Goal: Transaction & Acquisition: Purchase product/service

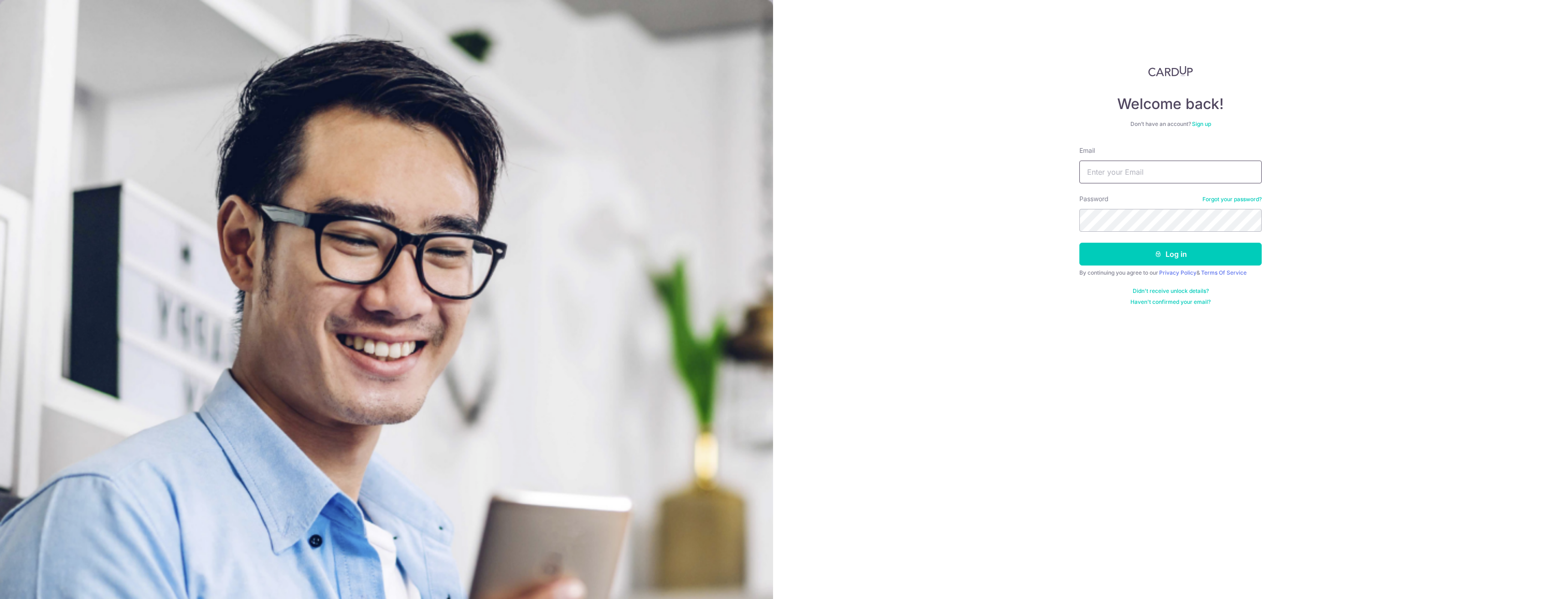
type input "[EMAIL_ADDRESS][DOMAIN_NAME]"
click at [1079, 243] on button "Log in" at bounding box center [1170, 254] width 182 height 23
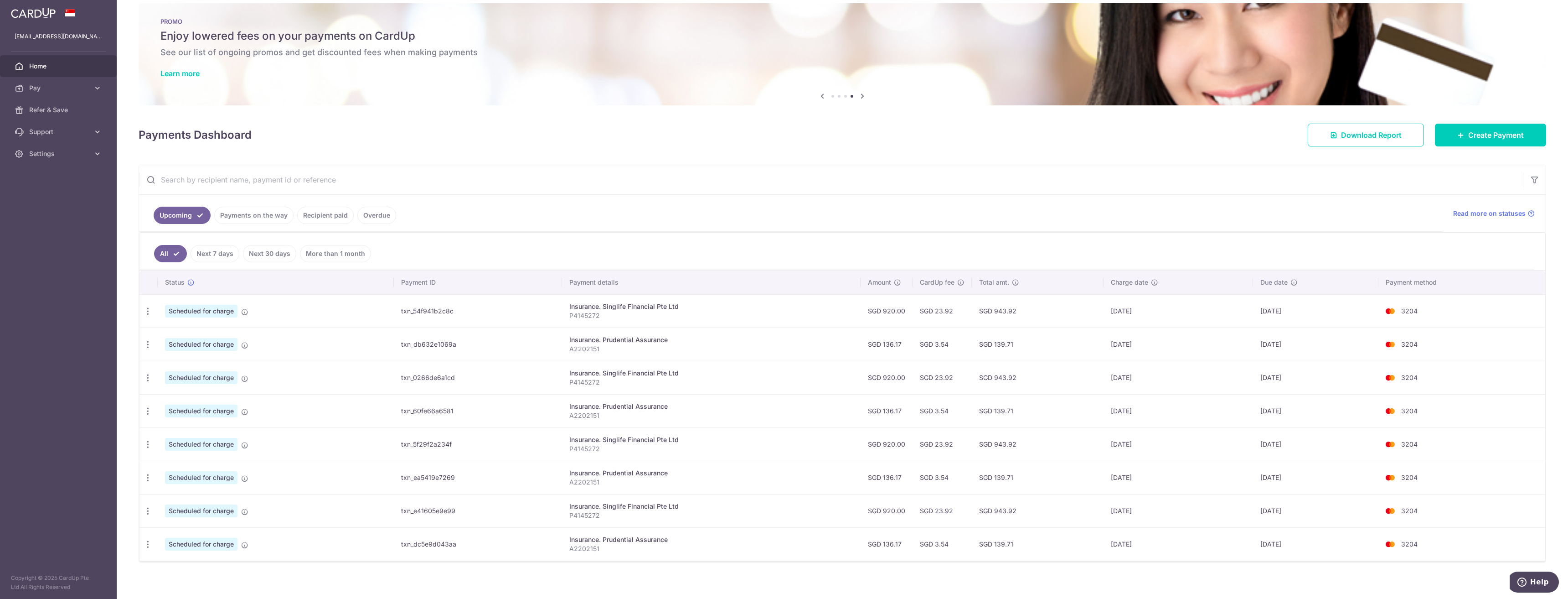
scroll to position [18, 0]
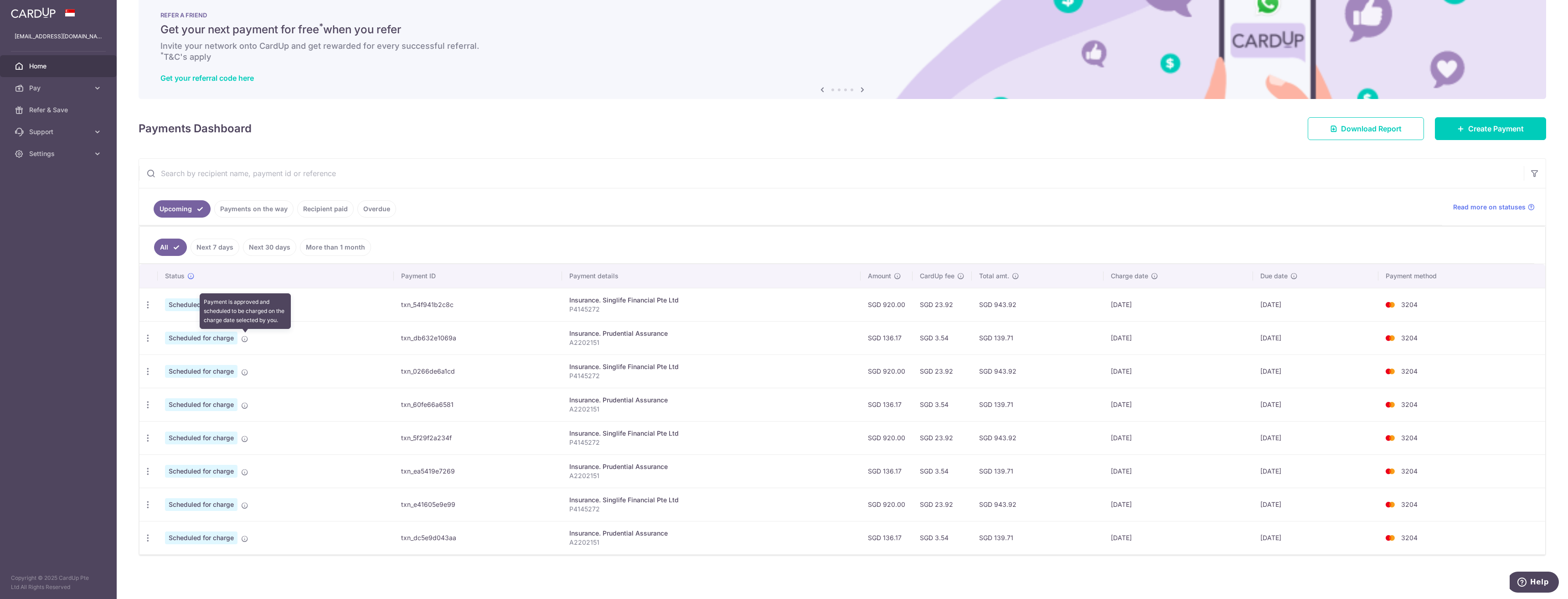
click at [245, 341] on icon at bounding box center [244, 339] width 7 height 7
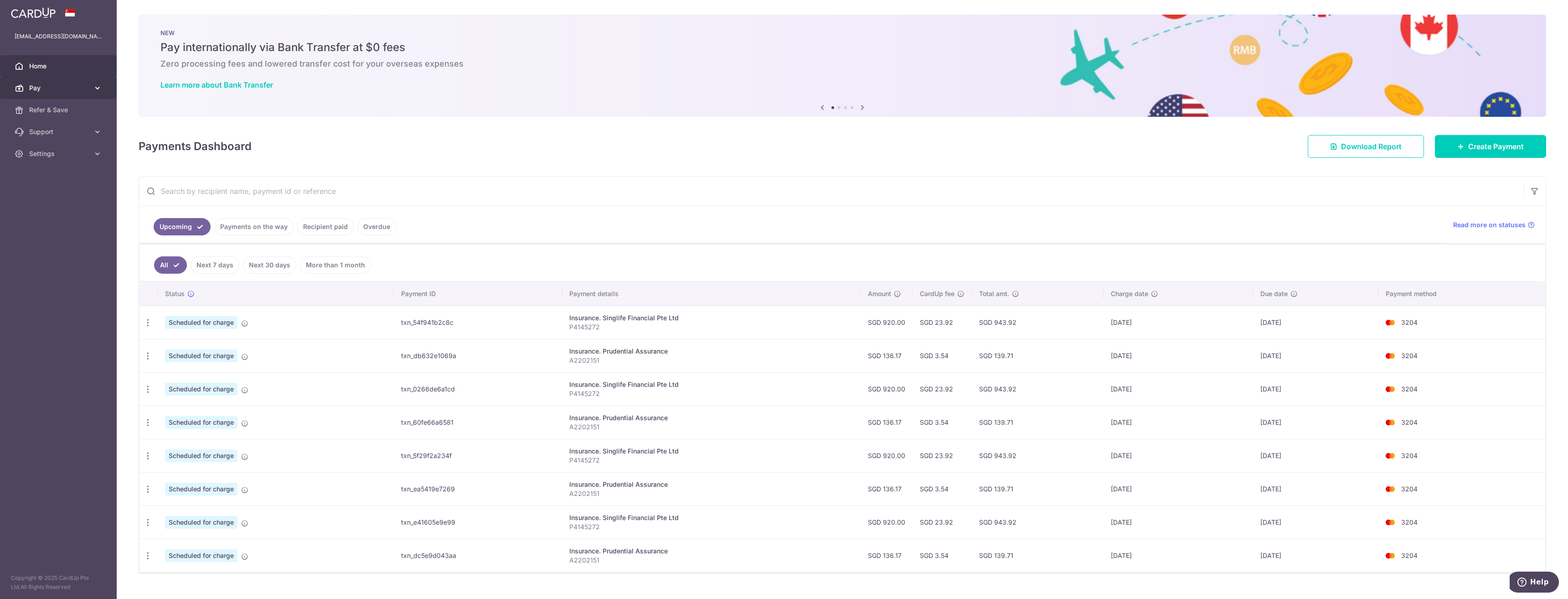
click at [99, 91] on icon at bounding box center [97, 88] width 9 height 9
click at [62, 103] on link "Payments" at bounding box center [58, 110] width 117 height 22
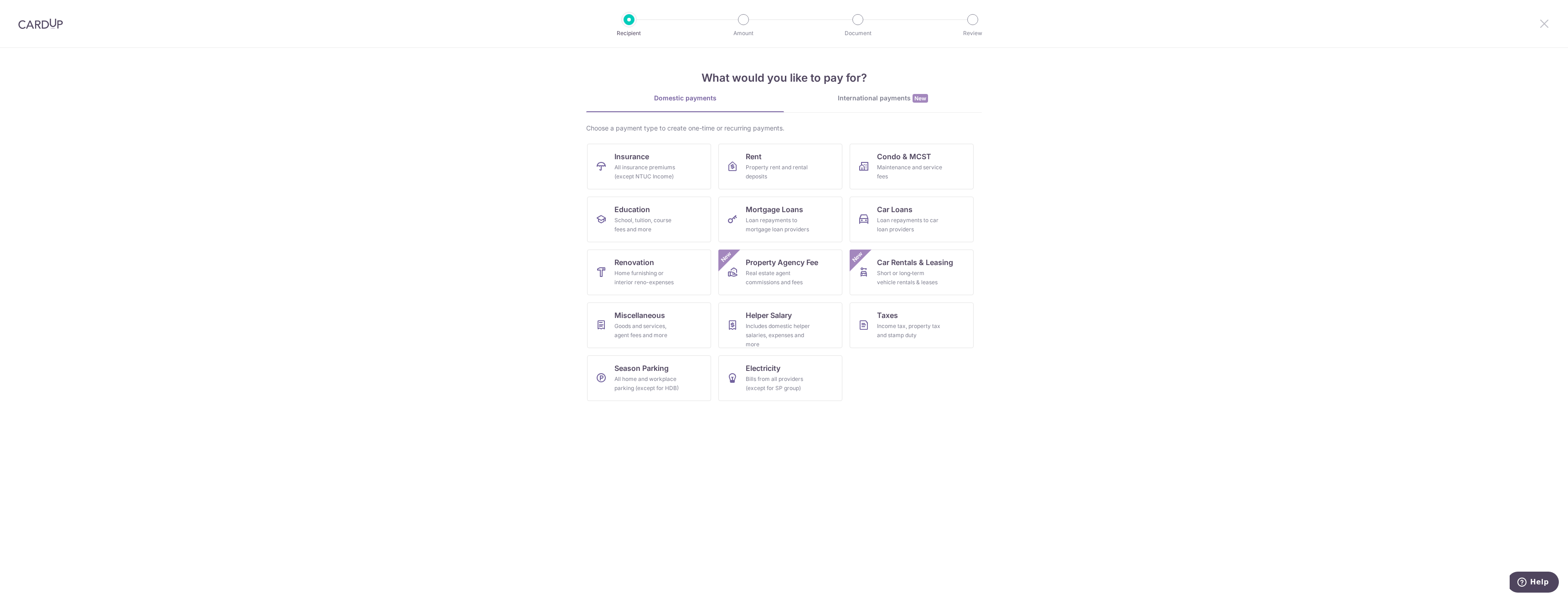
click at [1546, 23] on icon at bounding box center [1544, 23] width 11 height 11
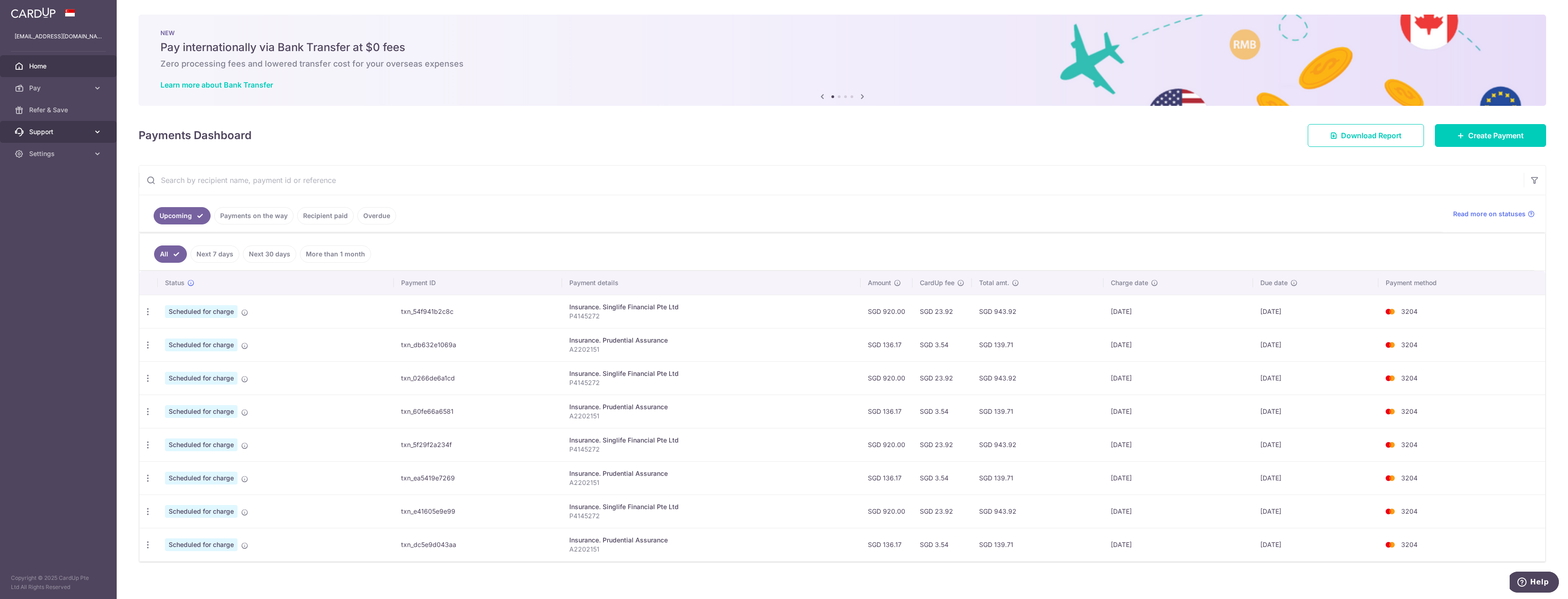
click at [95, 126] on link "Support" at bounding box center [58, 132] width 117 height 22
click at [381, 94] on div "NEW Pay internationally via Bank Transfer at $0 fees Zero processing fees and l…" at bounding box center [842, 60] width 1408 height 91
click at [196, 219] on link "Upcoming" at bounding box center [182, 216] width 57 height 17
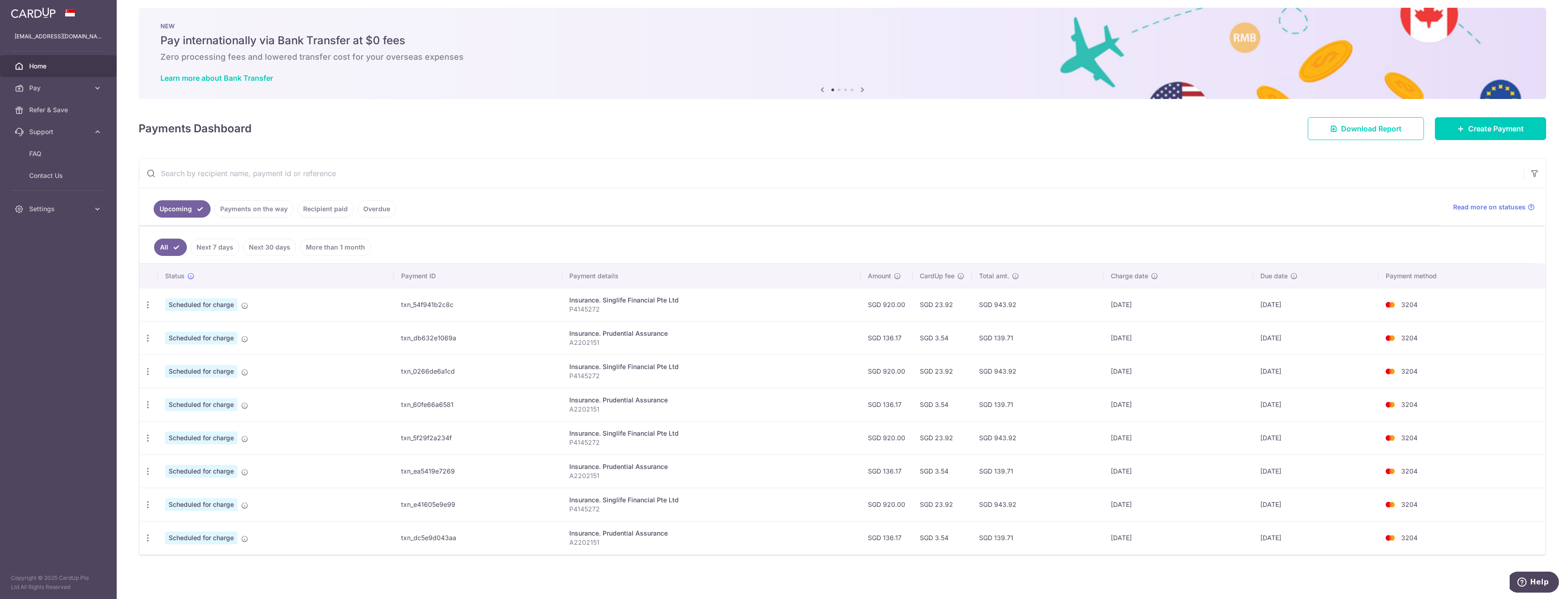
click at [185, 212] on link "Upcoming" at bounding box center [182, 208] width 57 height 17
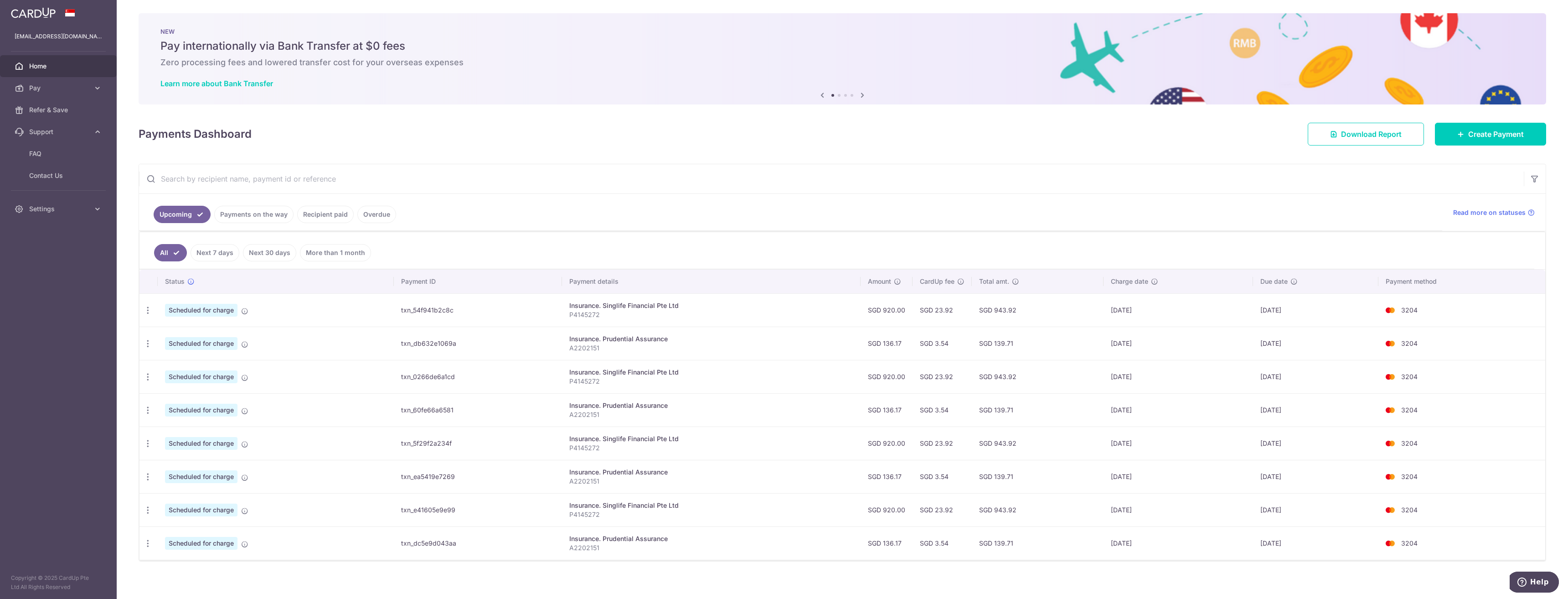
scroll to position [0, 0]
click at [859, 96] on icon at bounding box center [862, 96] width 11 height 11
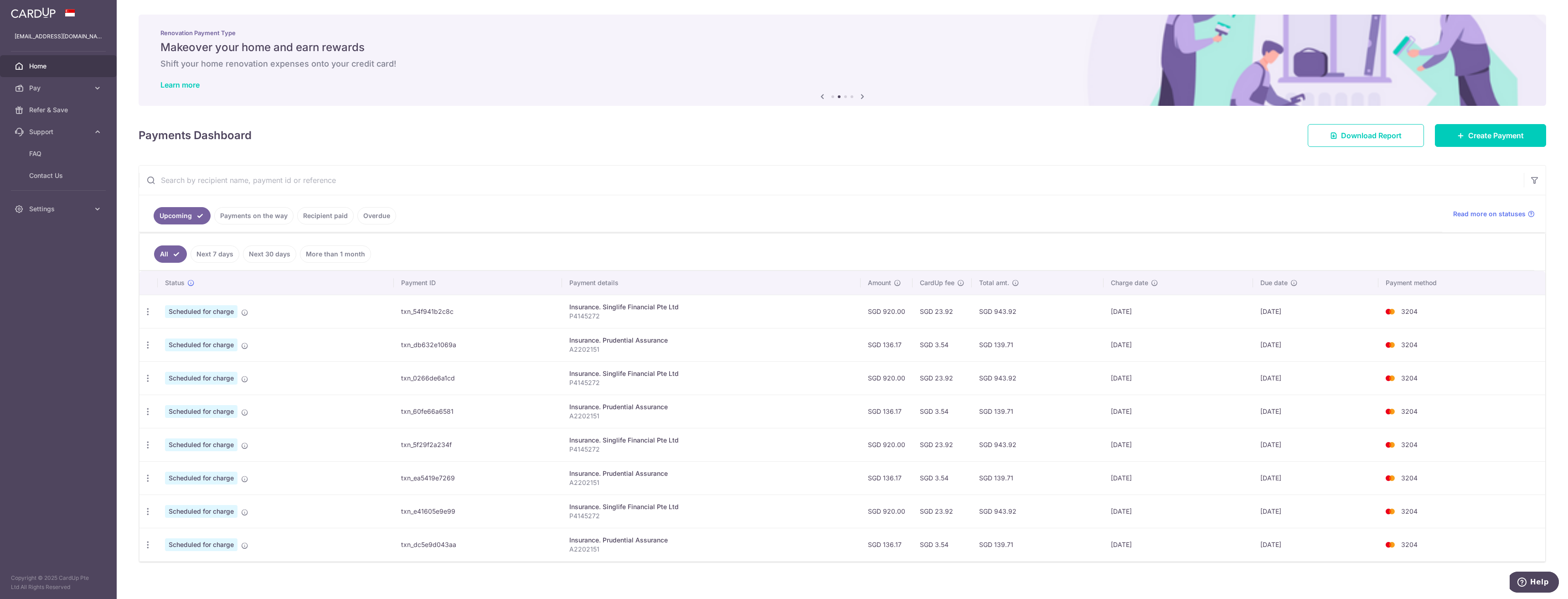
click at [339, 217] on link "Recipient paid" at bounding box center [325, 216] width 57 height 17
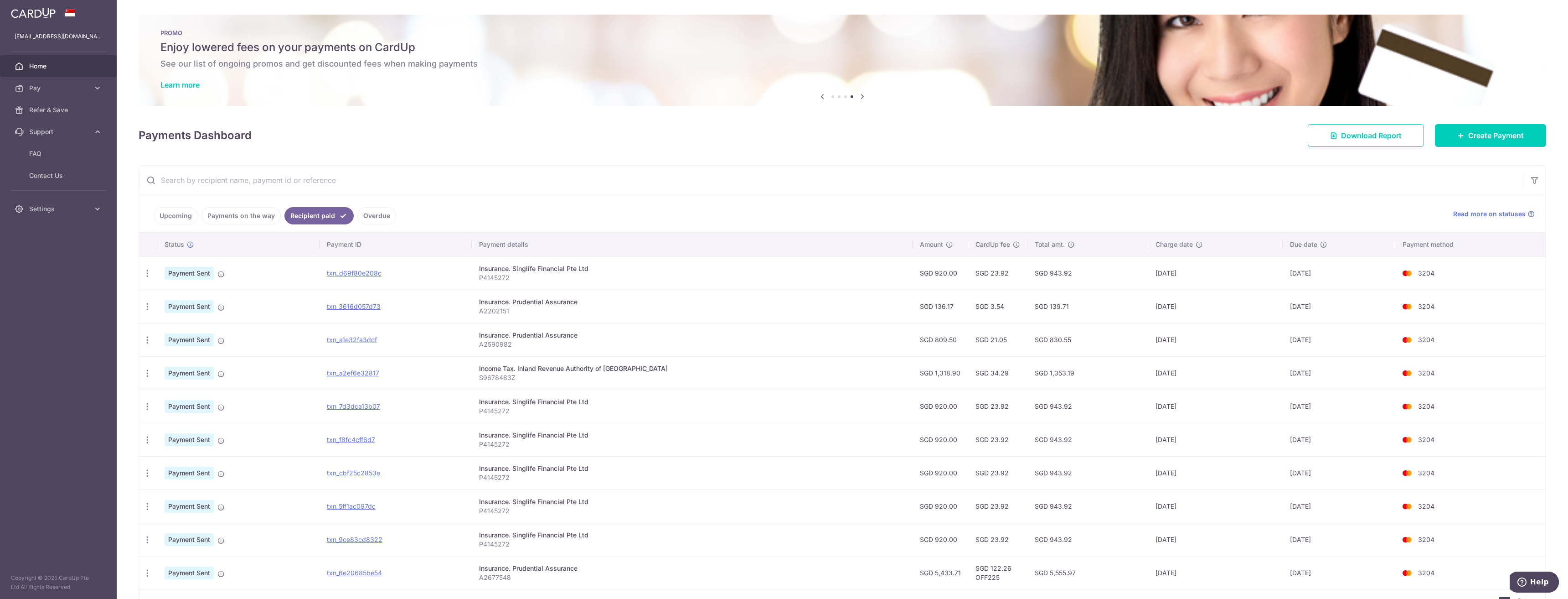
click at [175, 214] on link "Upcoming" at bounding box center [175, 216] width 44 height 17
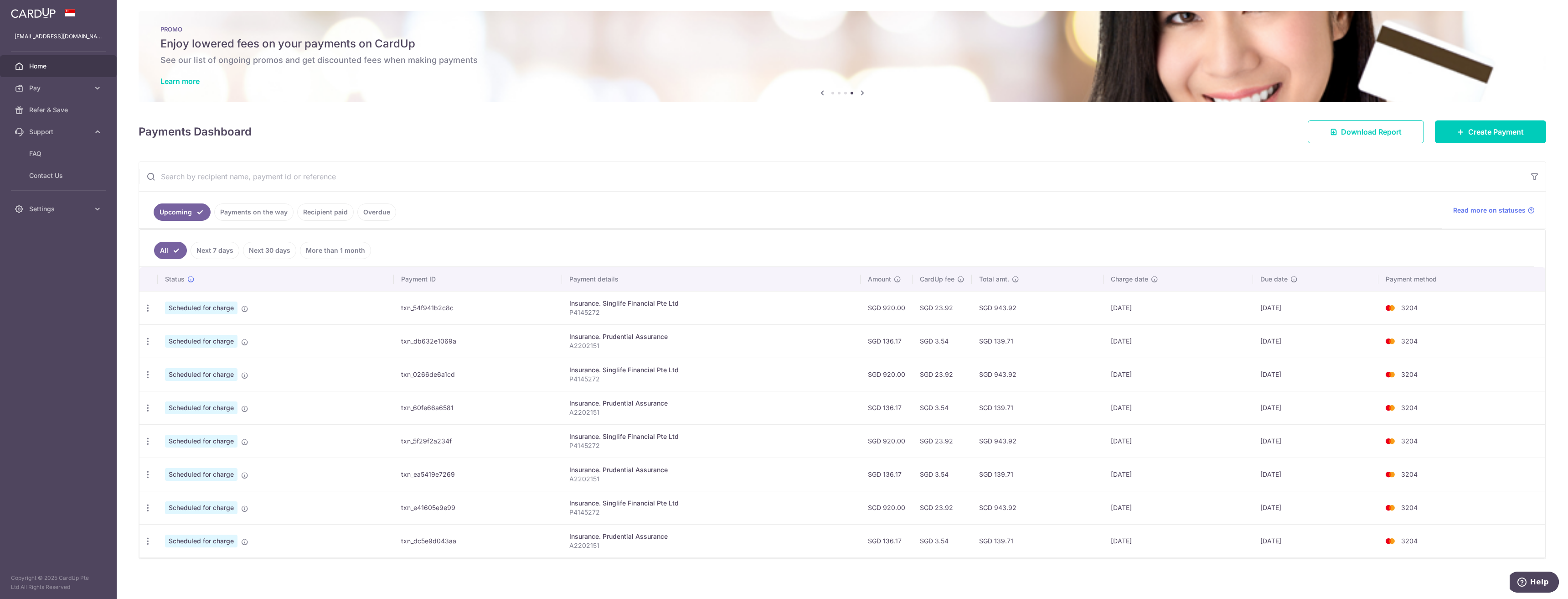
scroll to position [7, 0]
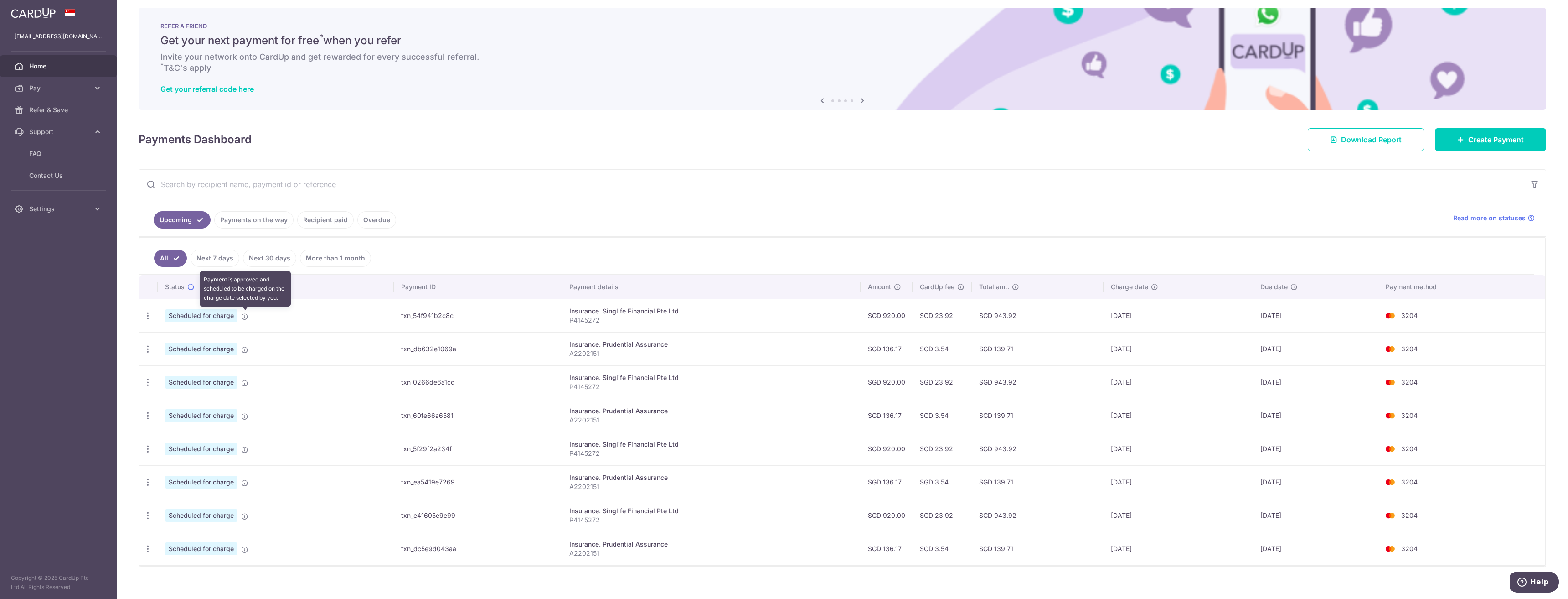
click at [246, 317] on icon at bounding box center [244, 316] width 7 height 7
click at [149, 318] on icon "button" at bounding box center [148, 316] width 10 height 10
click at [176, 339] on span "Update payment" at bounding box center [196, 341] width 62 height 11
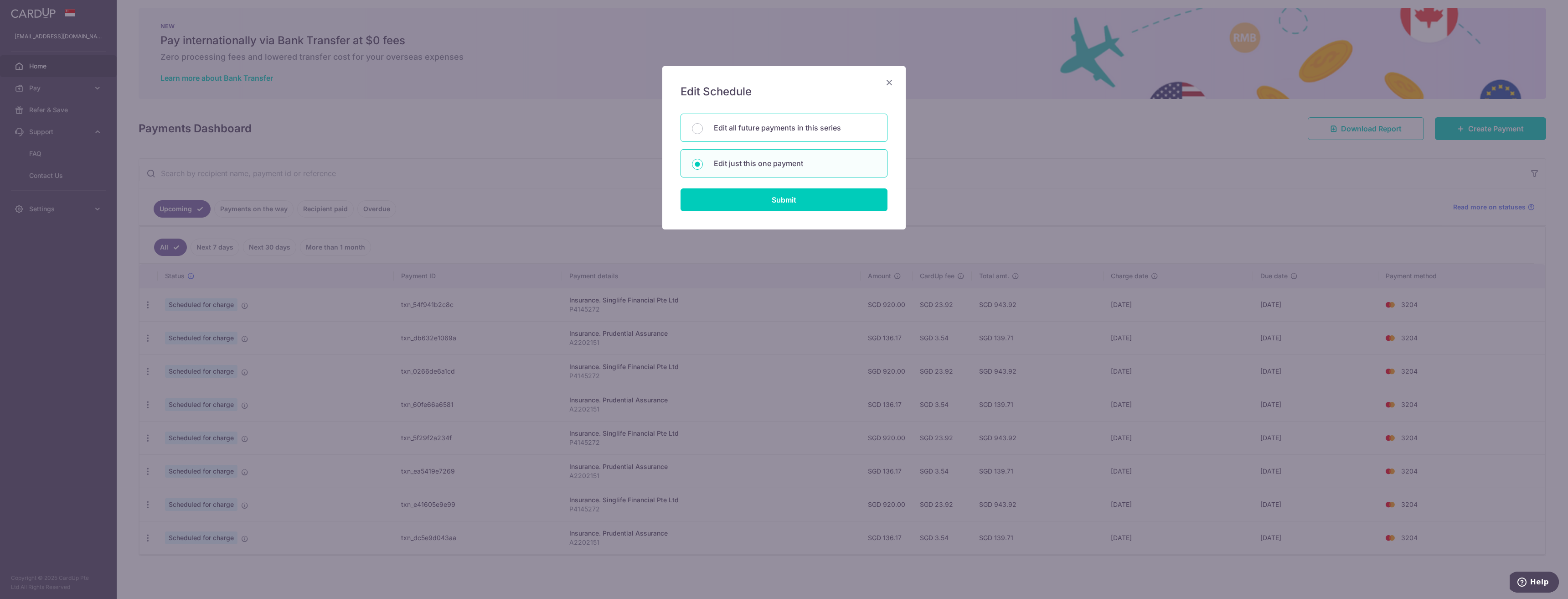
click at [771, 135] on div "Edit all future payments in this series" at bounding box center [784, 128] width 207 height 28
radio input "true"
click at [758, 201] on input "Submit" at bounding box center [784, 199] width 207 height 23
radio input "true"
type input "920.00"
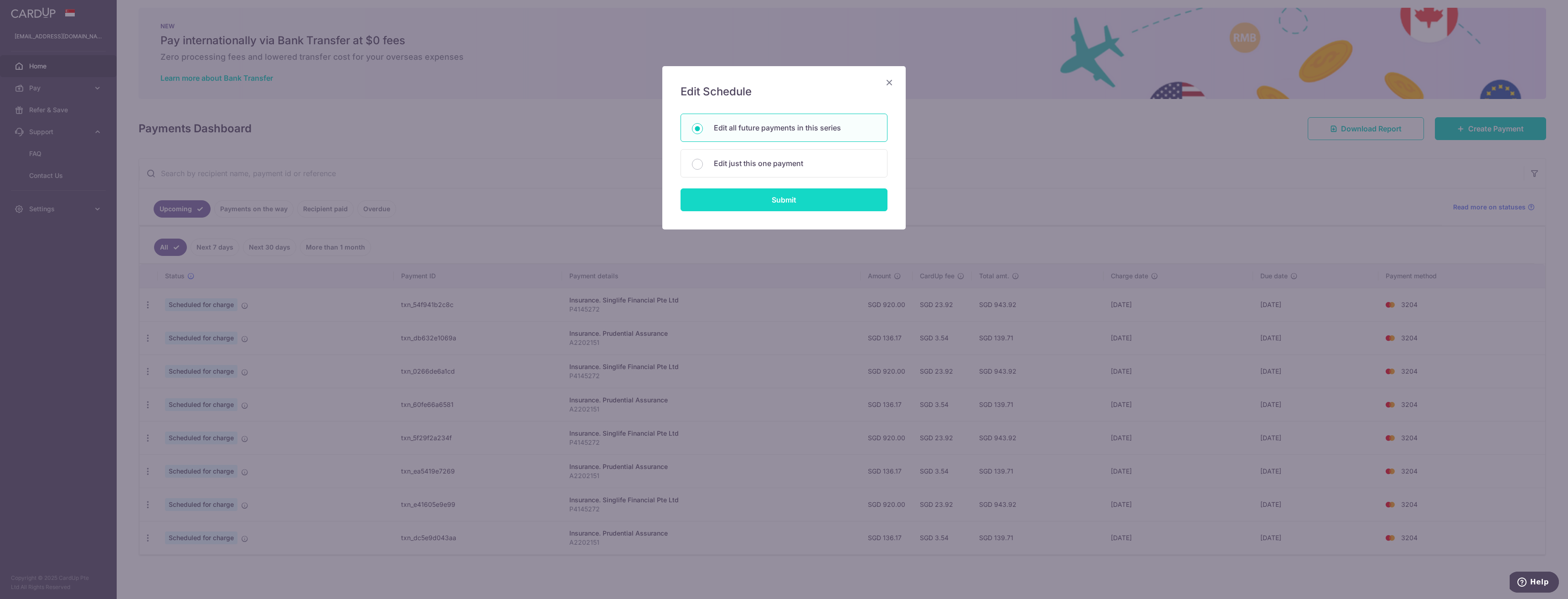
type input "P4145272"
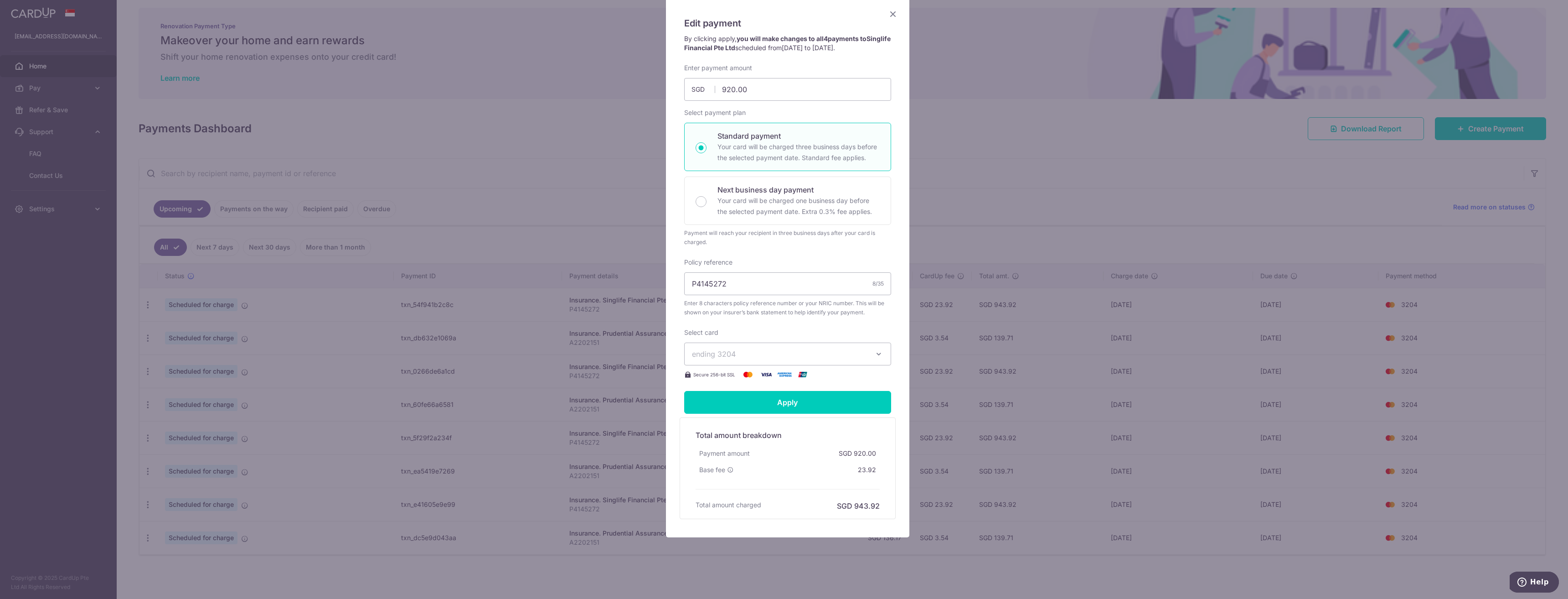
scroll to position [73, 0]
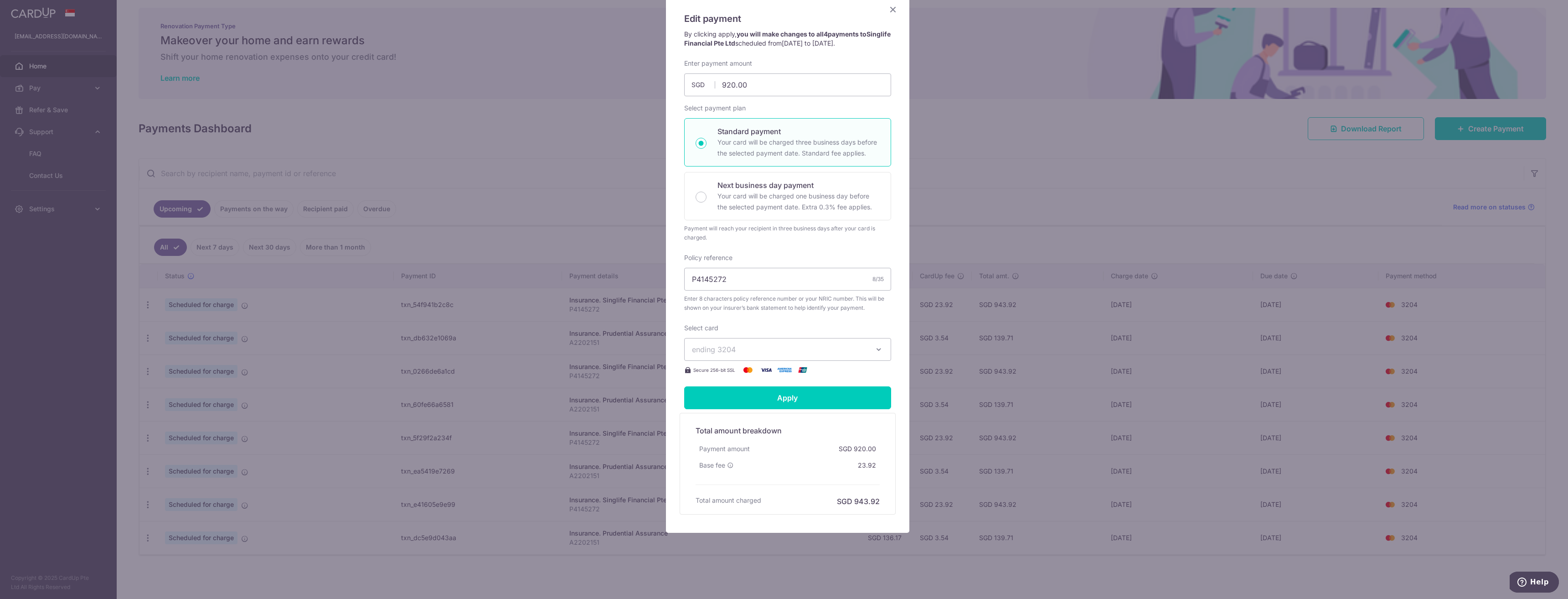
click at [868, 345] on button "ending 3204" at bounding box center [787, 349] width 207 height 23
click at [873, 313] on div "Enter payment amount 920.00 920.00 SGD To change the payment amount, please can…" at bounding box center [787, 216] width 207 height 316
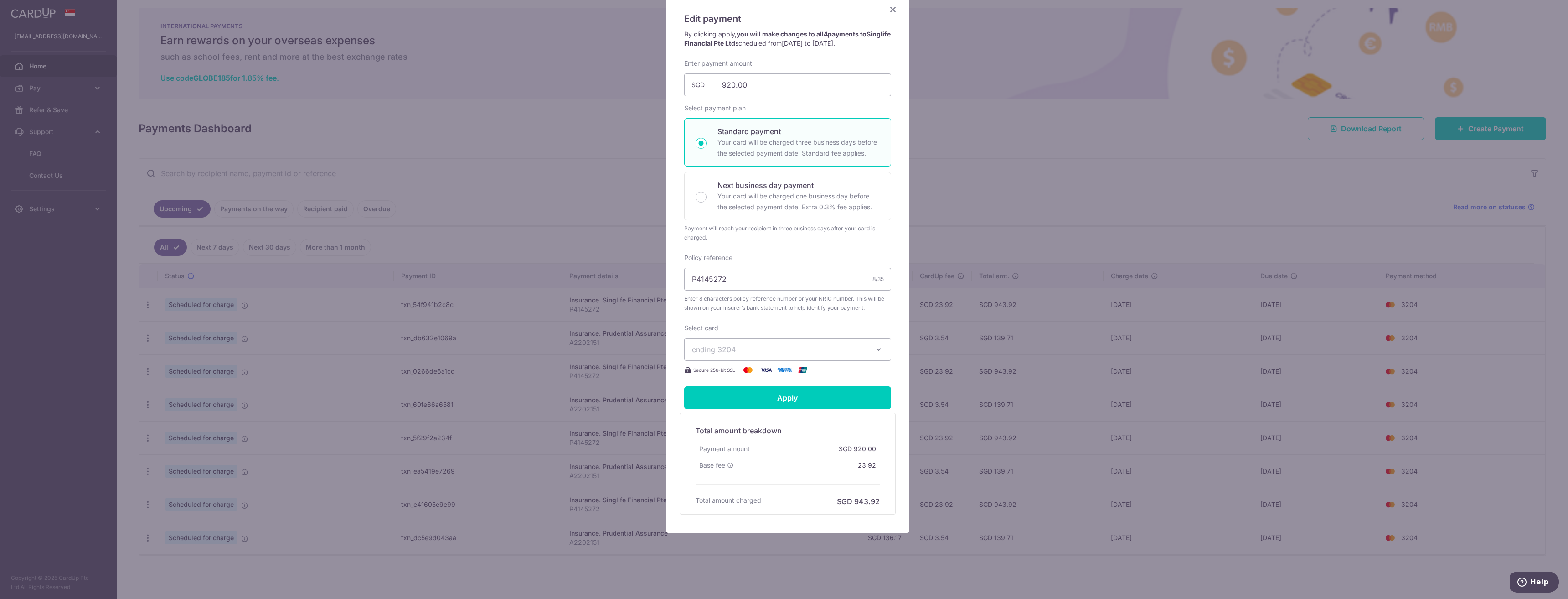
click at [889, 8] on icon "Close" at bounding box center [892, 9] width 11 height 11
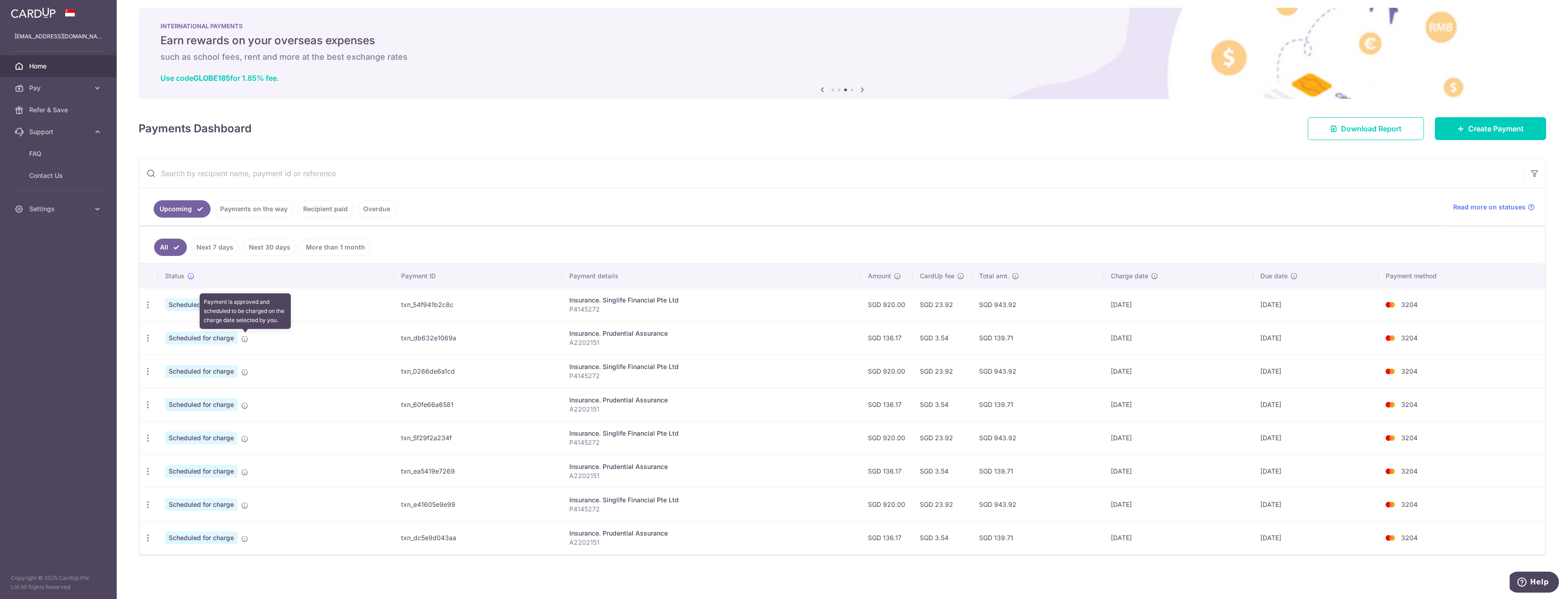
click at [242, 340] on icon at bounding box center [244, 339] width 7 height 7
click at [149, 339] on icon "button" at bounding box center [148, 338] width 10 height 10
click at [198, 368] on span "Update payment" at bounding box center [196, 363] width 62 height 11
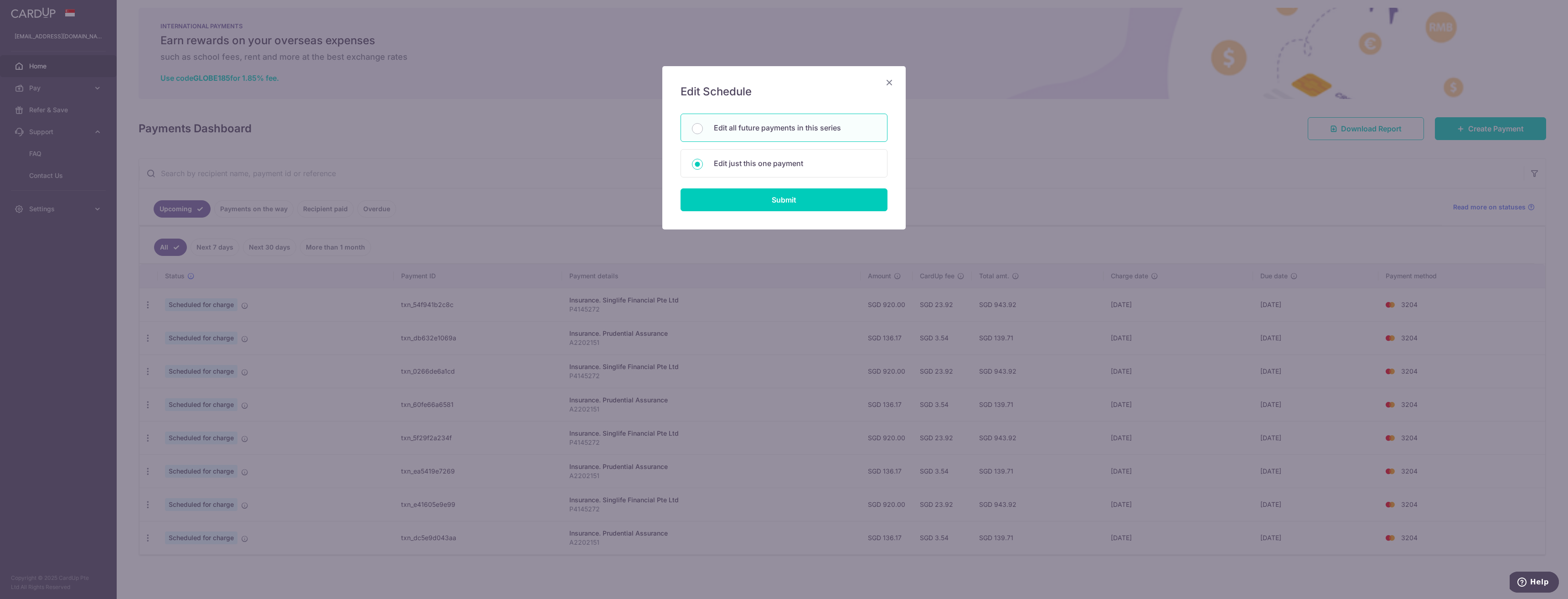
click at [835, 133] on div "Edit all future payments in this series" at bounding box center [784, 128] width 207 height 28
radio input "true"
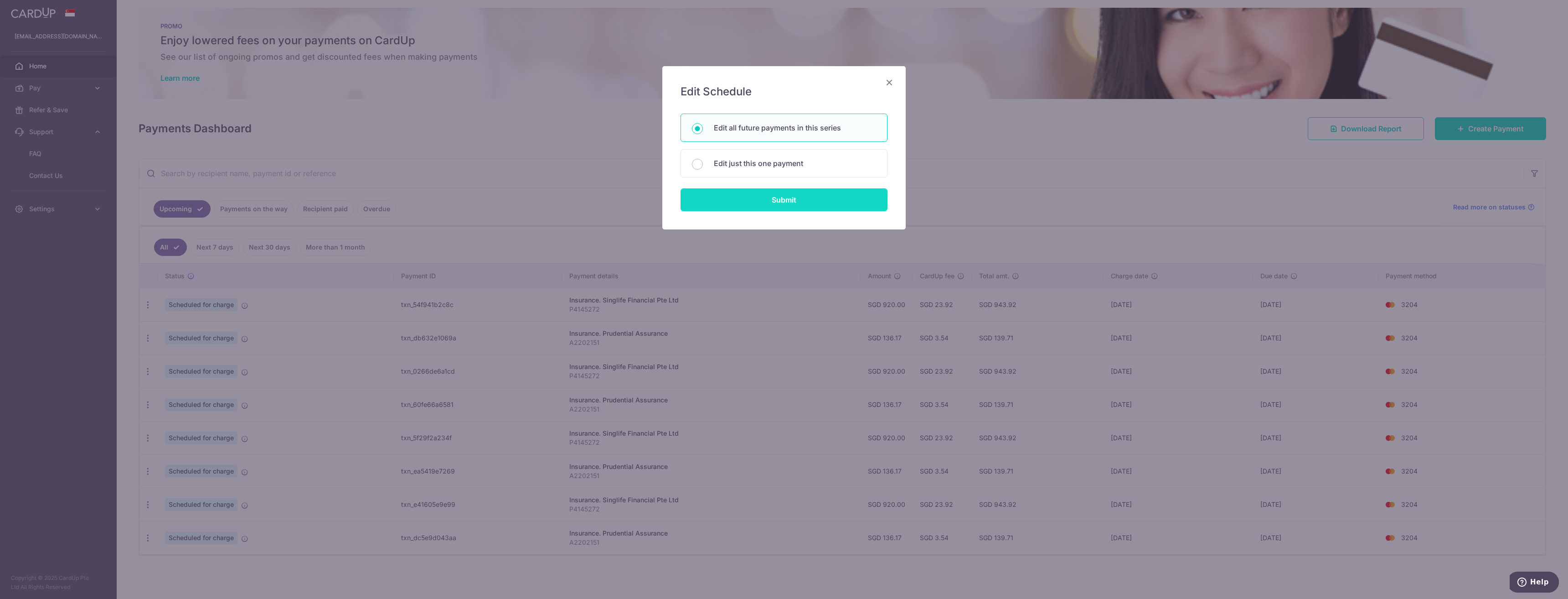
click at [812, 201] on input "Submit" at bounding box center [784, 199] width 207 height 23
type input "136.17"
radio input "true"
type input "A2202151"
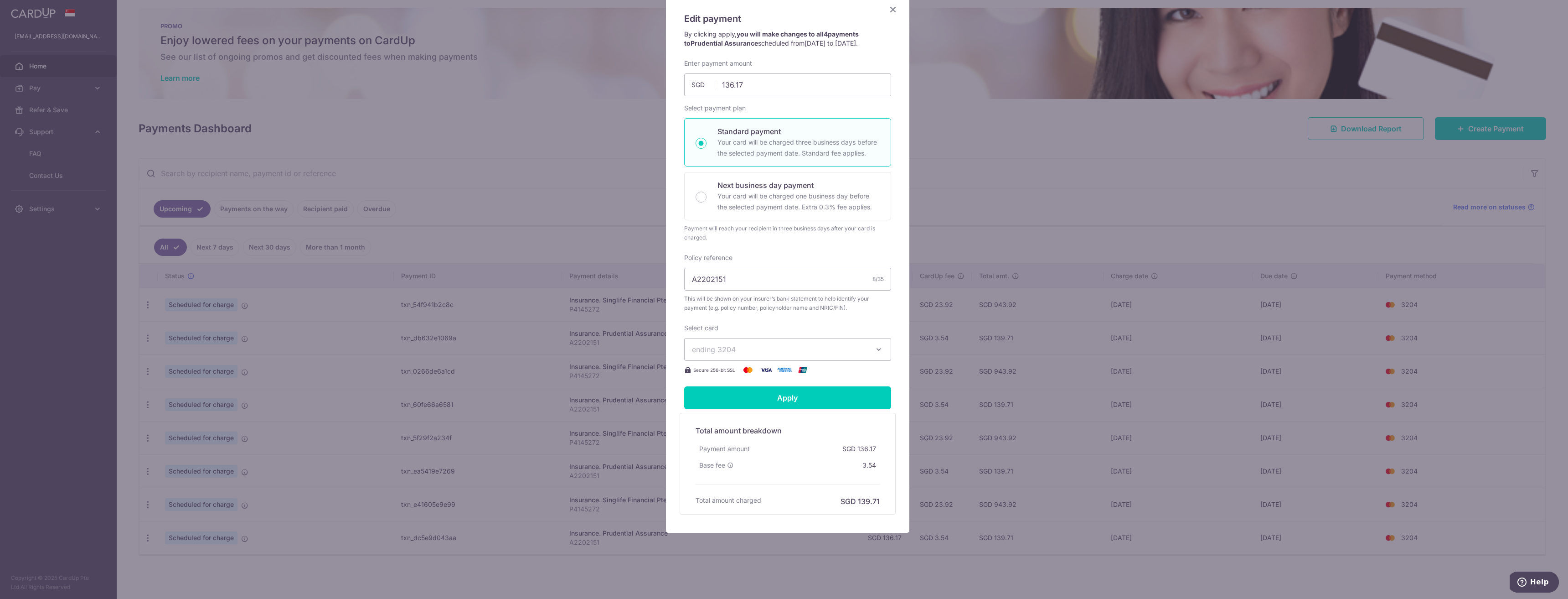
click at [889, 11] on icon "Close" at bounding box center [892, 9] width 11 height 11
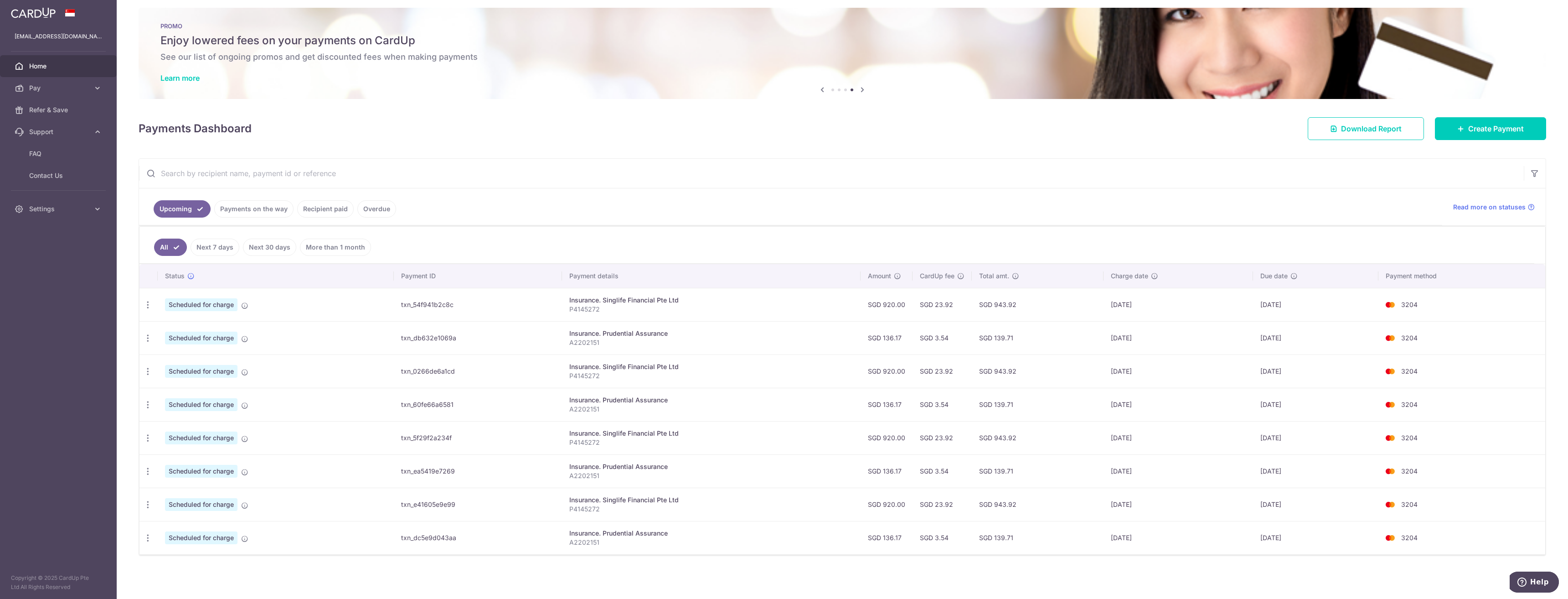
click at [336, 212] on link "Recipient paid" at bounding box center [325, 208] width 57 height 17
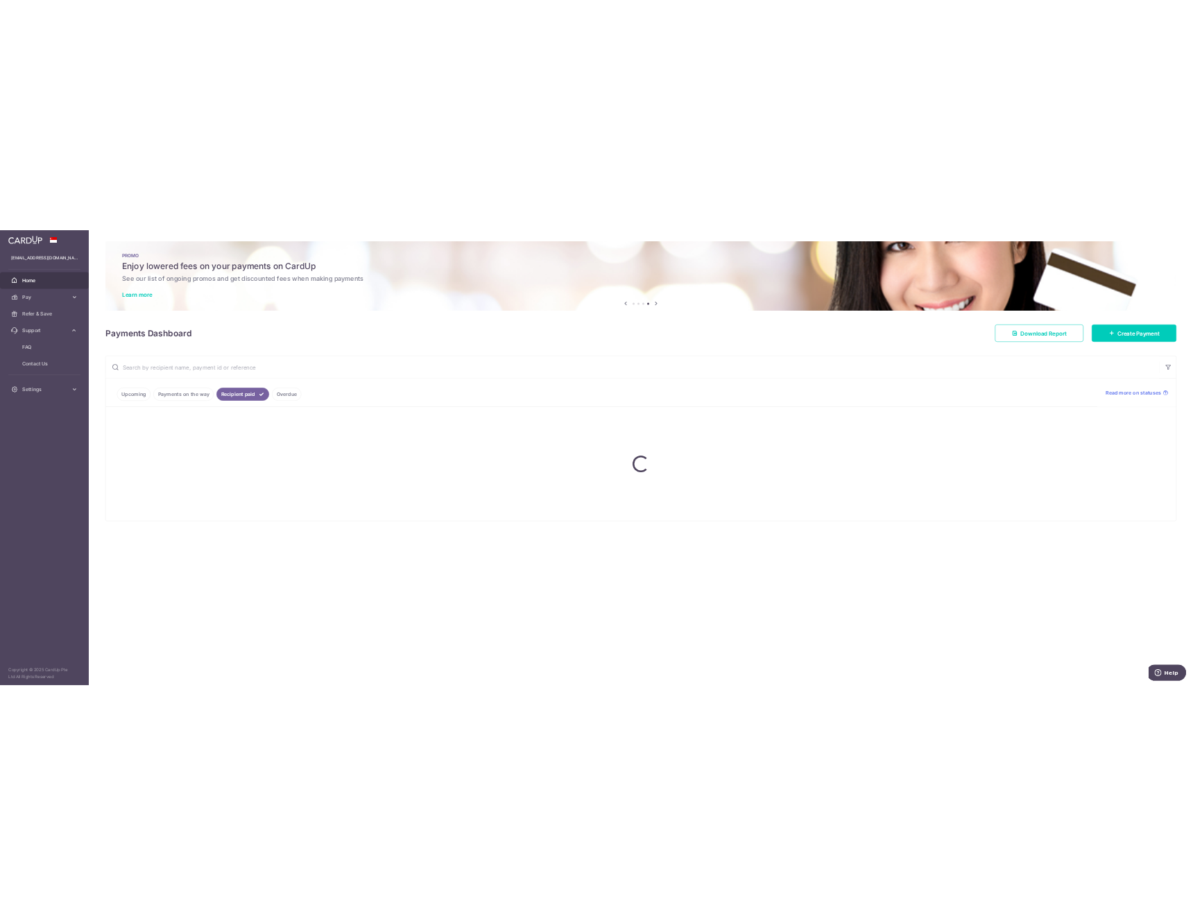
scroll to position [0, 0]
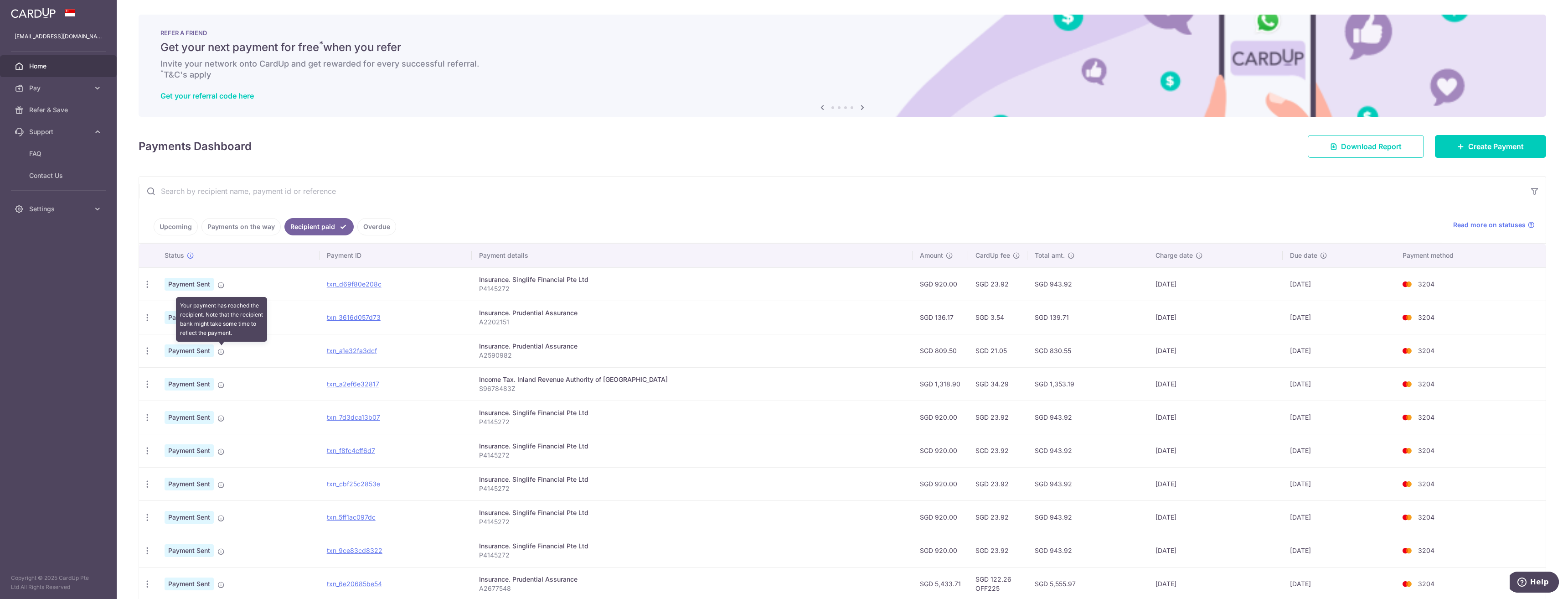
click at [221, 350] on icon at bounding box center [221, 351] width 7 height 7
click at [142, 354] on div "PDF Receipt" at bounding box center [148, 351] width 17 height 17
click at [148, 351] on icon "button" at bounding box center [147, 350] width 10 height 10
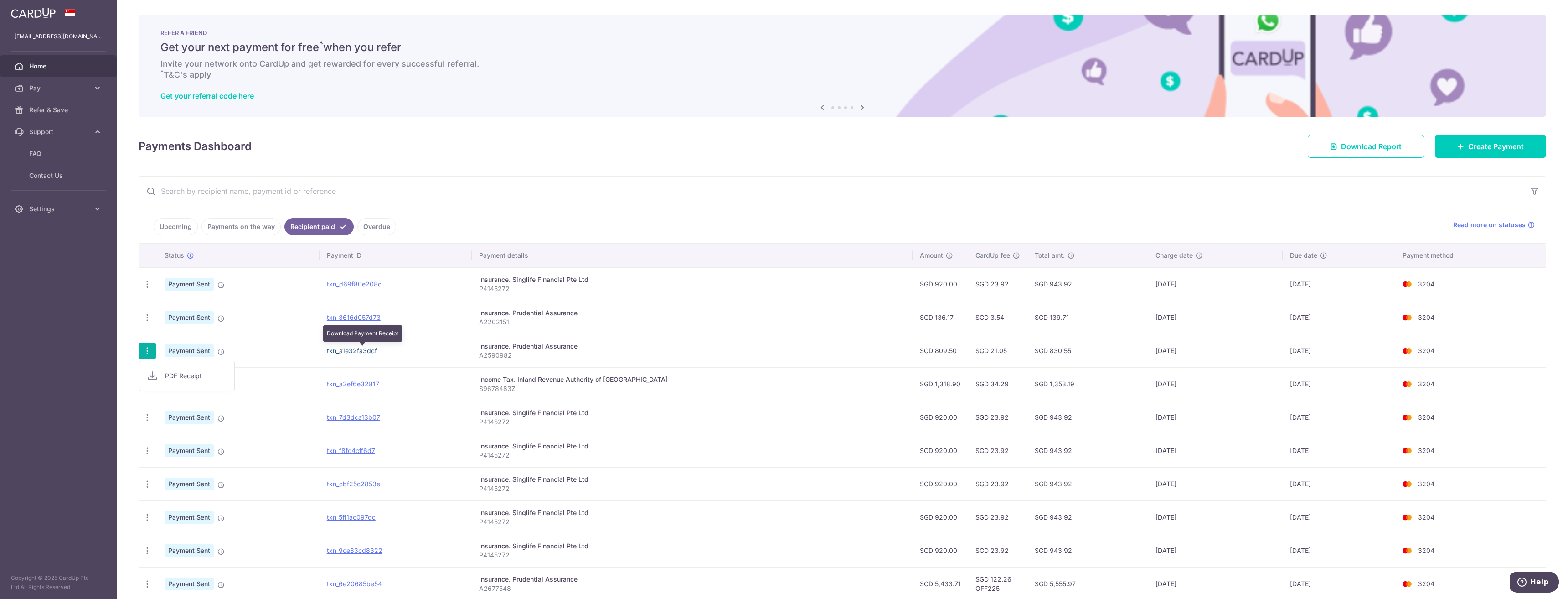
click at [352, 352] on link "txn_a1e32fa3dcf" at bounding box center [352, 350] width 50 height 8
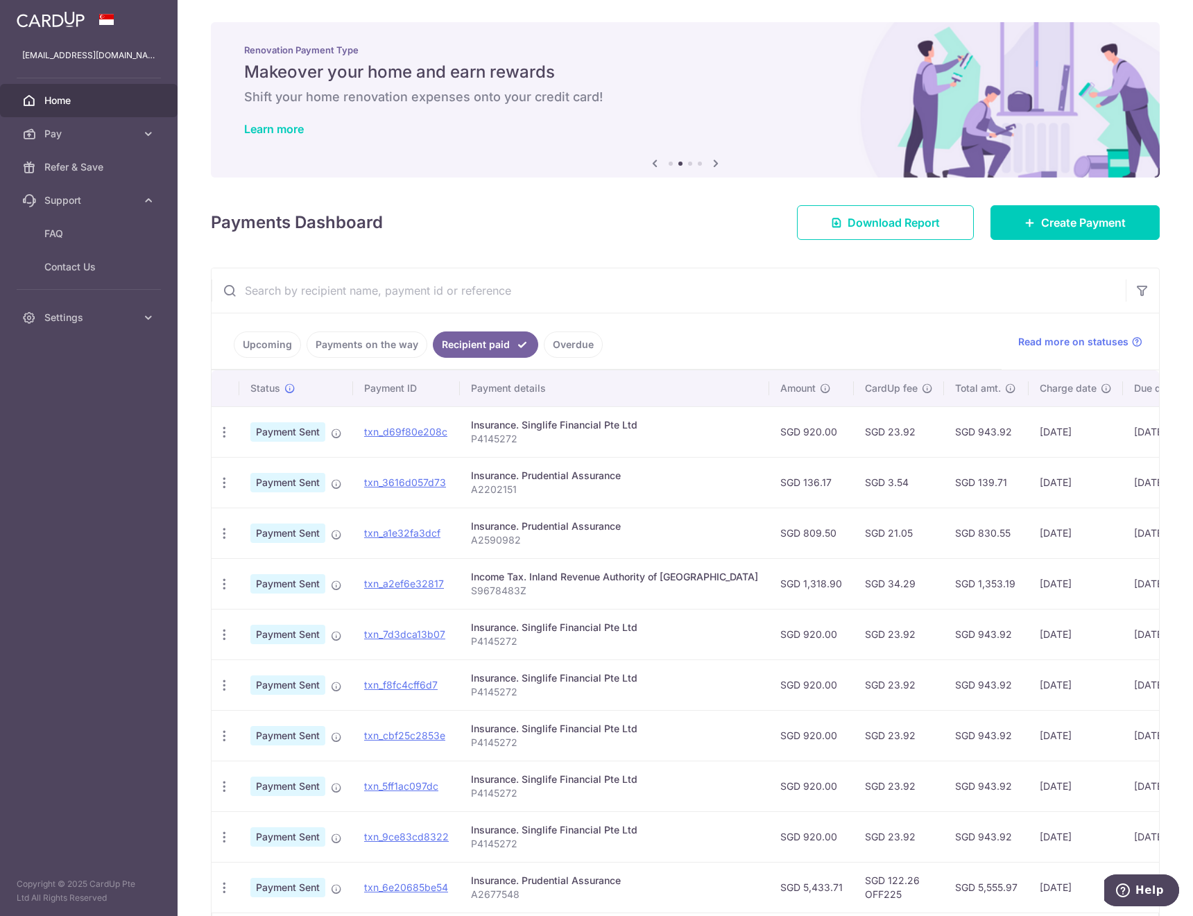
click at [1005, 241] on div "× Pause Schedule Pause all future payments in this series Pause just this one p…" at bounding box center [685, 458] width 1015 height 916
click at [1006, 234] on link "Create Payment" at bounding box center [1074, 222] width 169 height 35
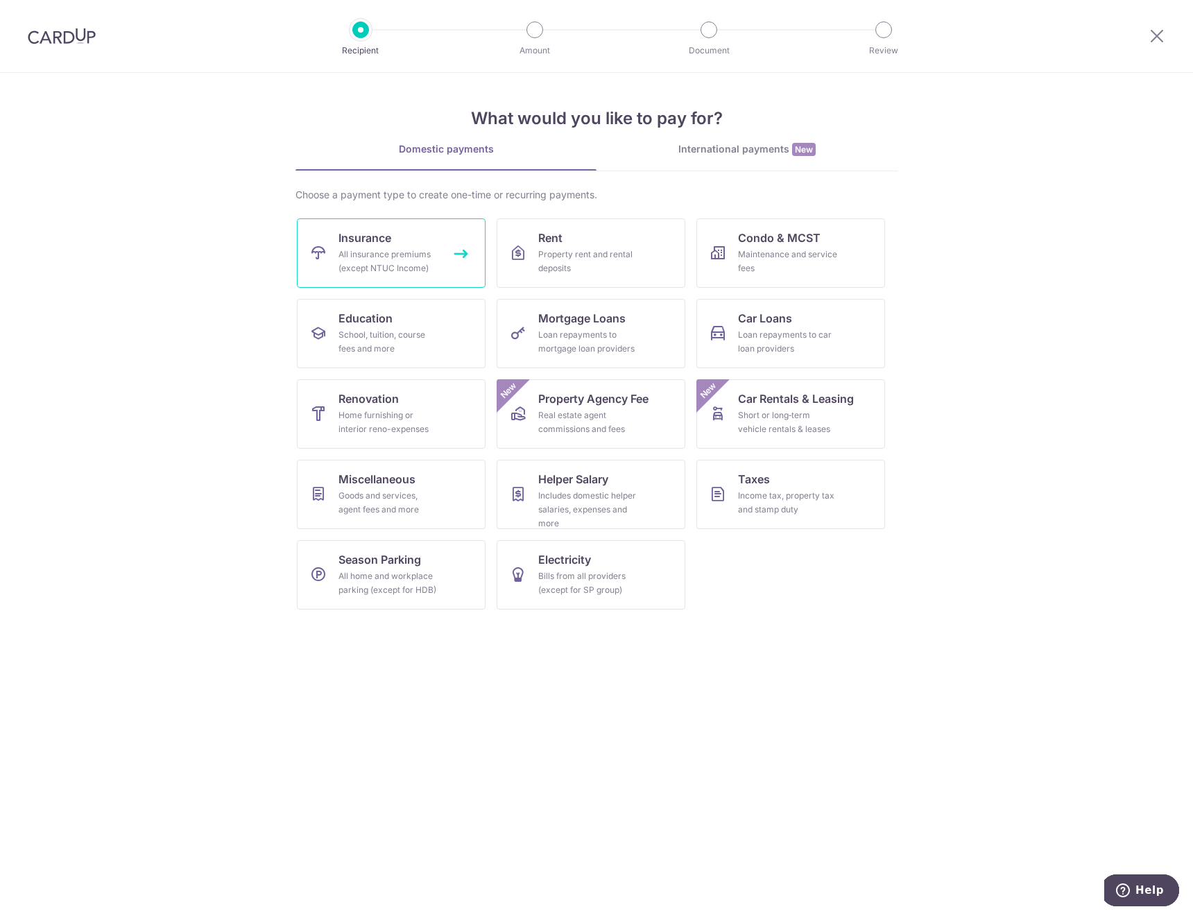
click at [390, 241] on span "Insurance" at bounding box center [364, 238] width 53 height 17
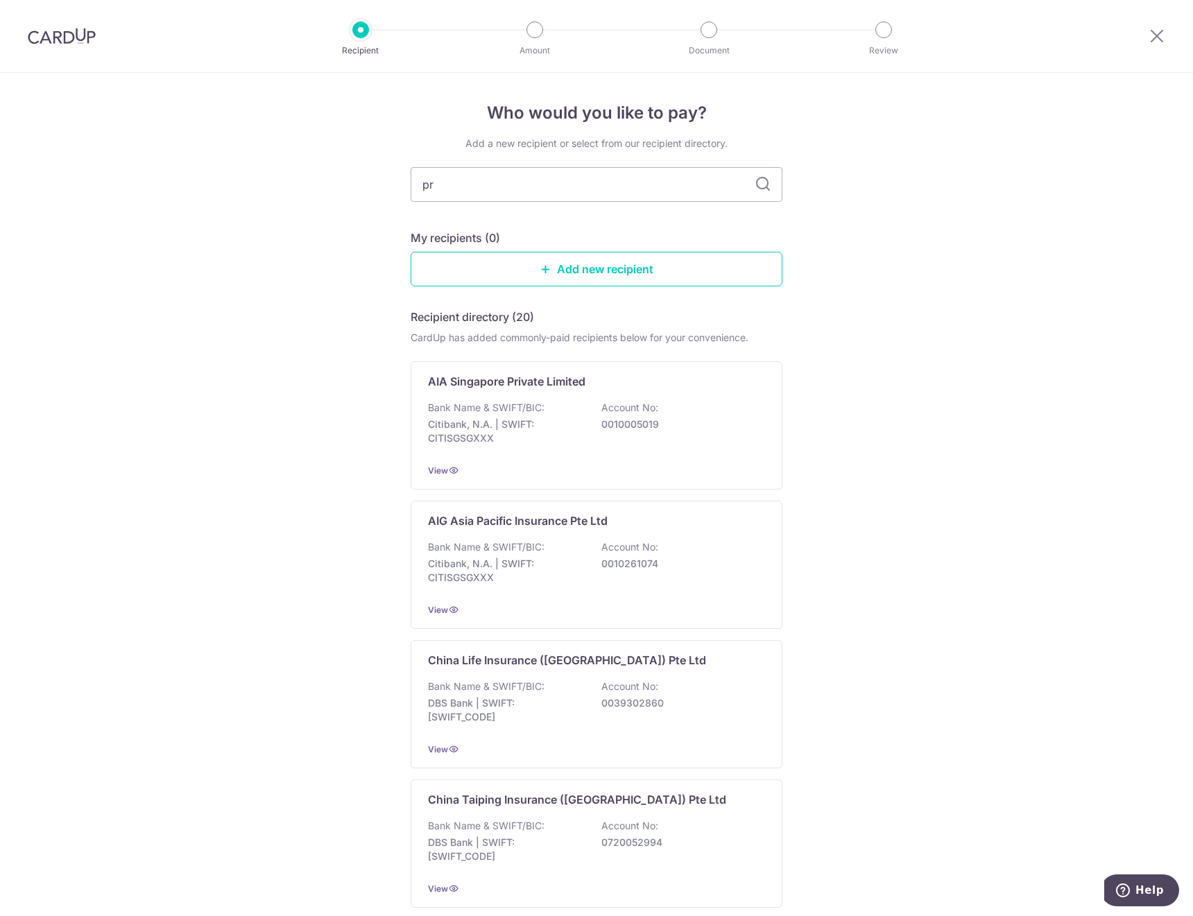
type input "pru"
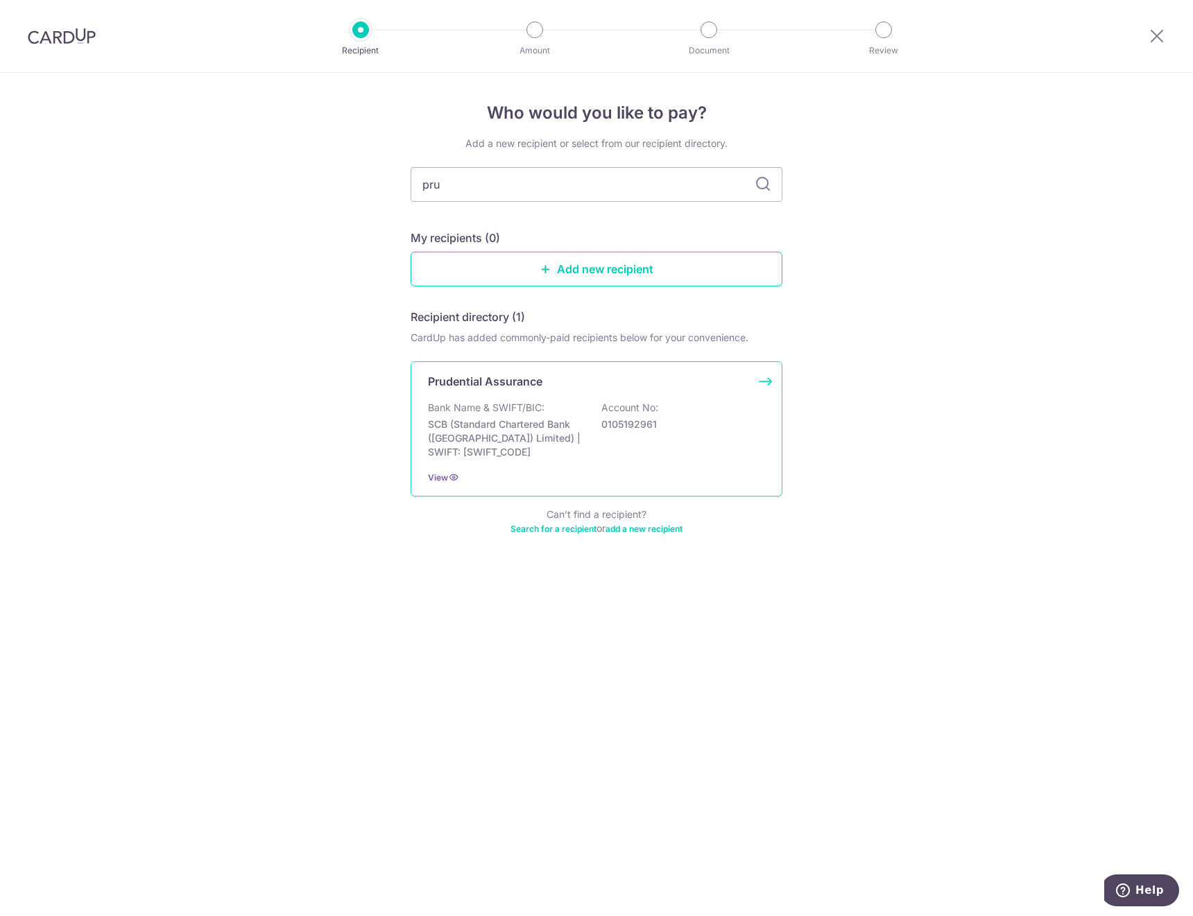
click at [588, 419] on div "Bank Name & SWIFT/BIC: SCB (Standard Chartered Bank (Singapore) Limited) | SWIF…" at bounding box center [596, 430] width 337 height 58
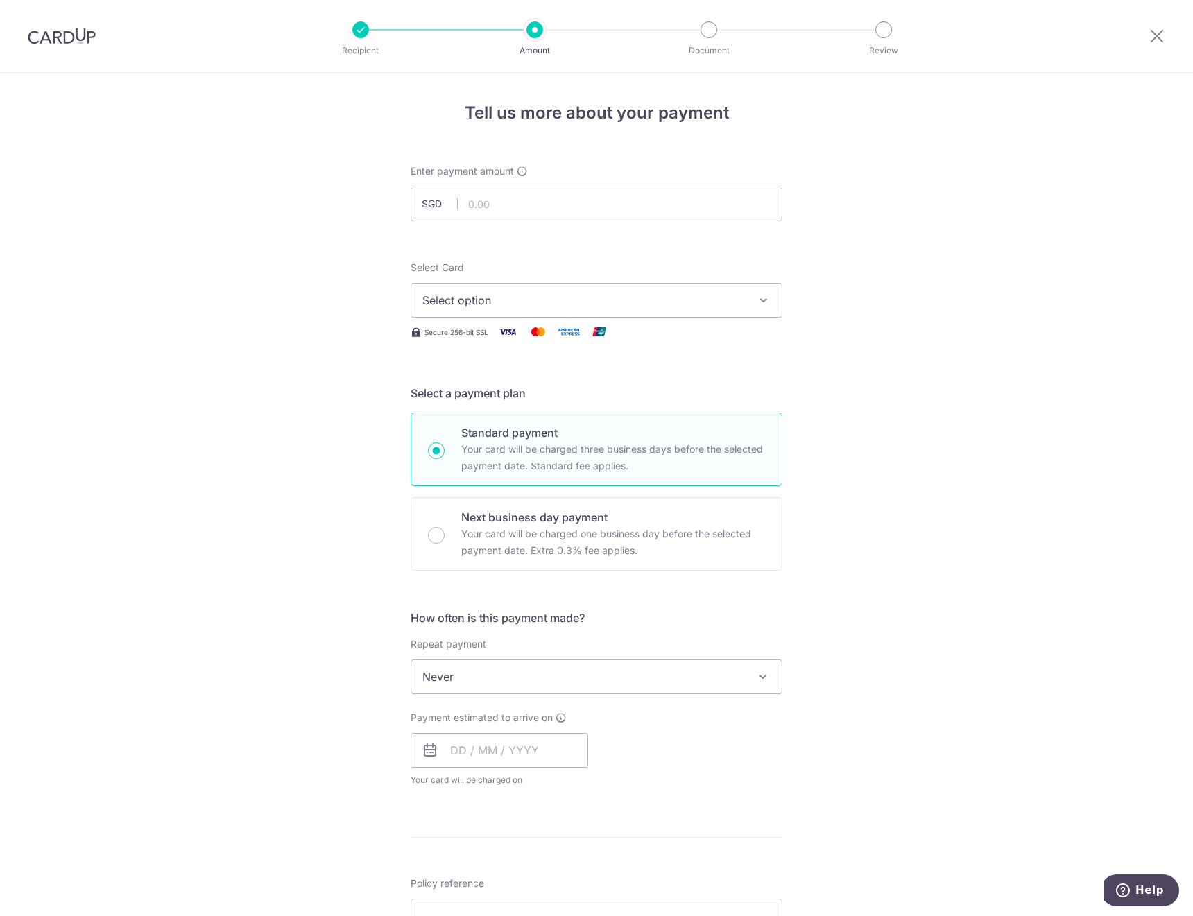
click at [360, 36] on div at bounding box center [360, 30] width 17 height 17
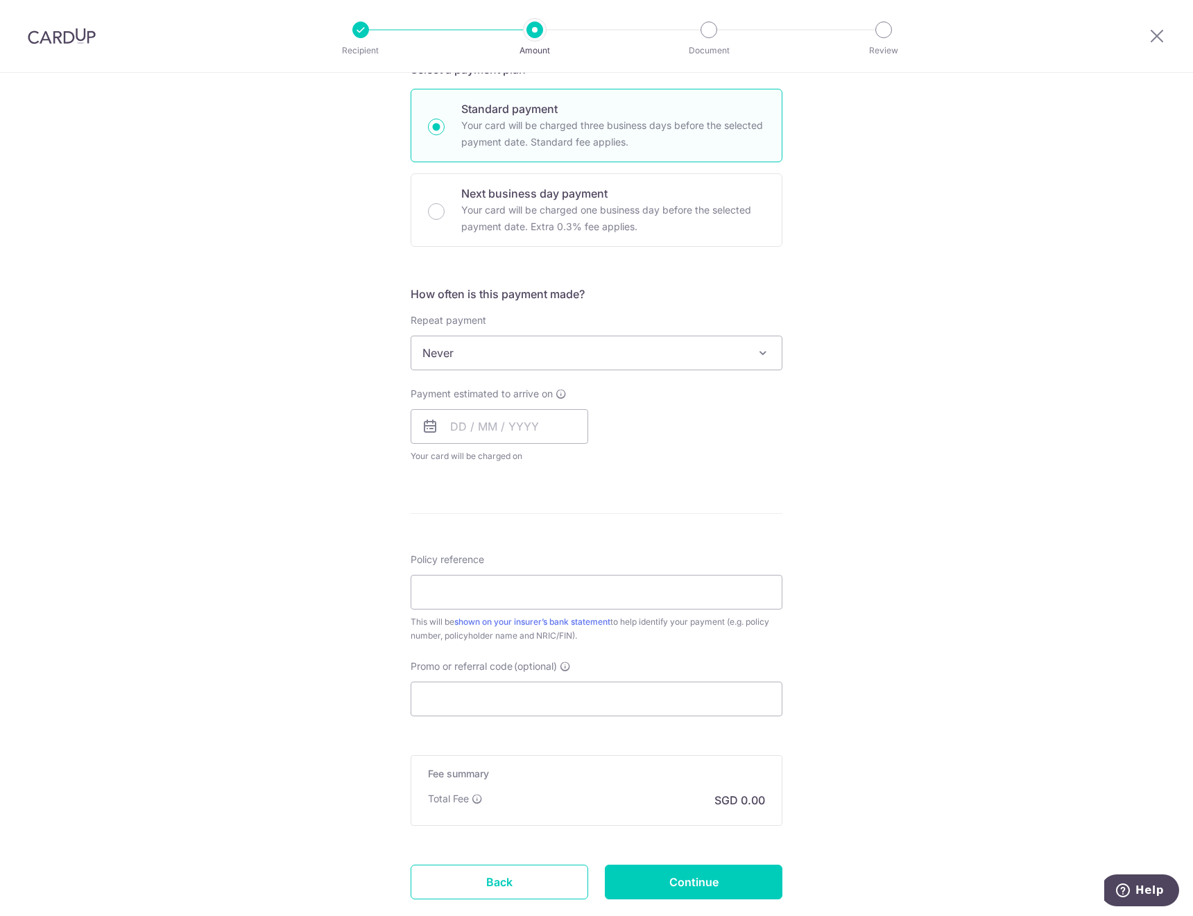
scroll to position [411, 0]
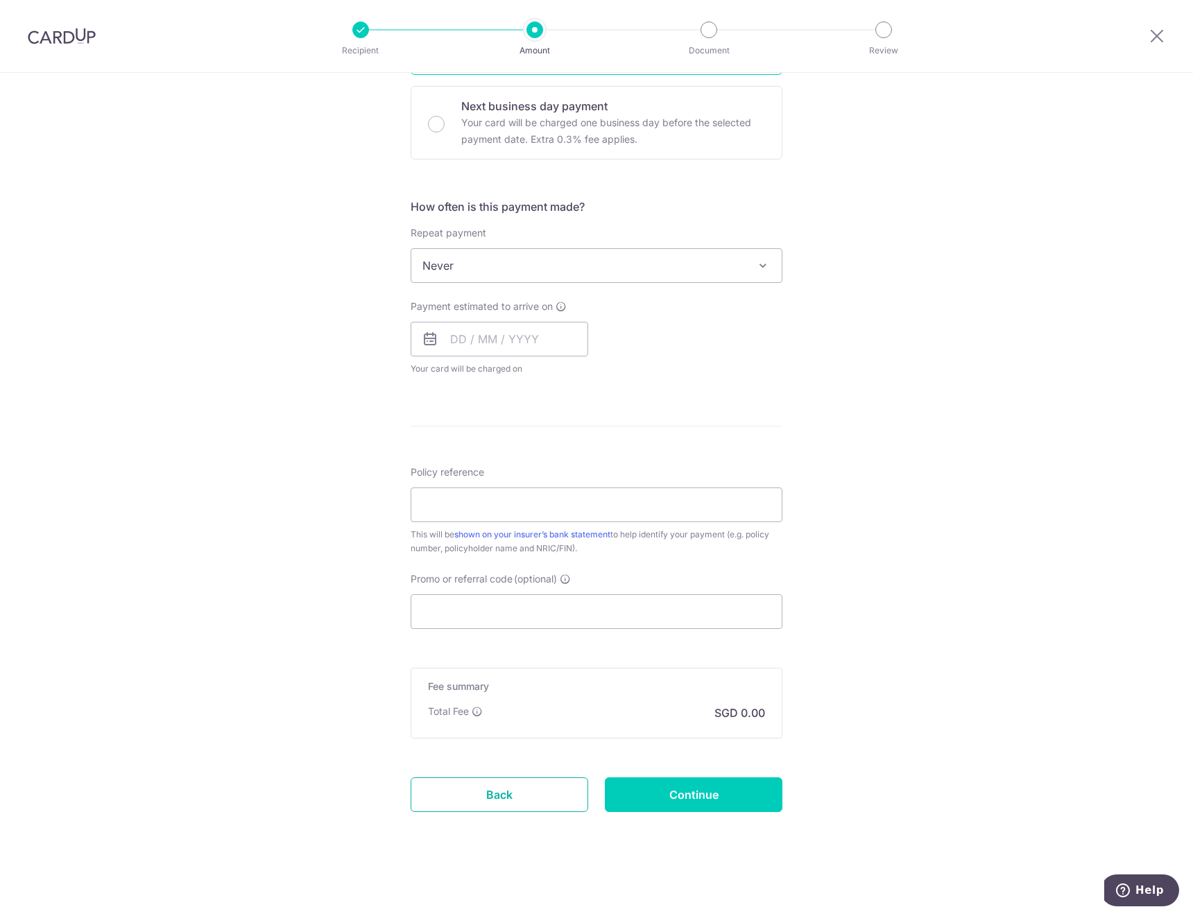
drag, startPoint x: 465, startPoint y: 791, endPoint x: 658, endPoint y: 81, distance: 735.8
click at [466, 791] on link "Back" at bounding box center [500, 795] width 178 height 35
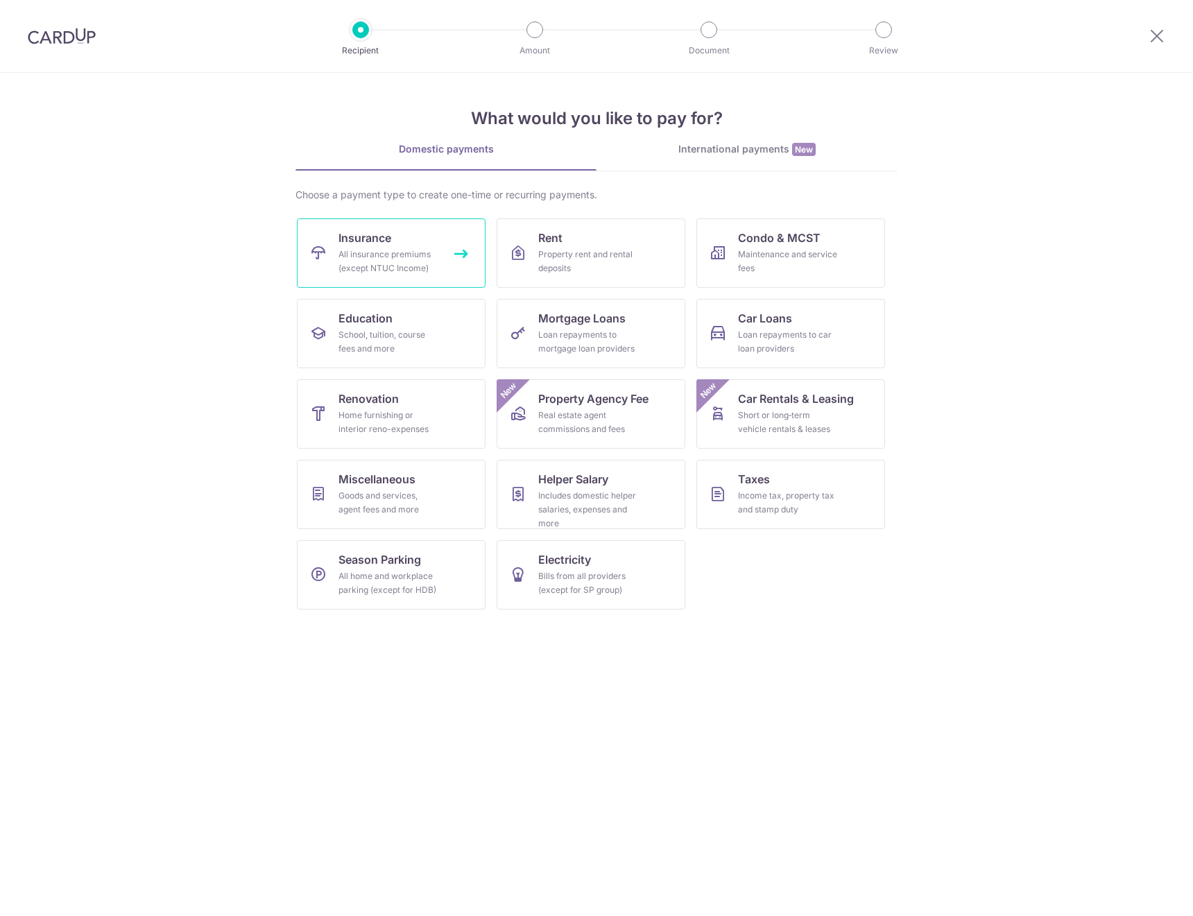
click at [388, 279] on link "Insurance All insurance premiums (except NTUC Income)" at bounding box center [391, 252] width 189 height 69
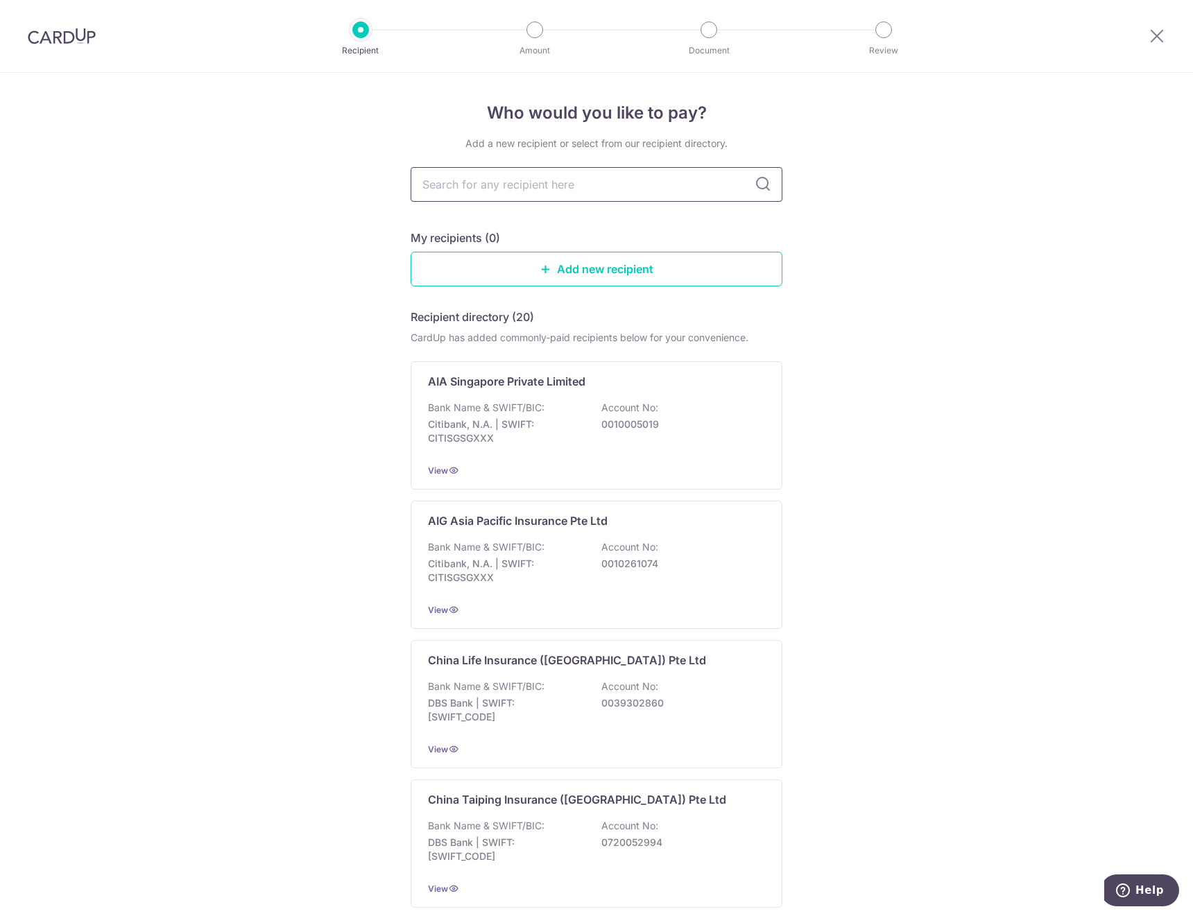
click at [529, 190] on input "text" at bounding box center [597, 184] width 372 height 35
type input "prud"
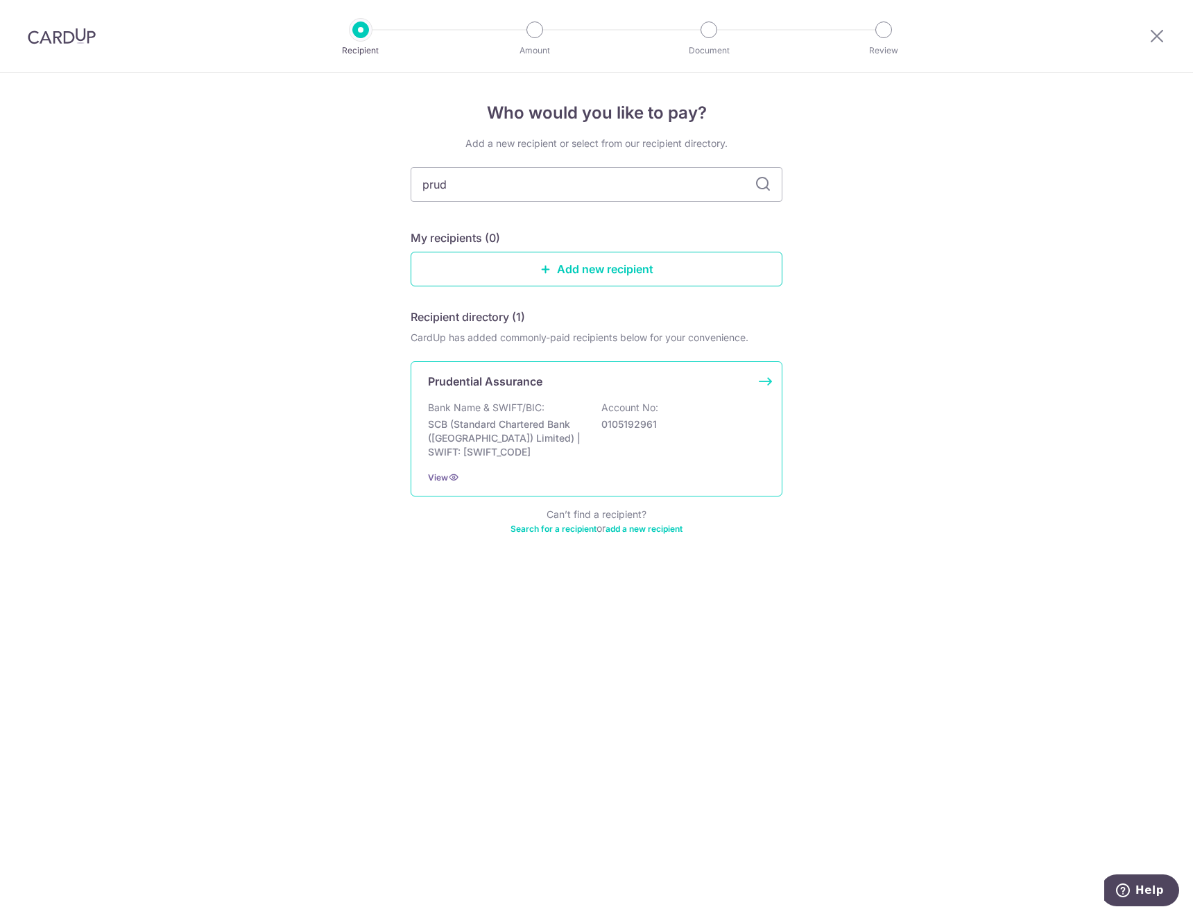
click at [736, 445] on div "Bank Name & SWIFT/BIC: SCB (Standard Chartered Bank (Singapore) Limited) | SWIF…" at bounding box center [596, 430] width 337 height 58
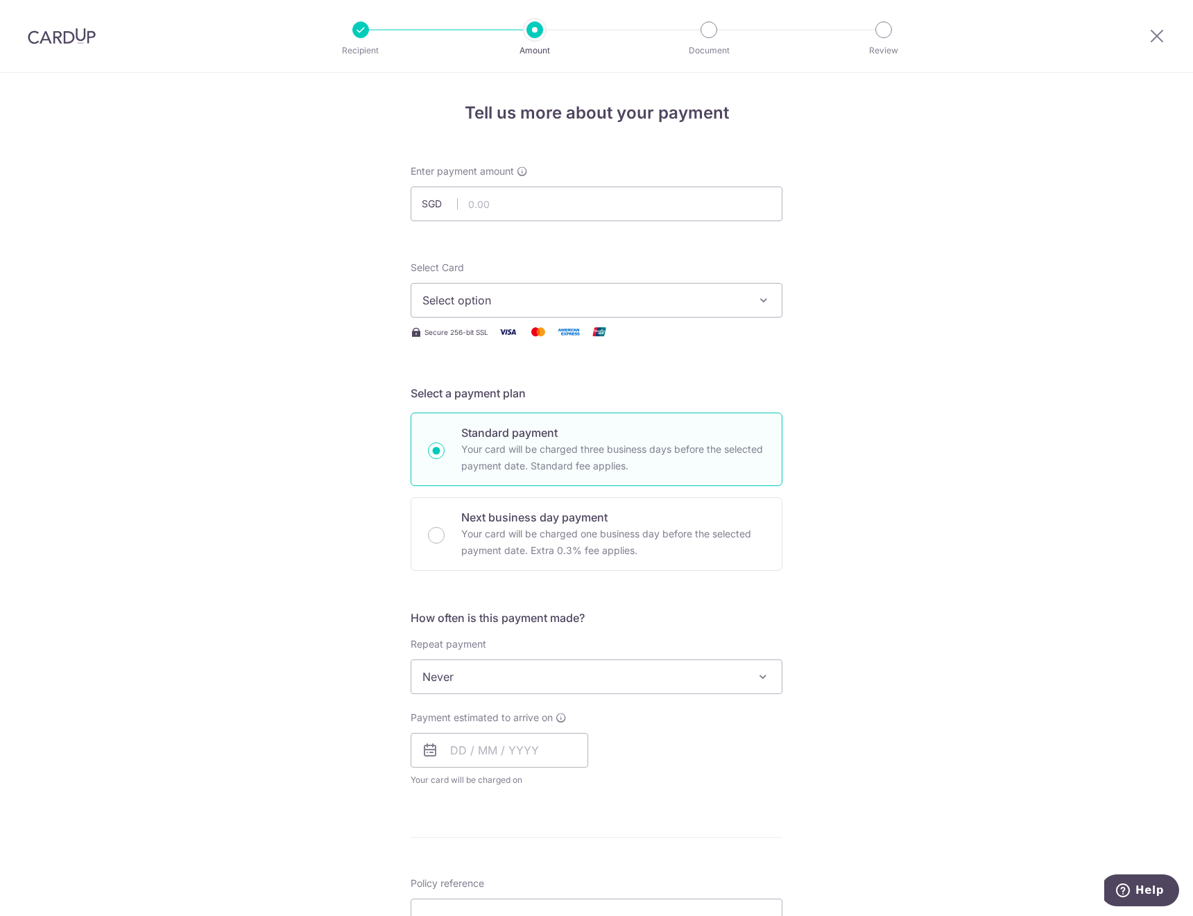
click at [758, 299] on icon "button" at bounding box center [764, 300] width 14 height 14
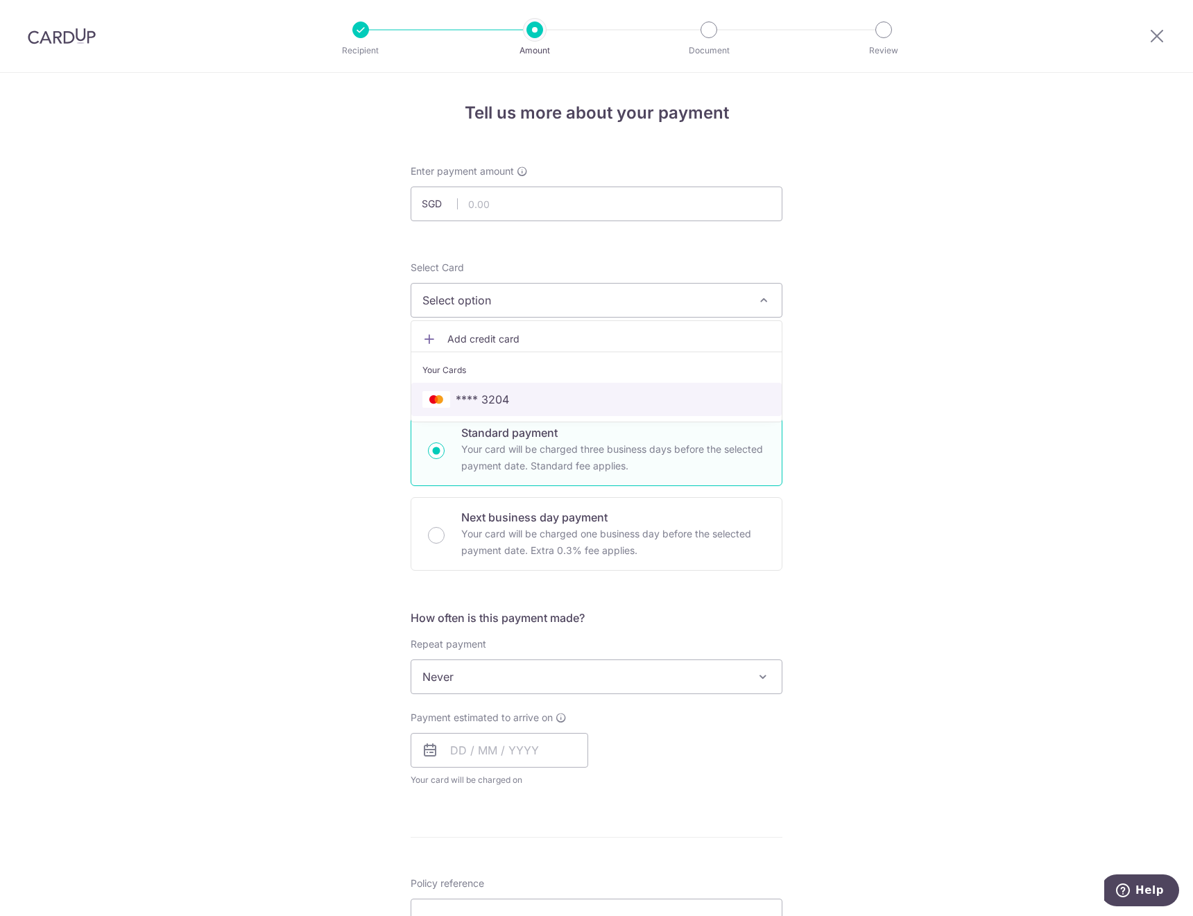
click at [714, 398] on span "**** 3204" at bounding box center [596, 399] width 348 height 17
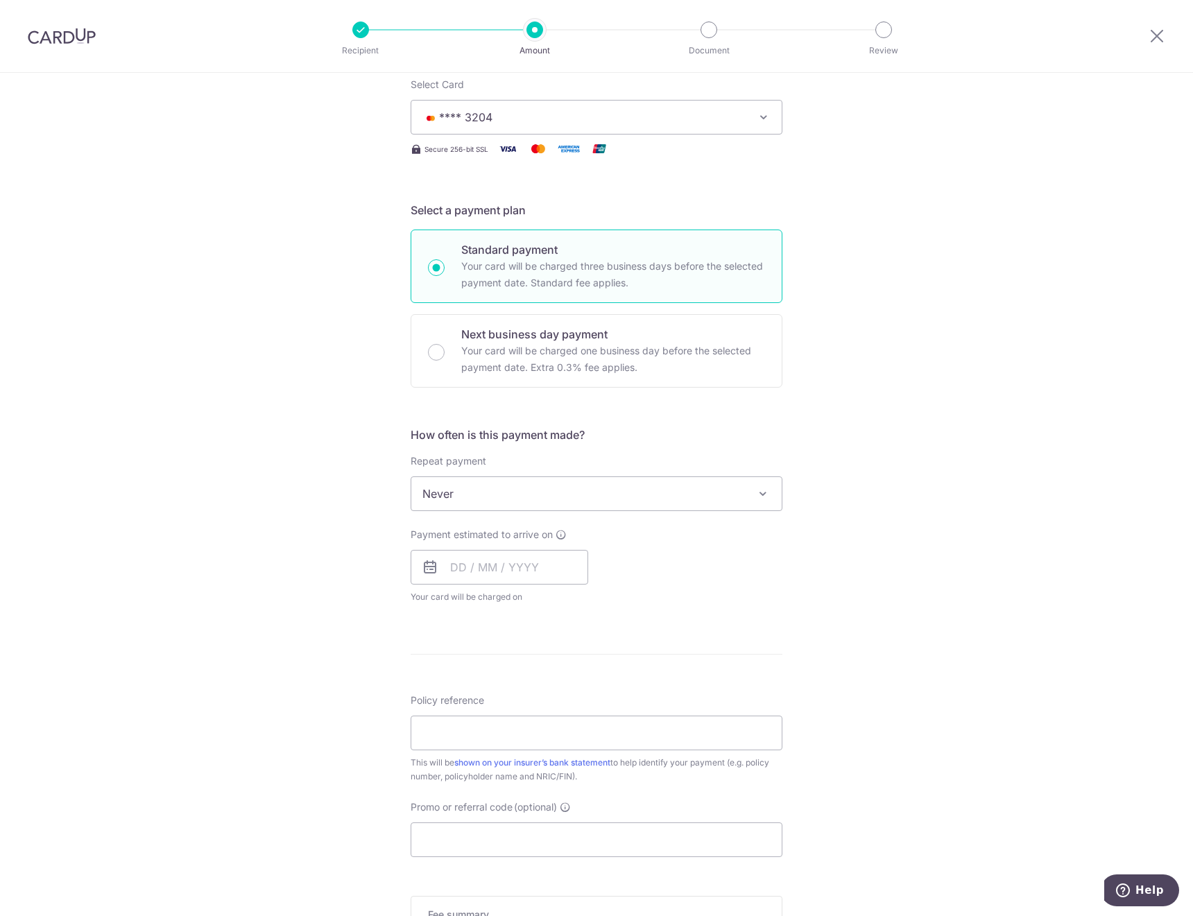
scroll to position [208, 0]
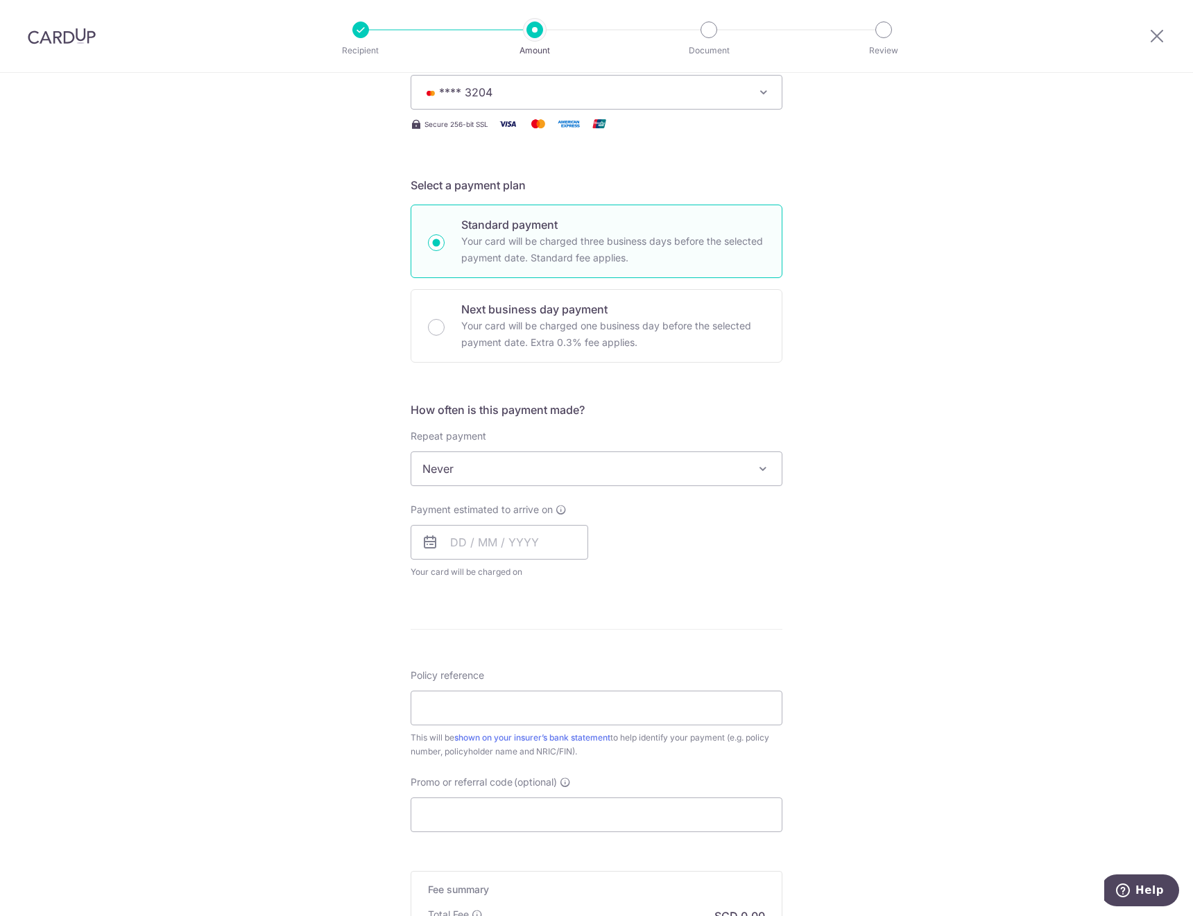
click at [714, 467] on span "Never" at bounding box center [596, 468] width 370 height 33
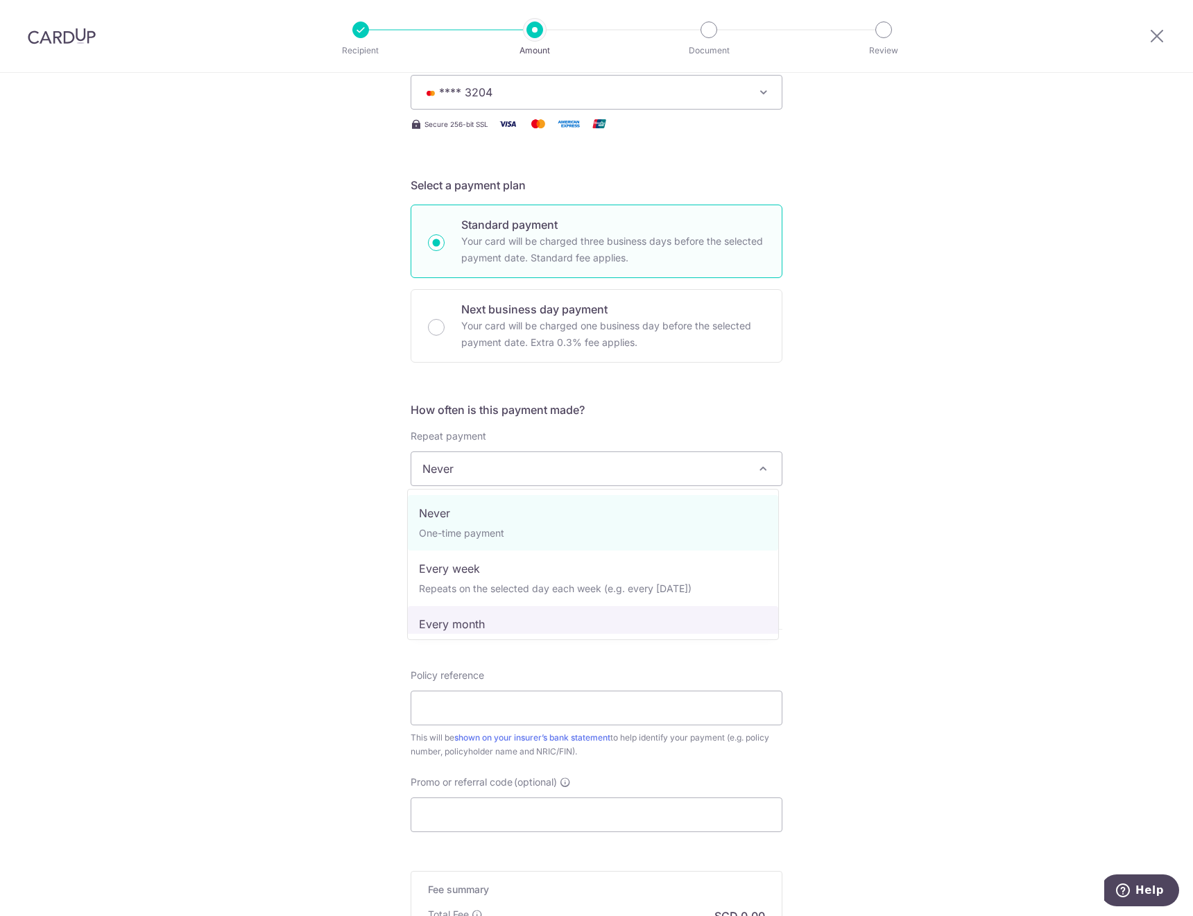
select select "3"
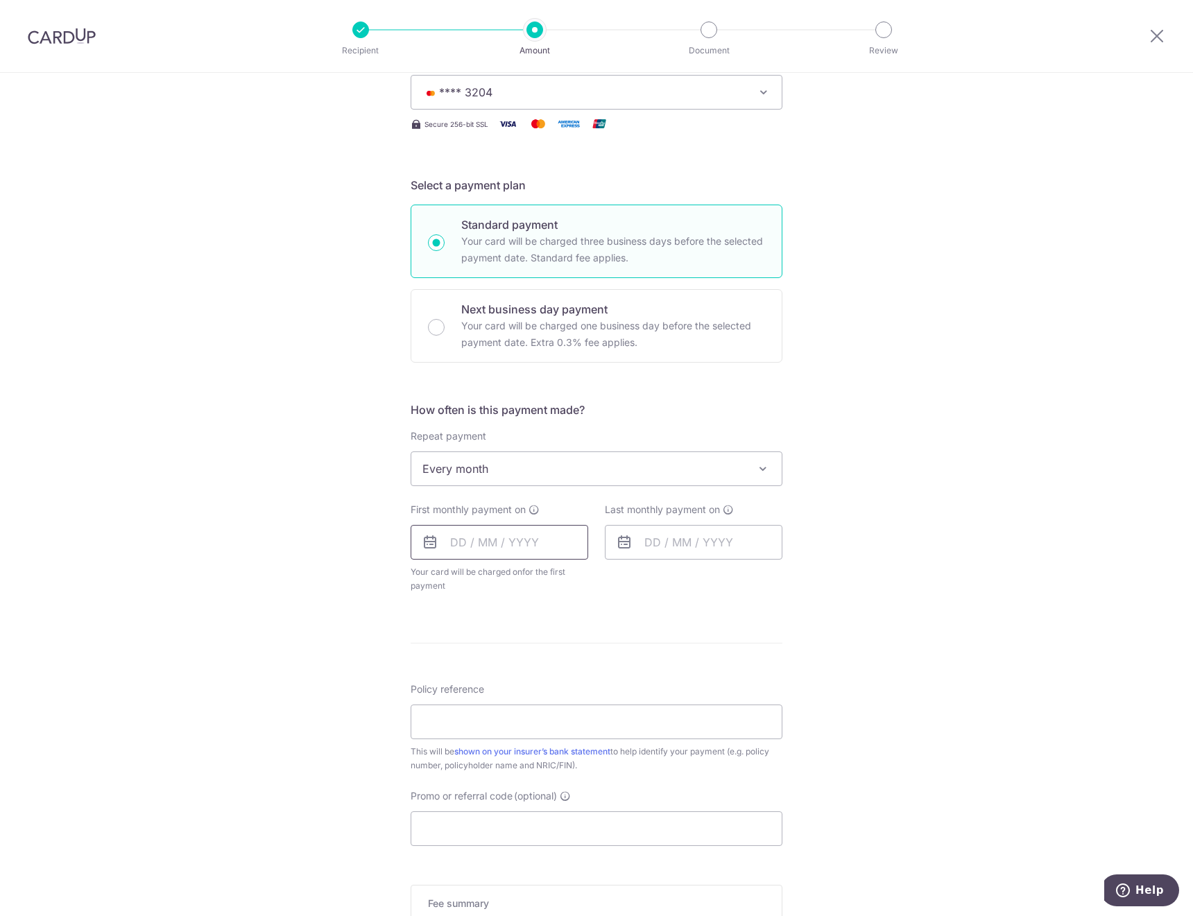
click at [568, 544] on input "text" at bounding box center [500, 542] width 178 height 35
click at [549, 668] on link "11" at bounding box center [550, 669] width 22 height 22
type input "11/09/2025"
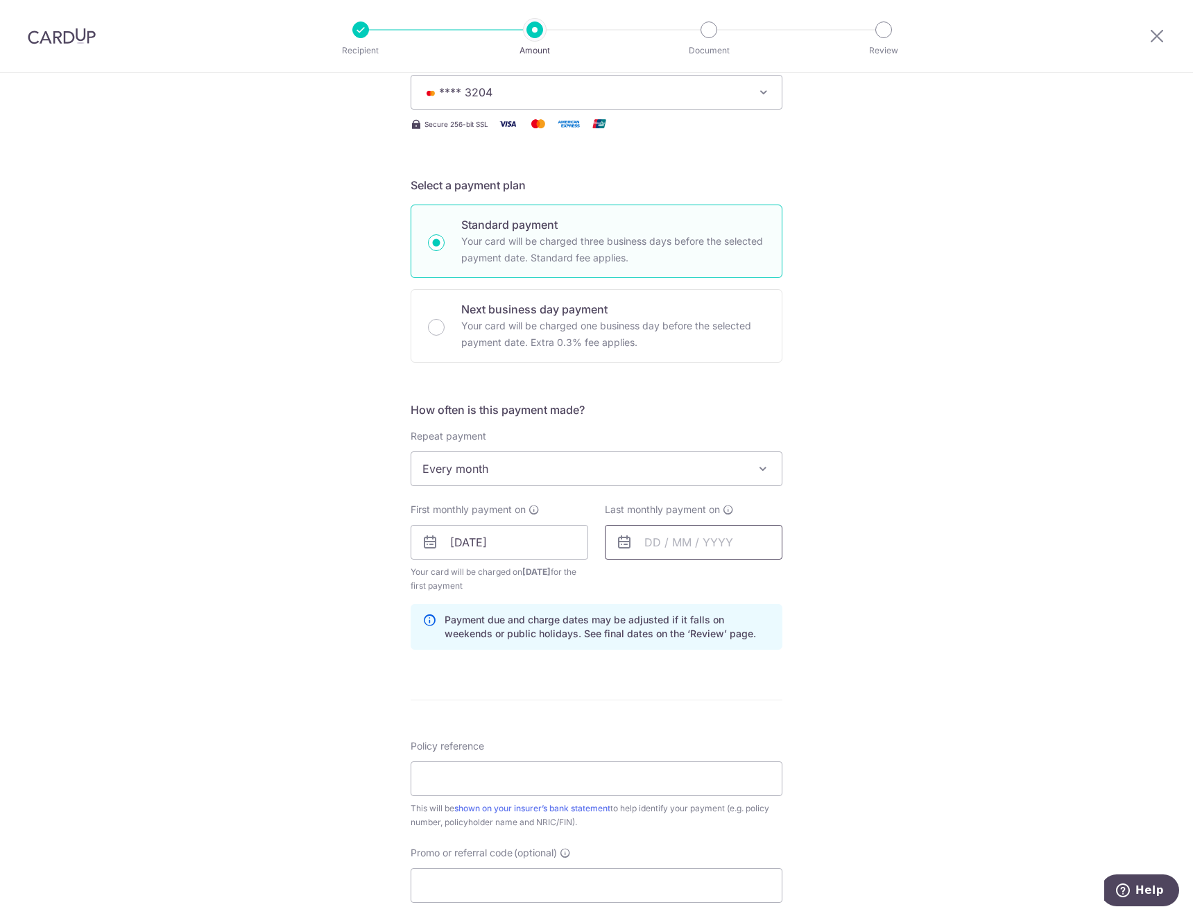
click at [721, 549] on input "text" at bounding box center [694, 542] width 178 height 35
click at [798, 581] on link "Next" at bounding box center [801, 580] width 17 height 17
click at [628, 578] on link "Prev" at bounding box center [630, 580] width 17 height 17
click at [755, 582] on select "2025 2026 2027 2028 2029 2030 2031 2032 2033 2034 2035" at bounding box center [748, 579] width 37 height 11
click at [771, 673] on link "11" at bounding box center [772, 669] width 22 height 22
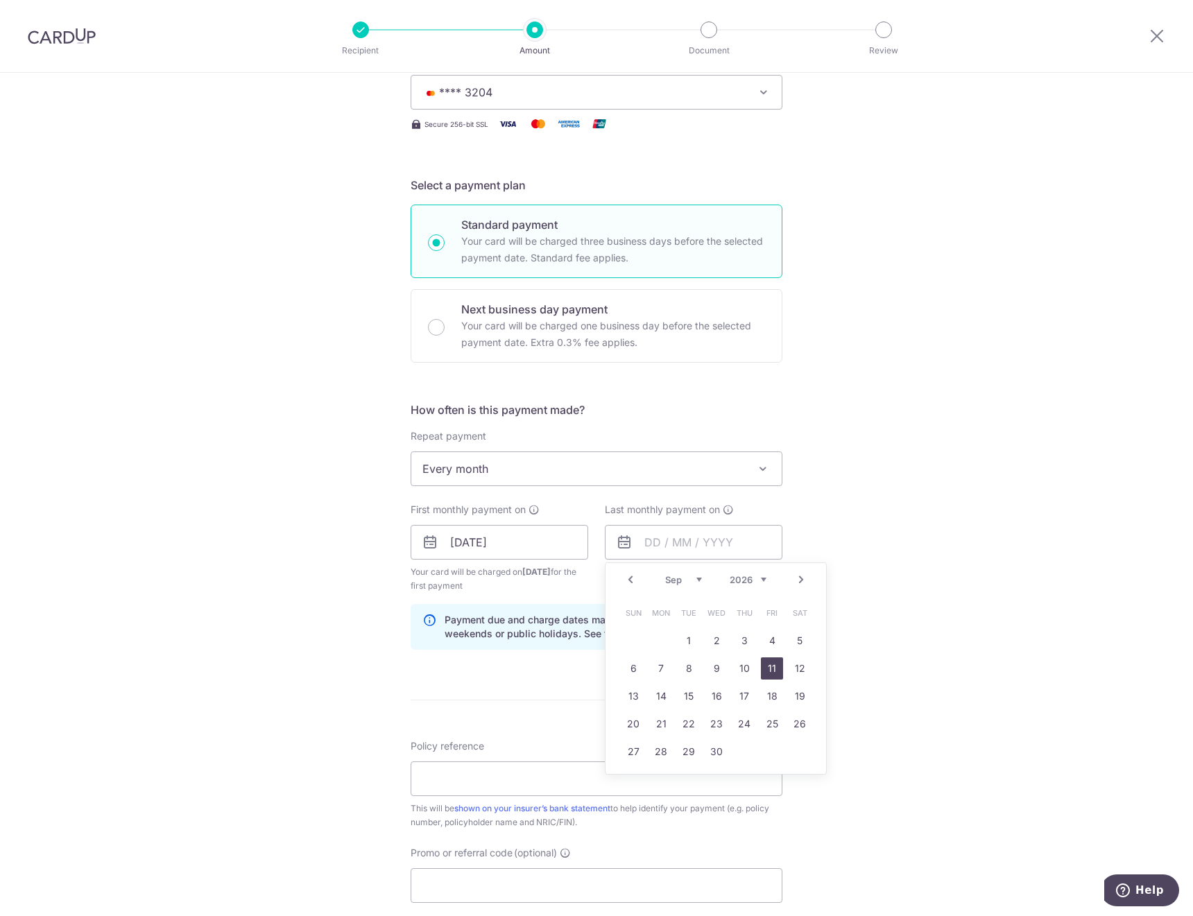
type input "11/09/2026"
click at [977, 649] on div "Tell us more about your payment Enter payment amount SGD Select Card **** 3204 …" at bounding box center [596, 527] width 1193 height 1325
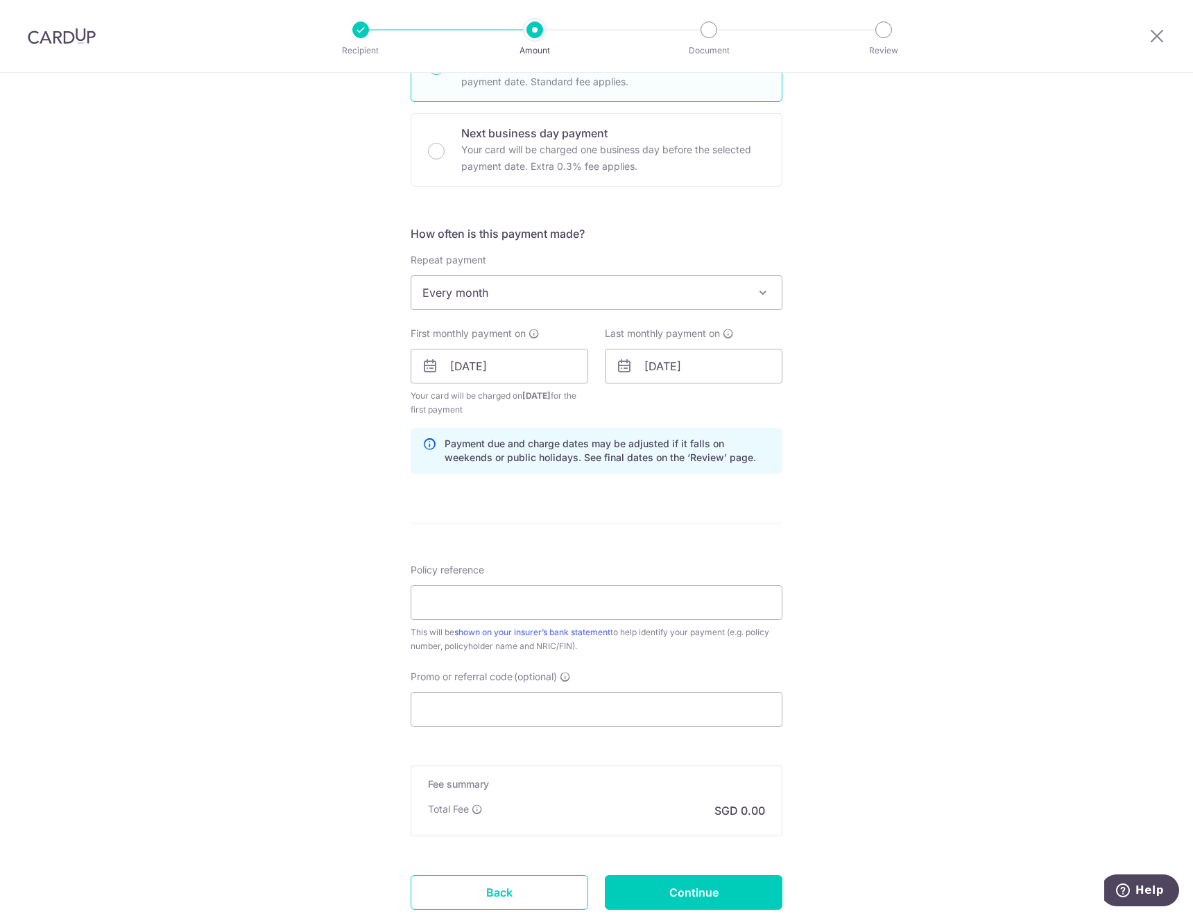
scroll to position [416, 0]
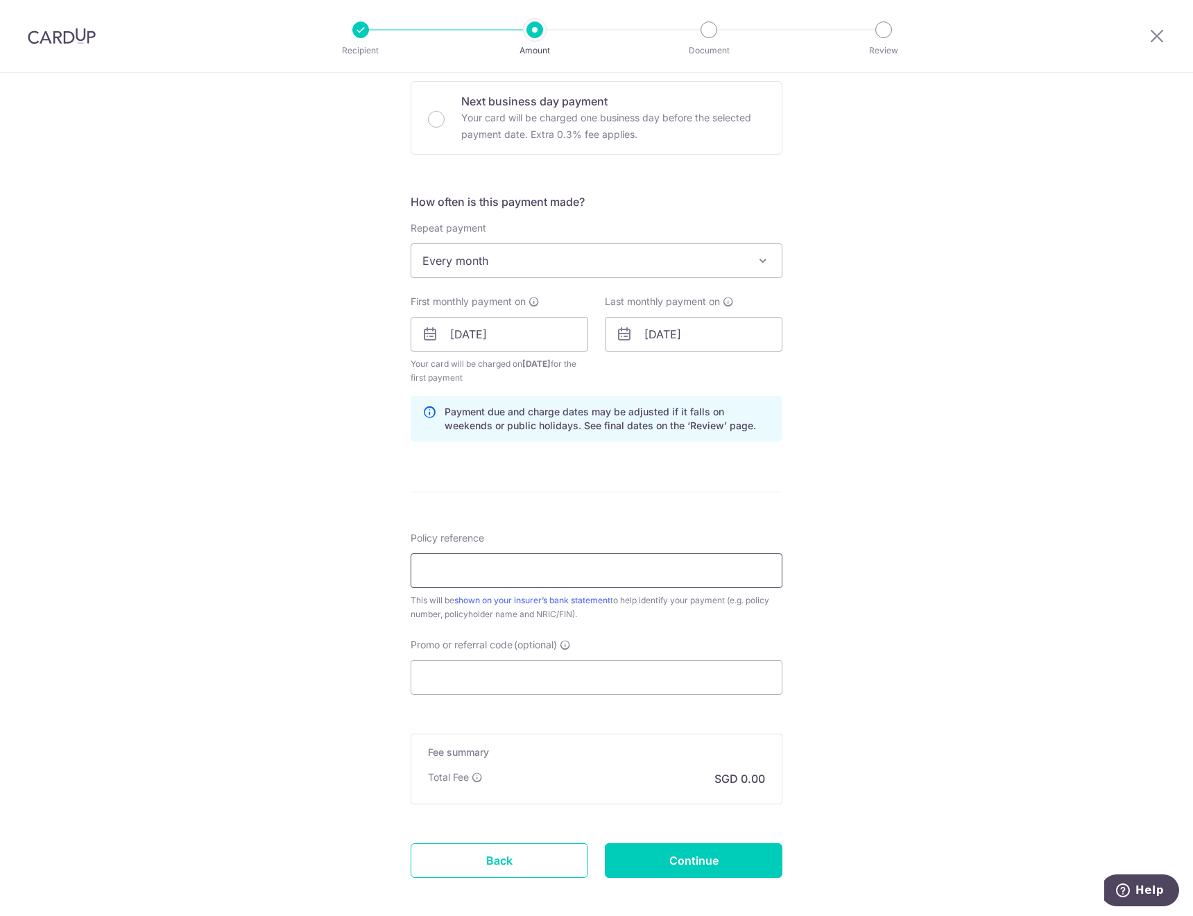
click at [646, 574] on input "Policy reference" at bounding box center [597, 570] width 372 height 35
click at [481, 576] on input "Policy reference" at bounding box center [597, 570] width 372 height 35
paste input "A2590982"
type input "A2590982"
click at [922, 527] on div "Tell us more about your payment Enter payment amount SGD Select Card **** 3204 …" at bounding box center [596, 319] width 1193 height 1325
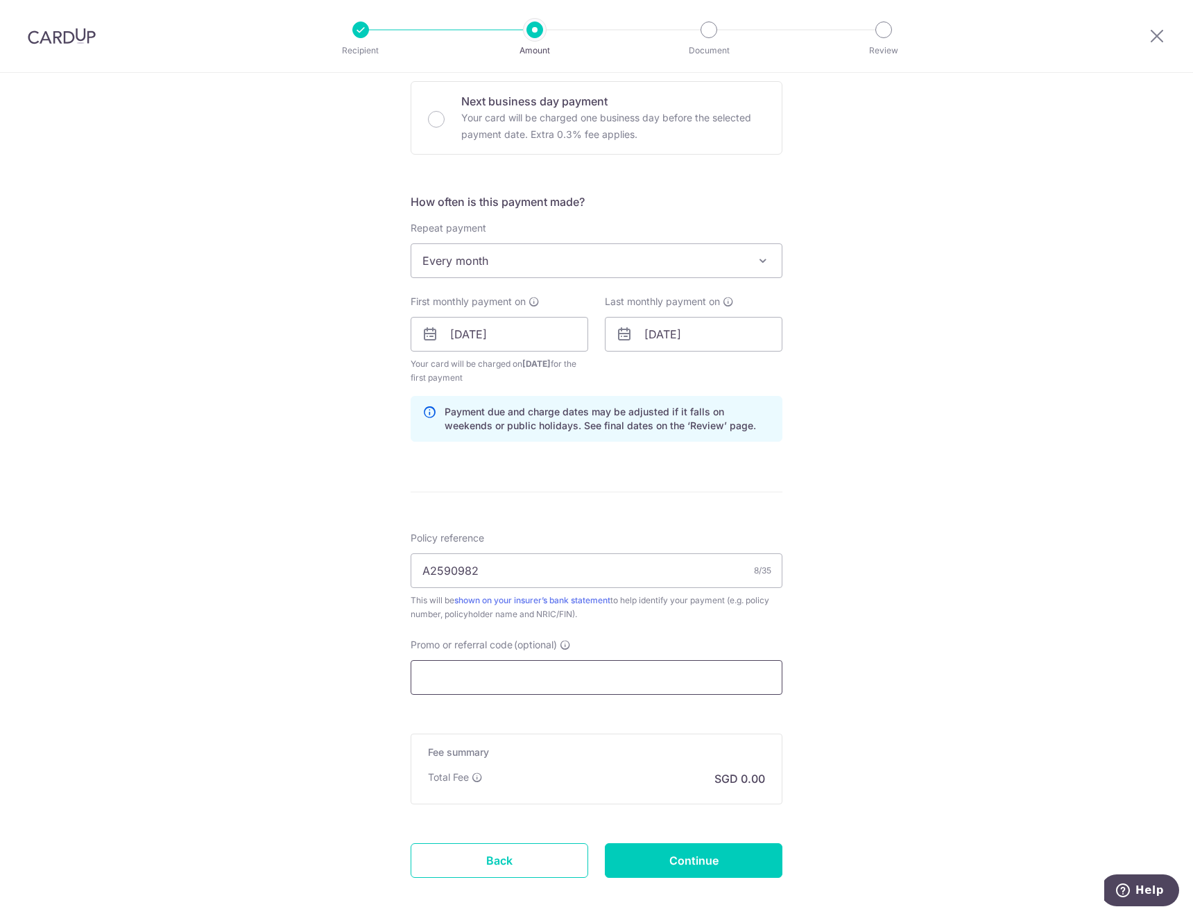
click at [709, 674] on input "Promo or referral code (optional)" at bounding box center [597, 677] width 372 height 35
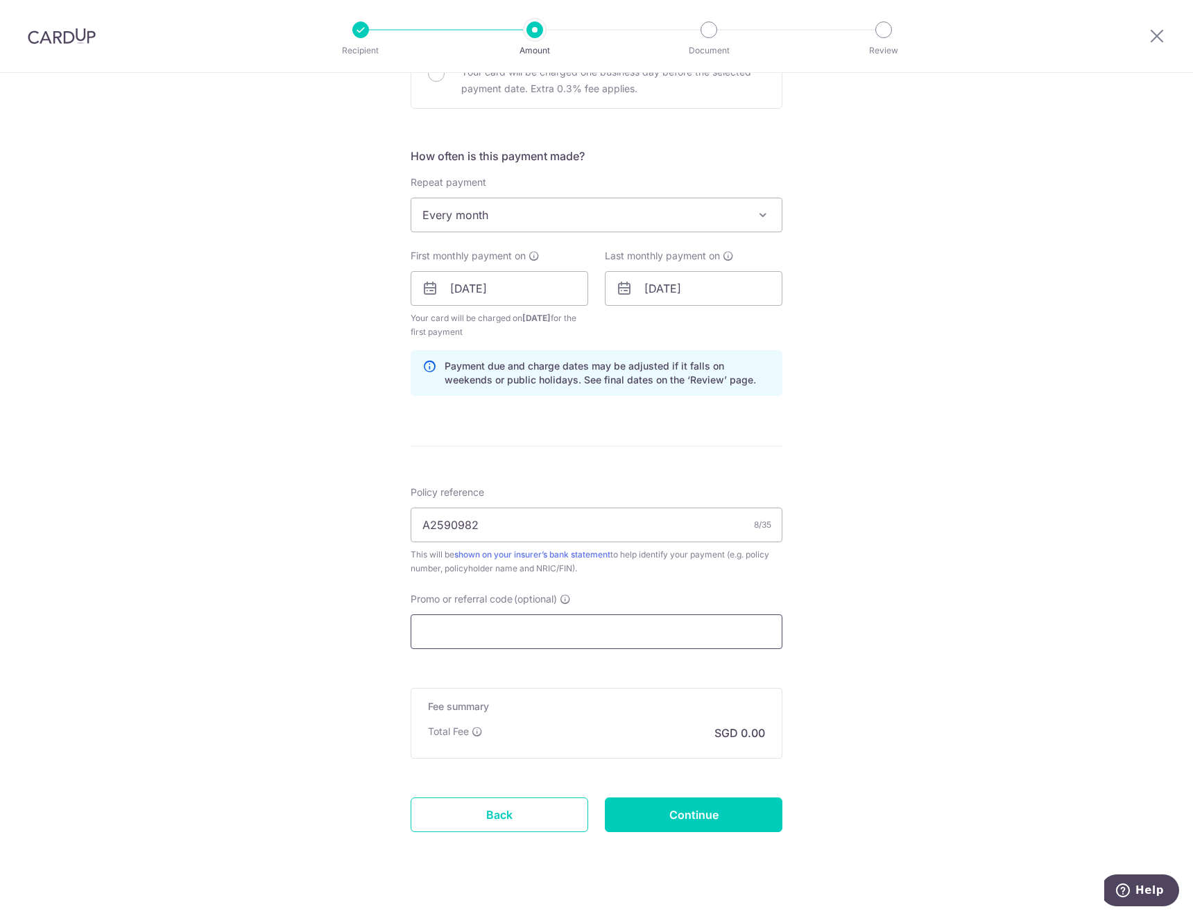
scroll to position [482, 0]
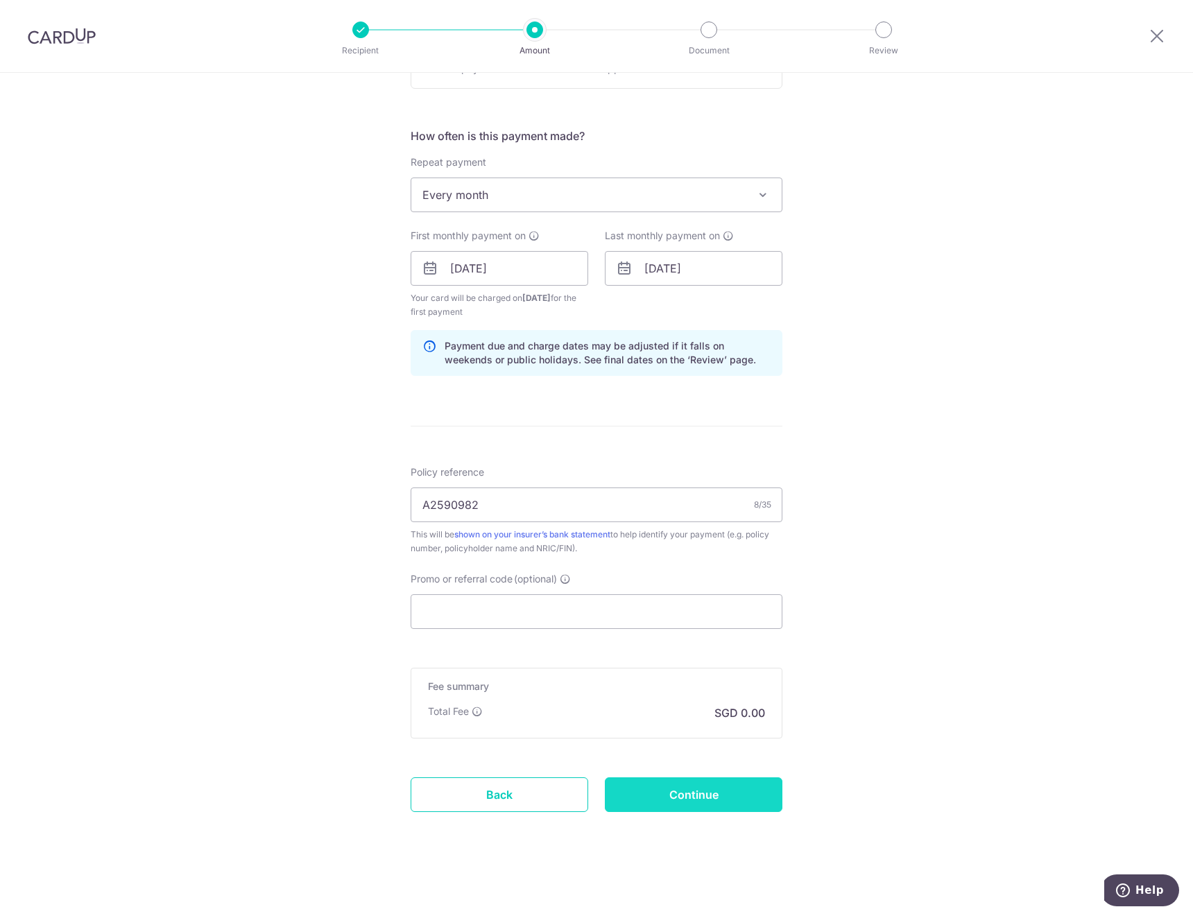
click at [681, 797] on input "Continue" at bounding box center [694, 795] width 178 height 35
type input "Create Schedule"
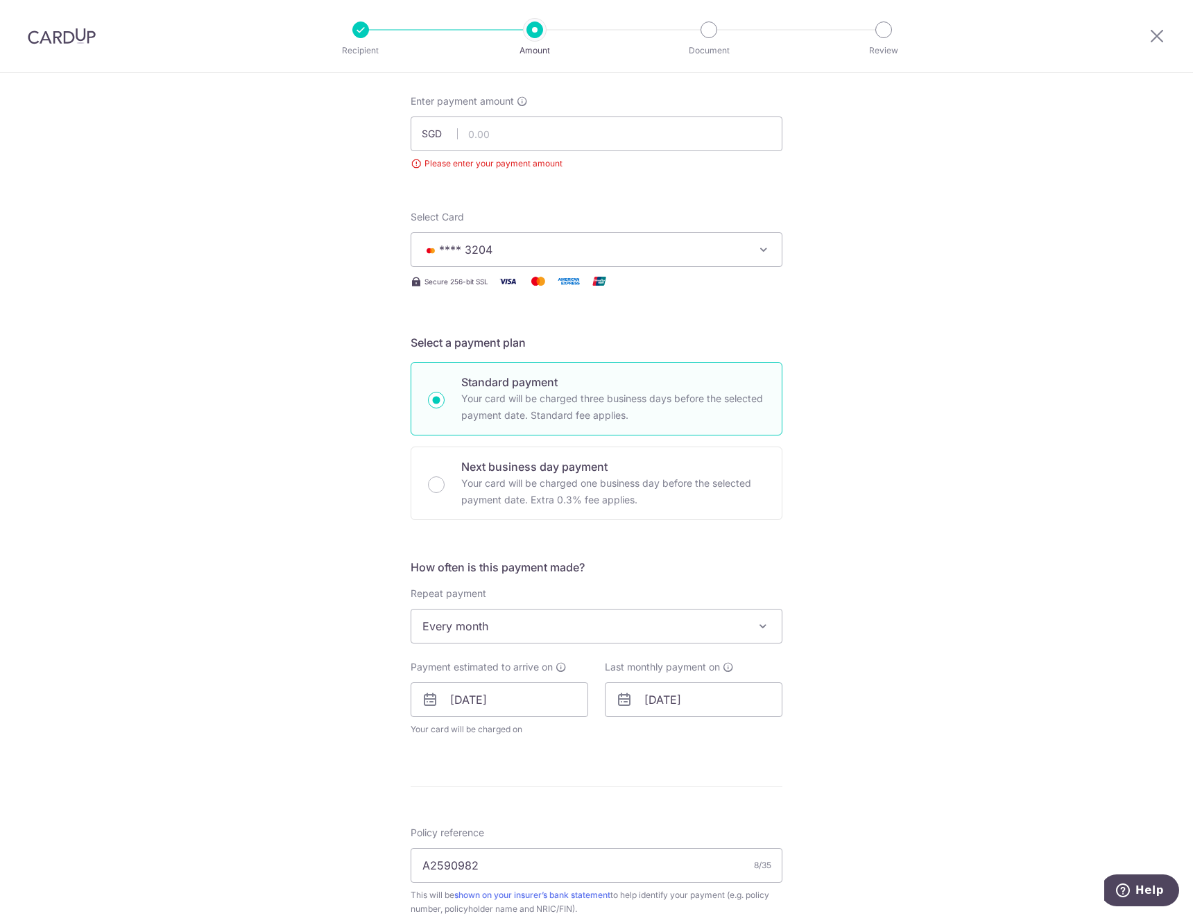
scroll to position [15, 0]
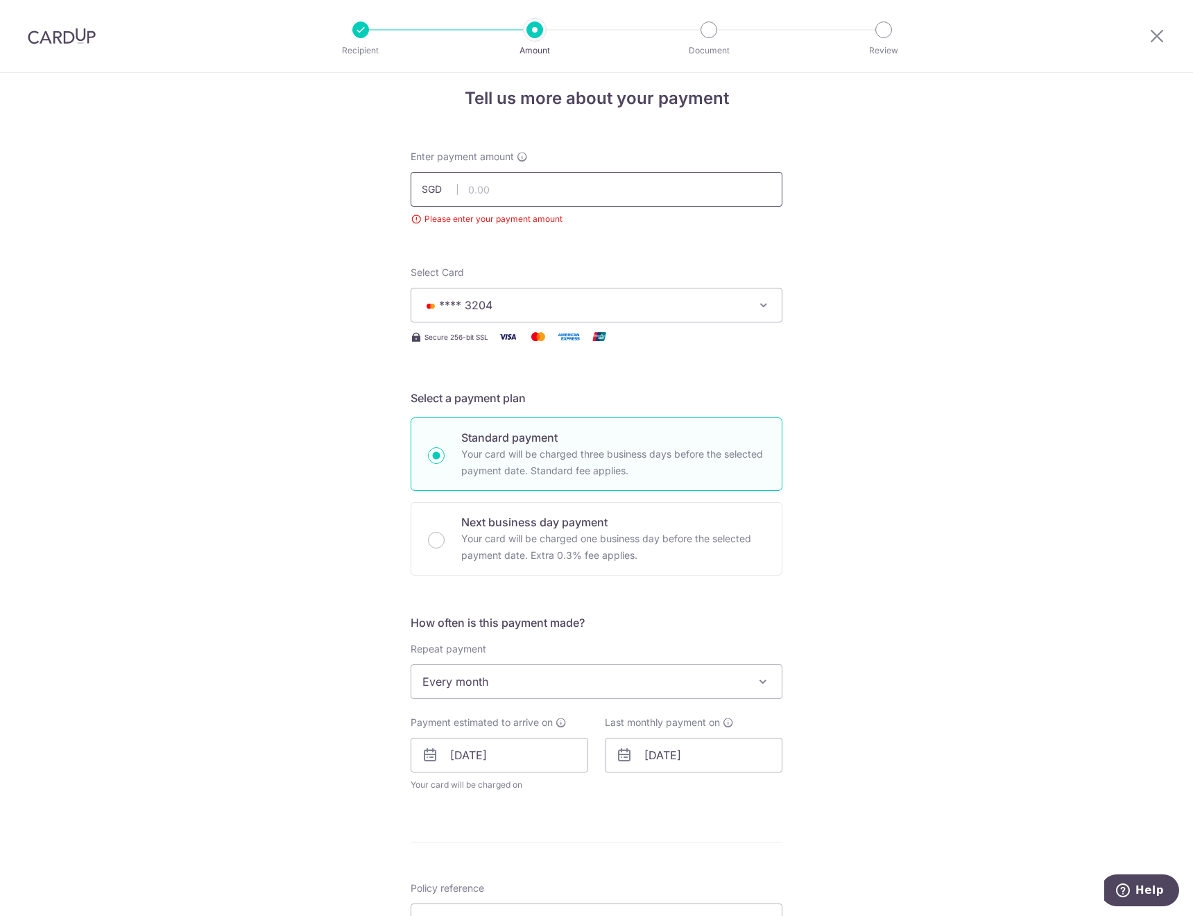
click at [602, 198] on input "text" at bounding box center [597, 189] width 372 height 35
type input "809.50"
click at [881, 285] on div "Tell us more about your payment Enter payment amount SGD 809.50 Please enter yo…" at bounding box center [596, 695] width 1193 height 1274
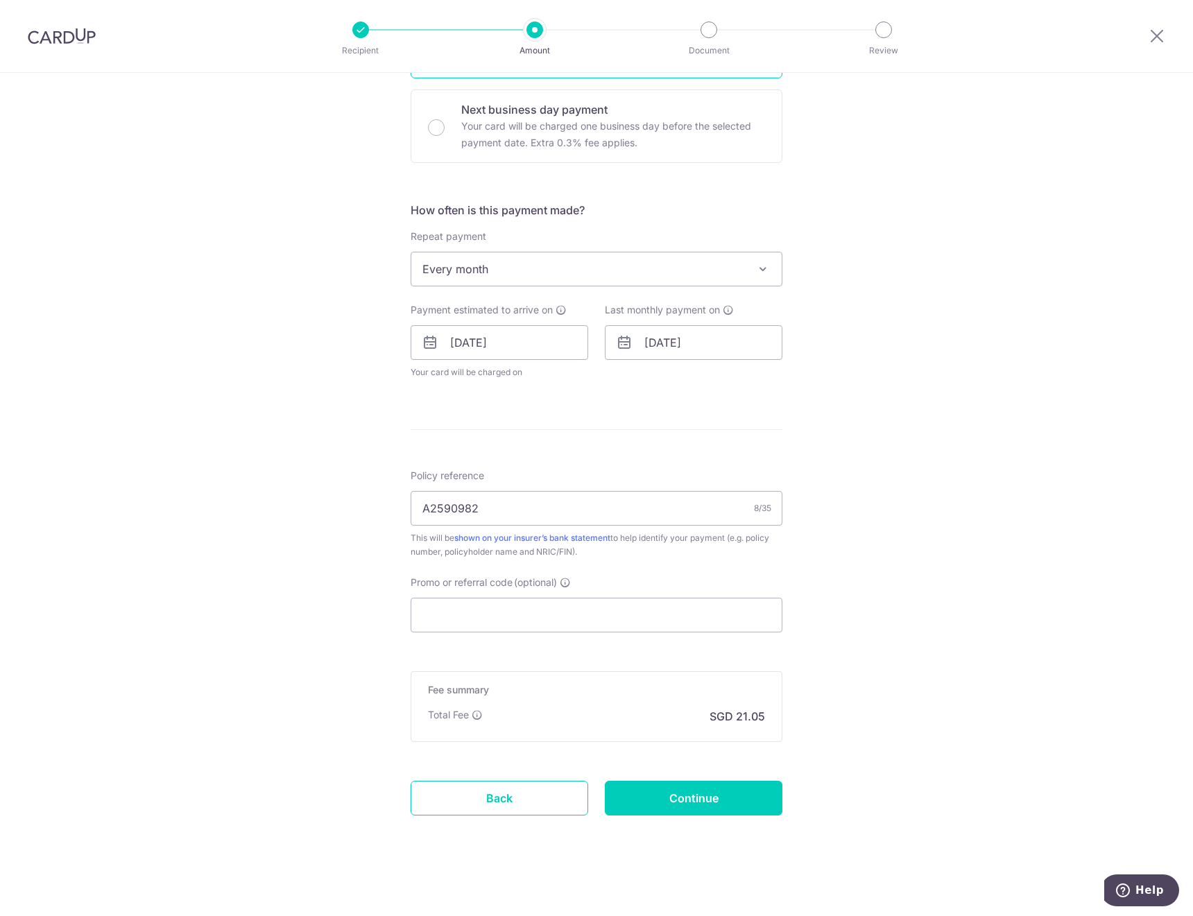
scroll to position [431, 0]
click at [671, 800] on input "Continue" at bounding box center [694, 795] width 178 height 35
type input "Create Schedule"
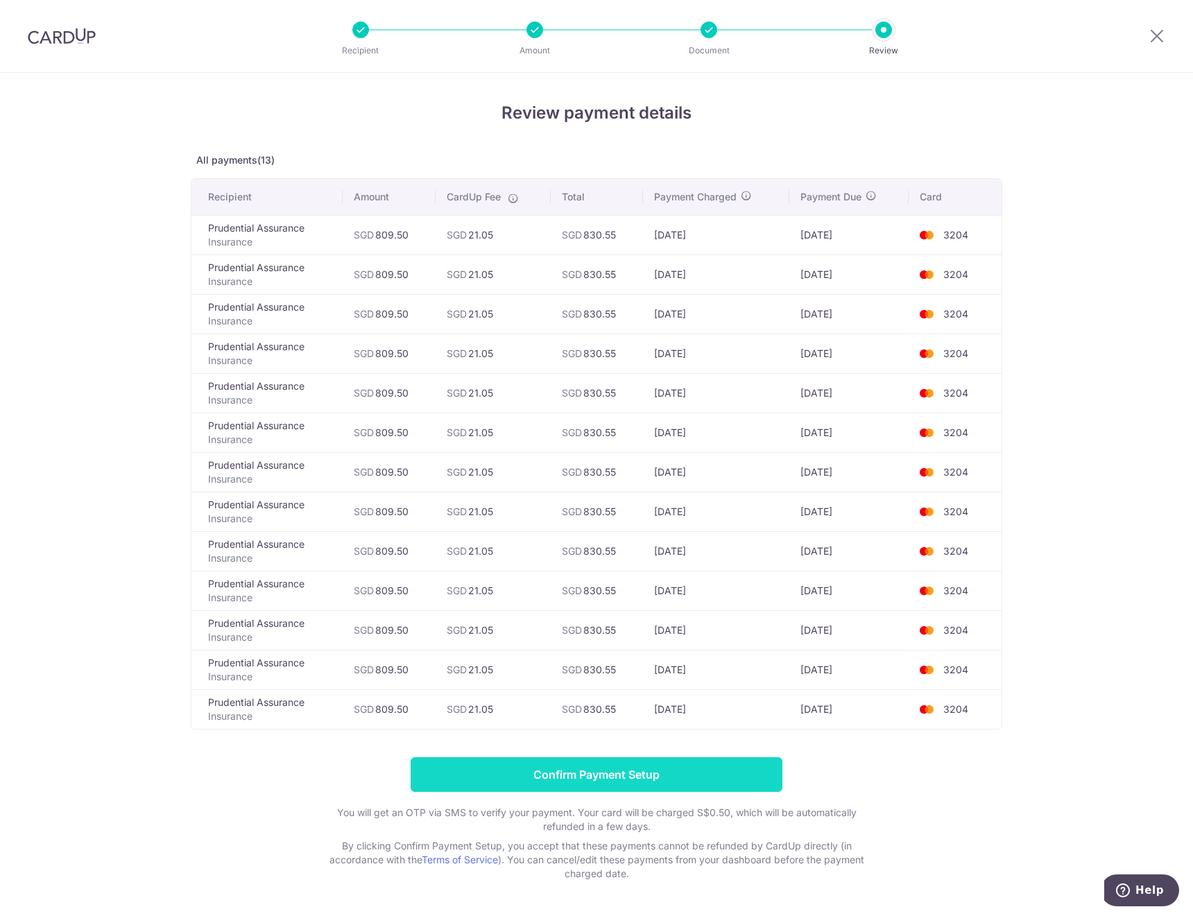
click at [639, 773] on input "Confirm Payment Setup" at bounding box center [597, 774] width 372 height 35
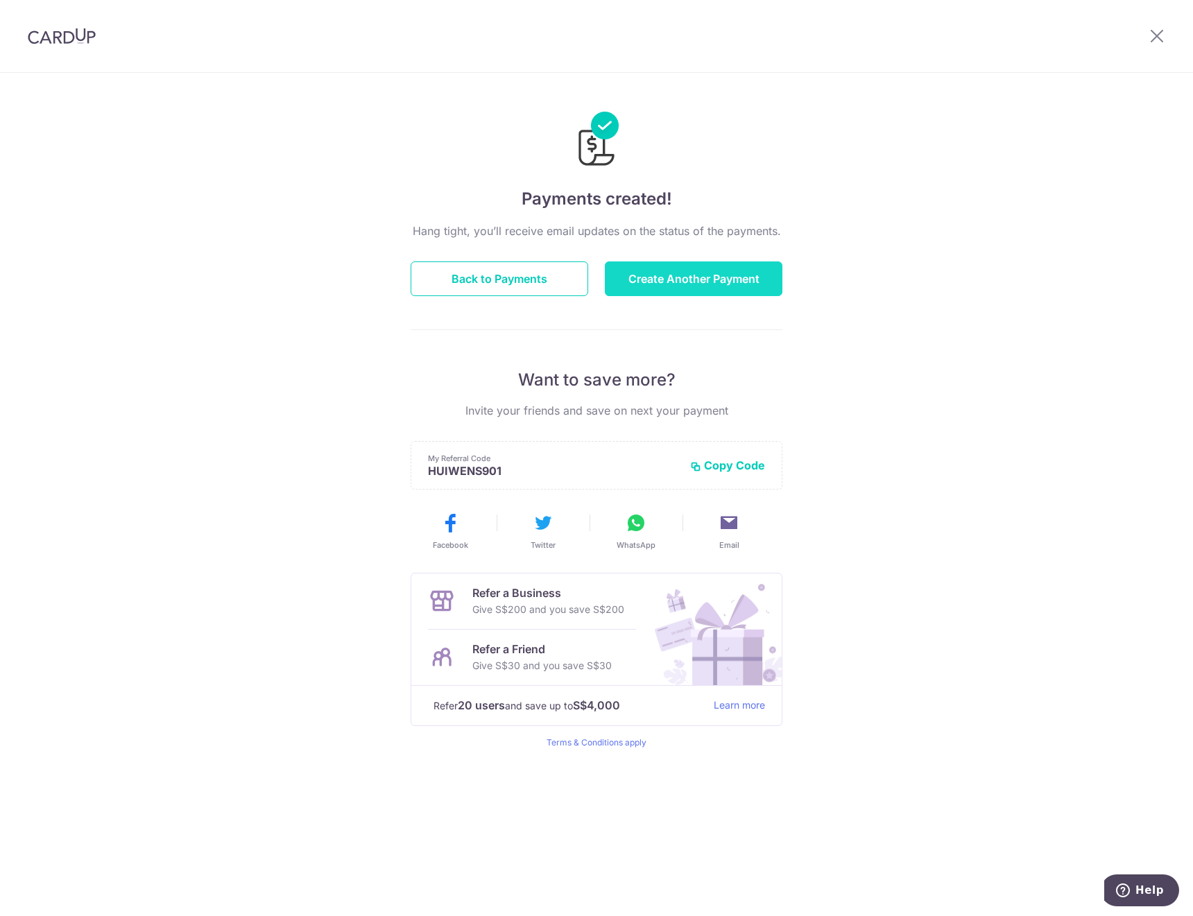
click at [758, 284] on button "Create Another Payment" at bounding box center [694, 278] width 178 height 35
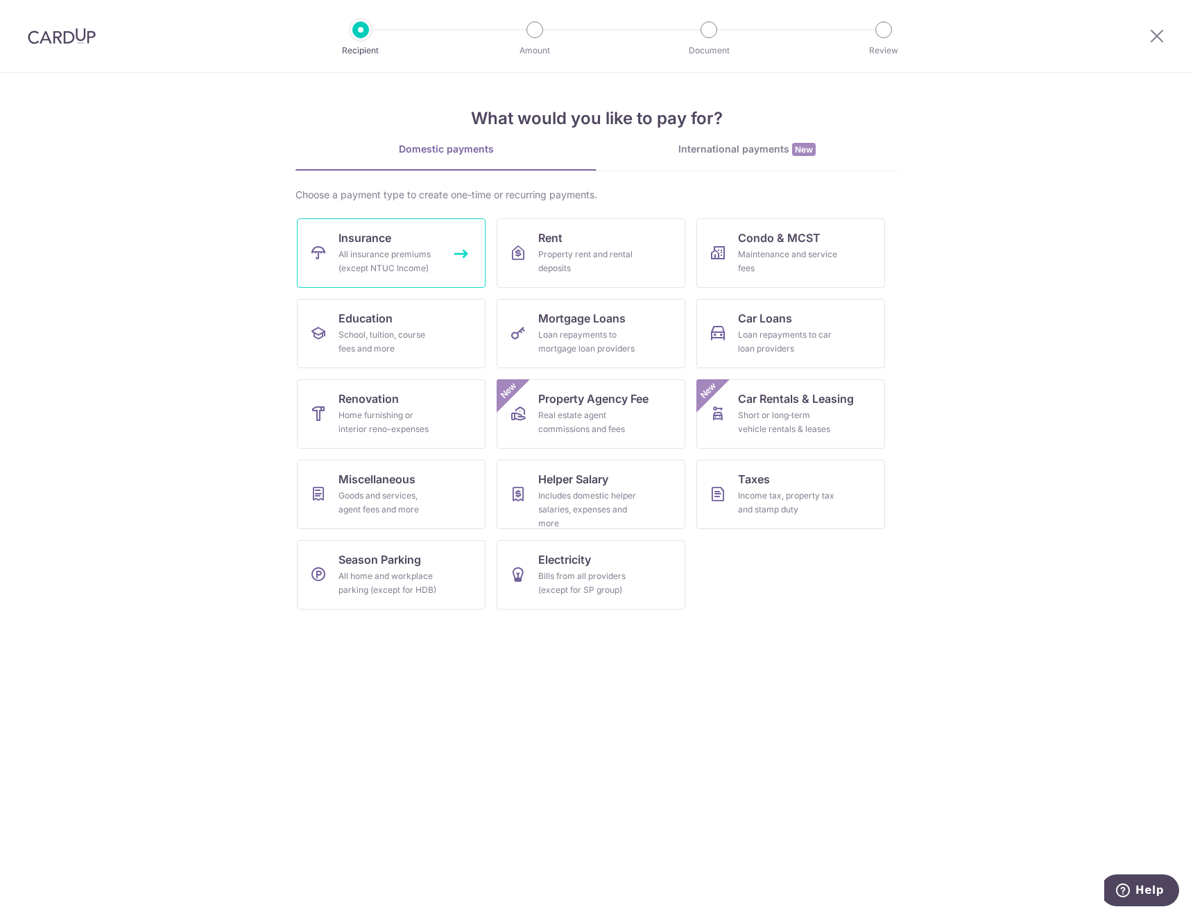
click at [332, 245] on link "Insurance All insurance premiums (except NTUC Income)" at bounding box center [391, 252] width 189 height 69
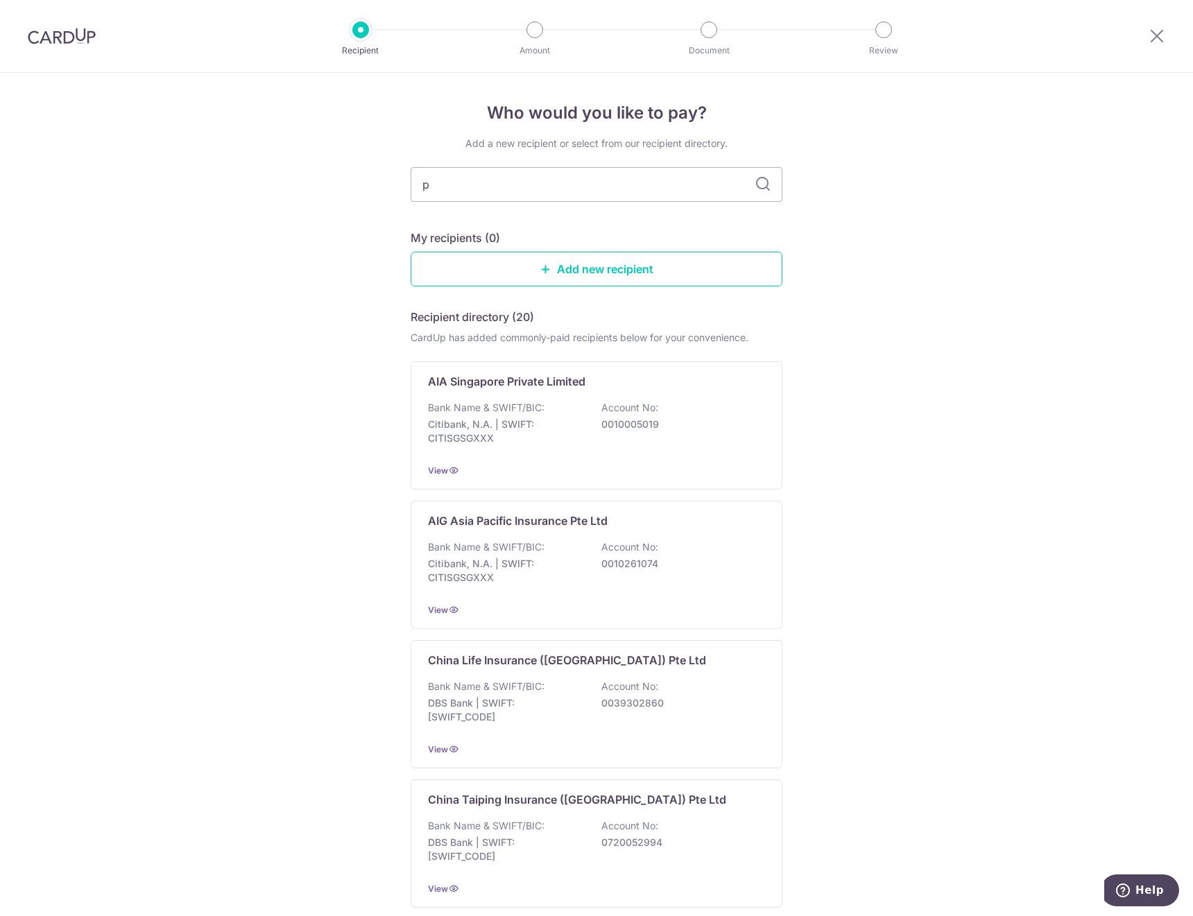
type input "pr"
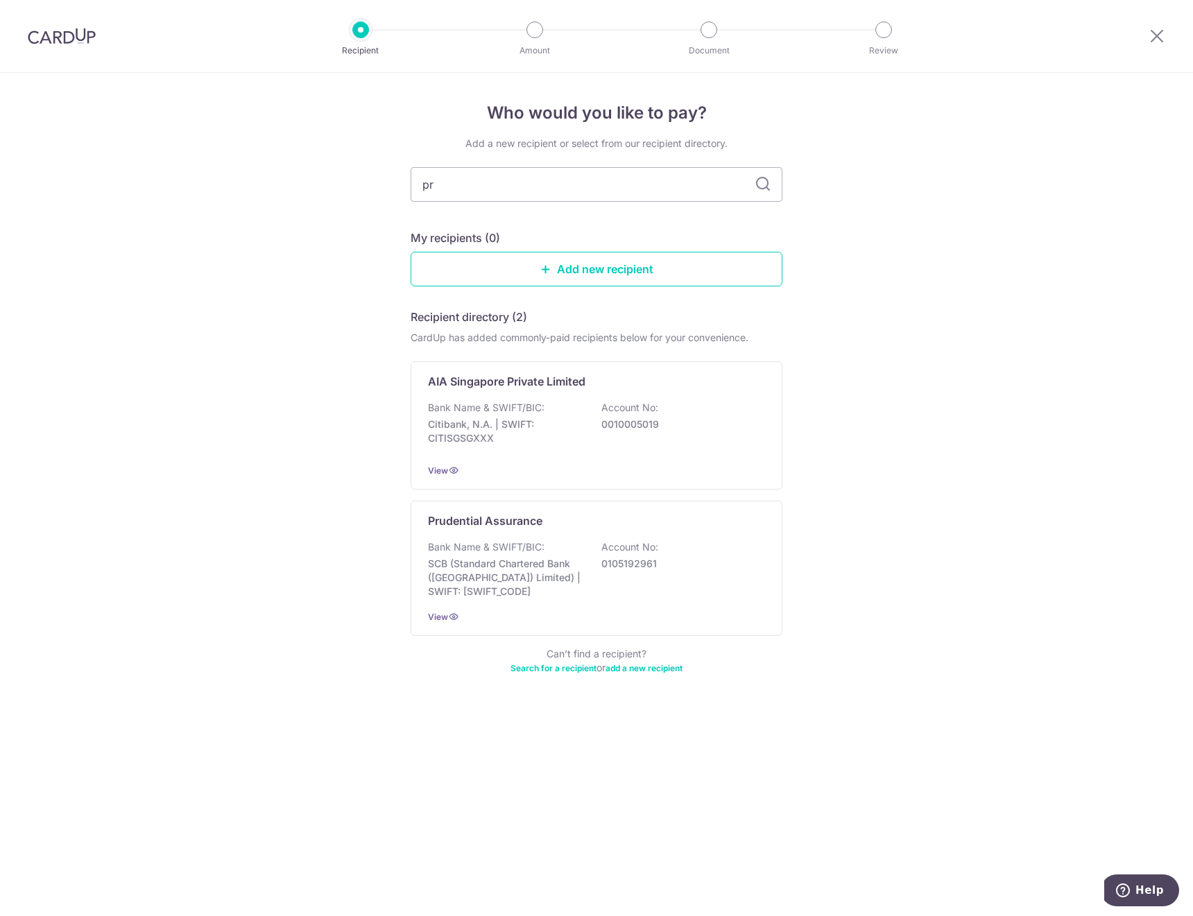
type input "pru"
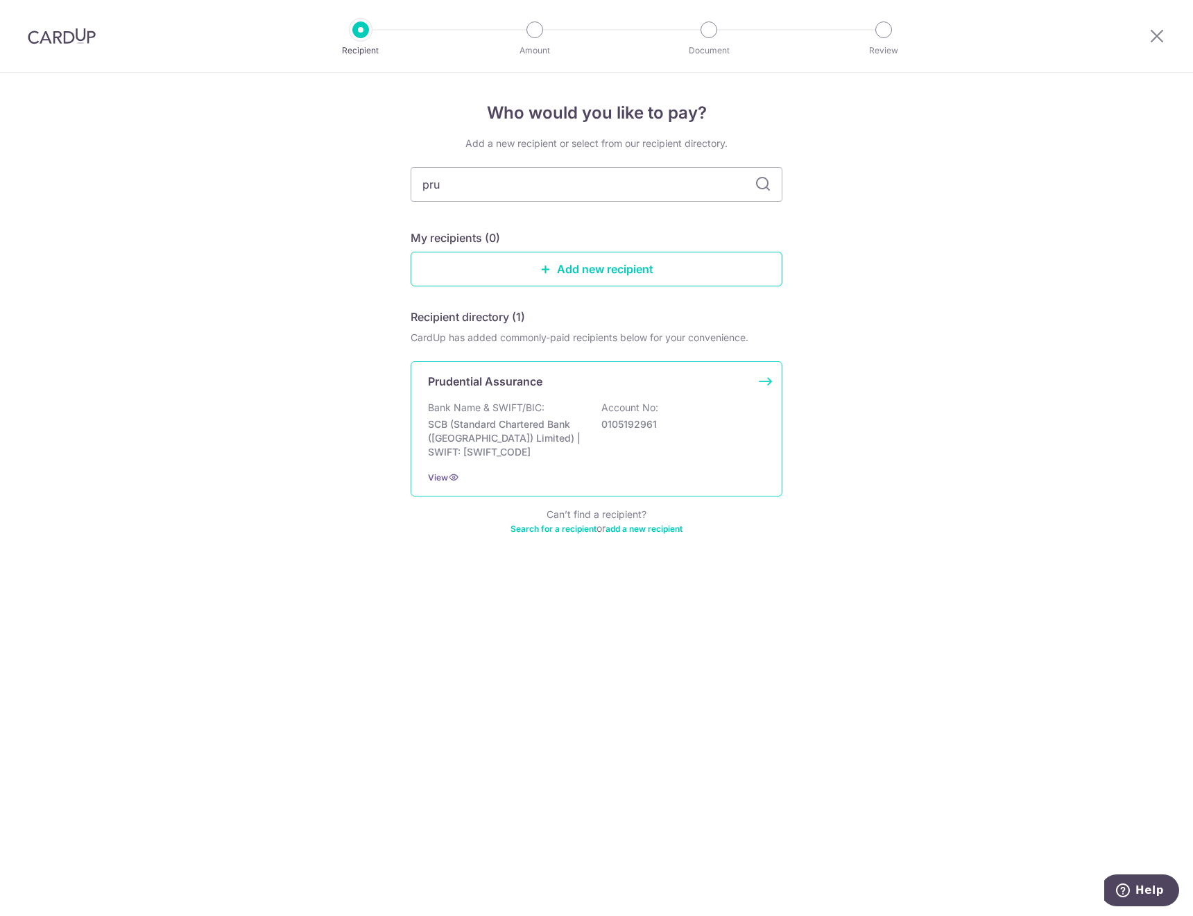
click at [513, 449] on p "SCB (Standard Chartered Bank ([GEOGRAPHIC_DATA]) Limited) | SWIFT: [SWIFT_CODE]" at bounding box center [505, 439] width 155 height 42
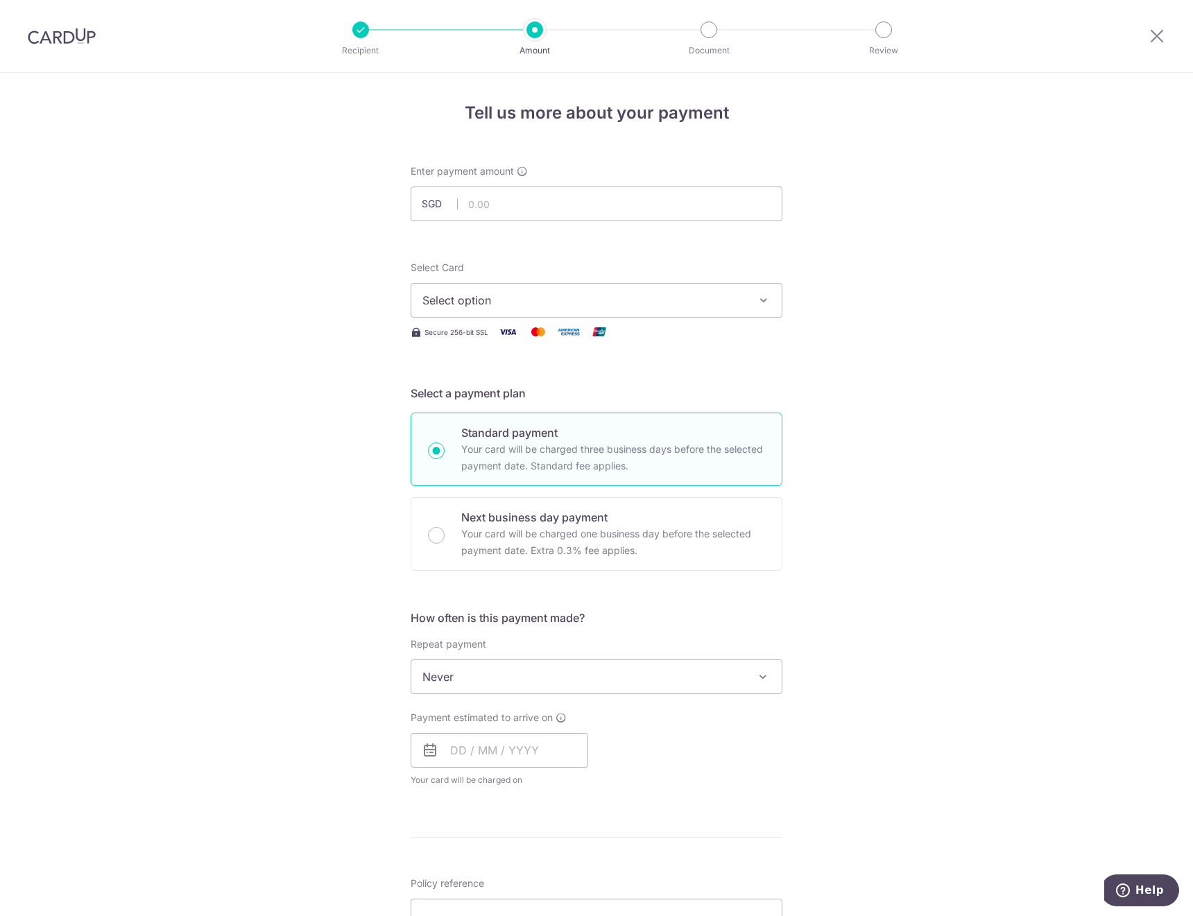
click at [542, 296] on span "Select option" at bounding box center [583, 300] width 323 height 17
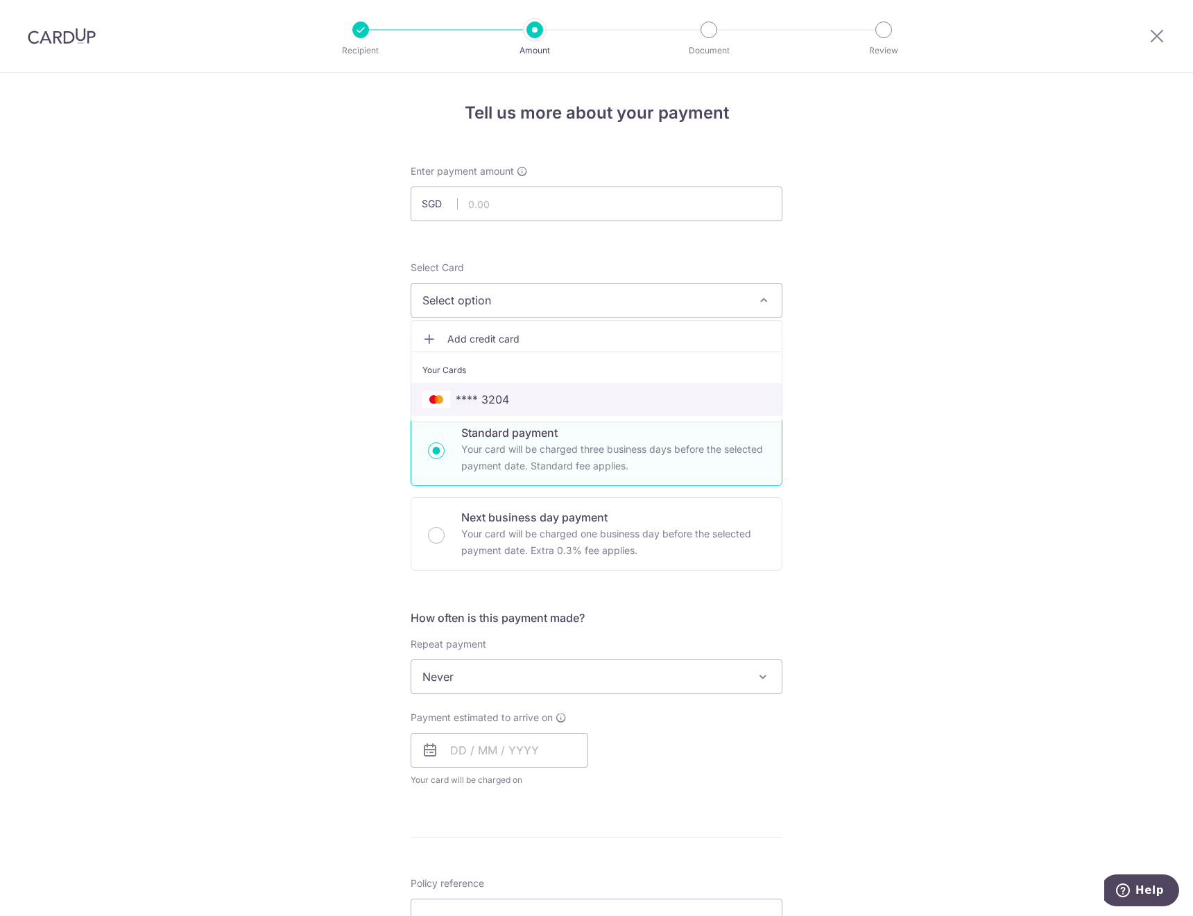
click at [506, 411] on link "**** 3204" at bounding box center [596, 399] width 370 height 33
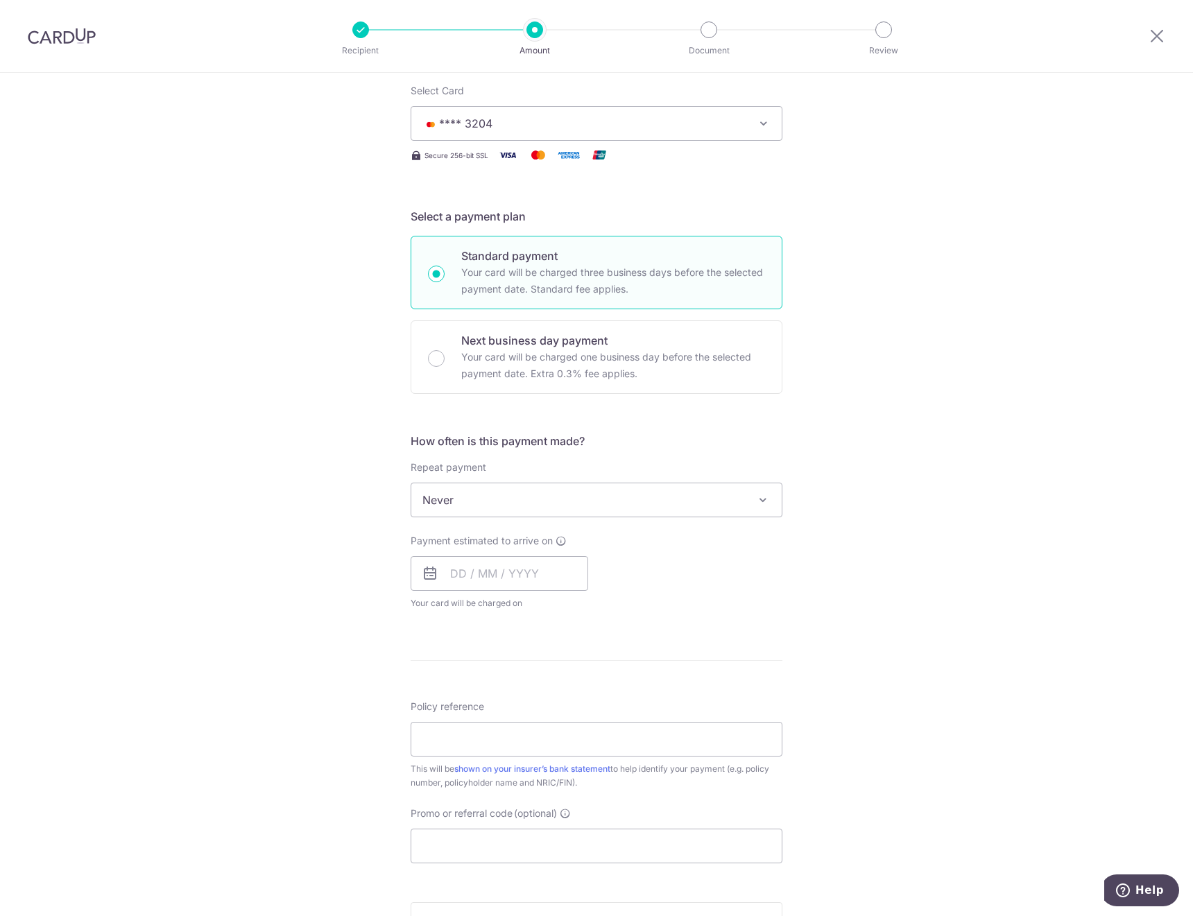
scroll to position [208, 0]
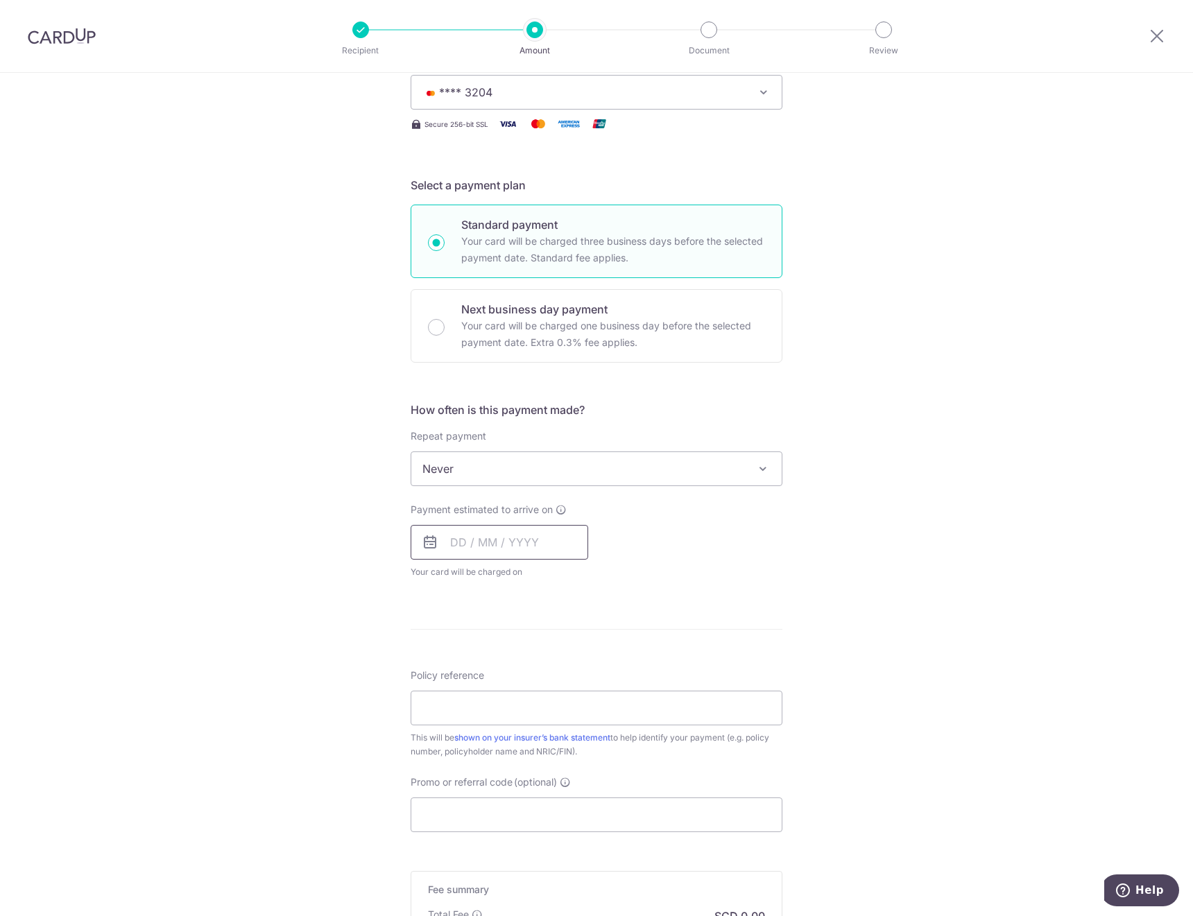
click at [542, 542] on input "text" at bounding box center [500, 542] width 178 height 35
click at [547, 665] on link "11" at bounding box center [550, 669] width 22 height 22
type input "11/09/2025"
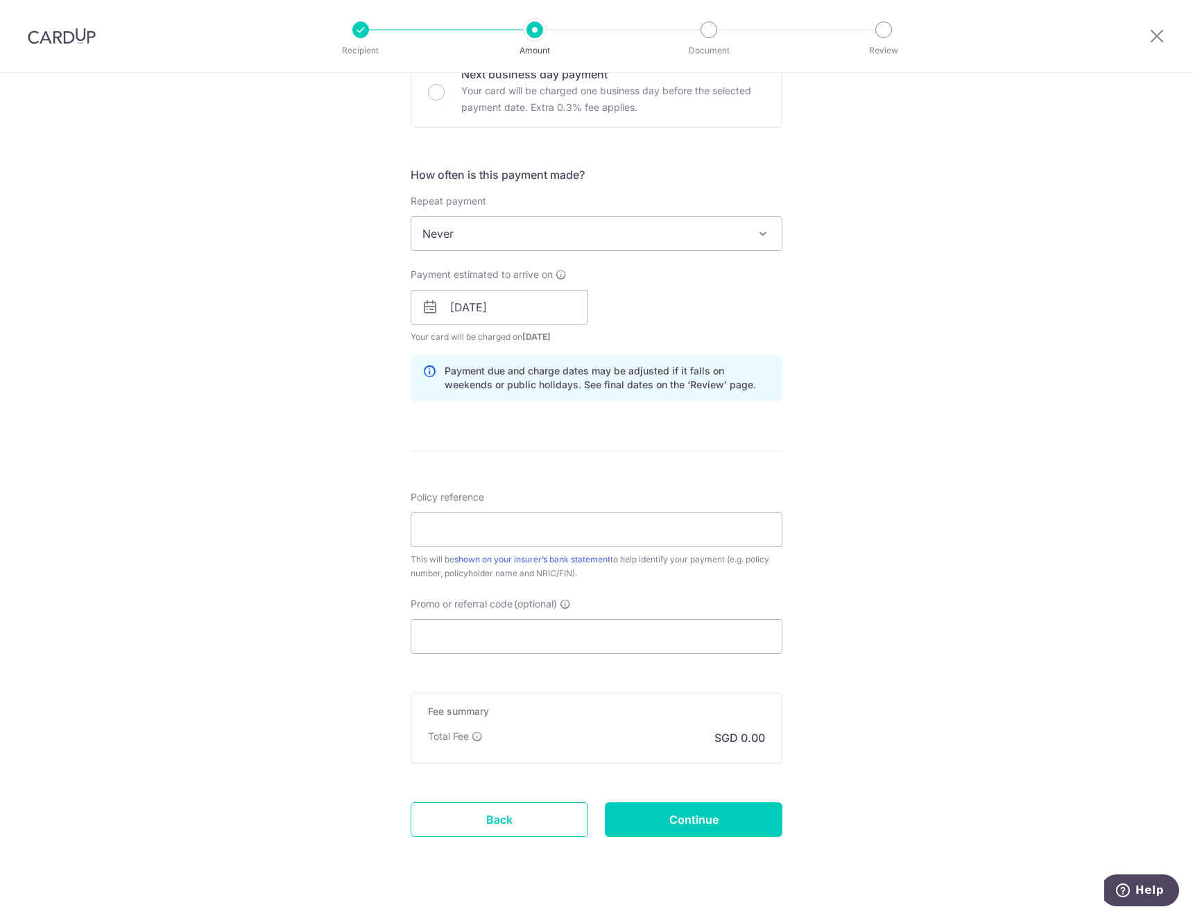
scroll to position [468, 0]
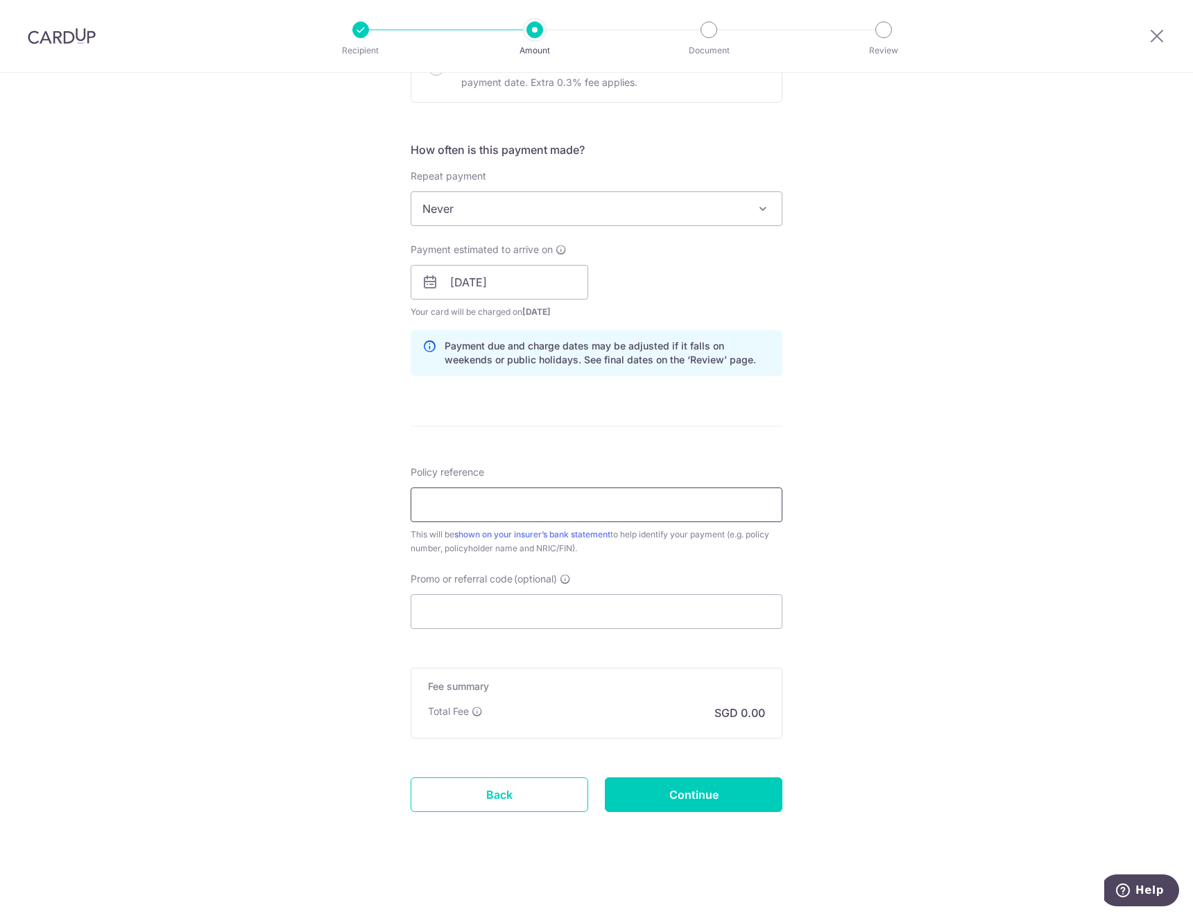
click at [714, 506] on input "Policy reference" at bounding box center [597, 505] width 372 height 35
type input "A2590982"
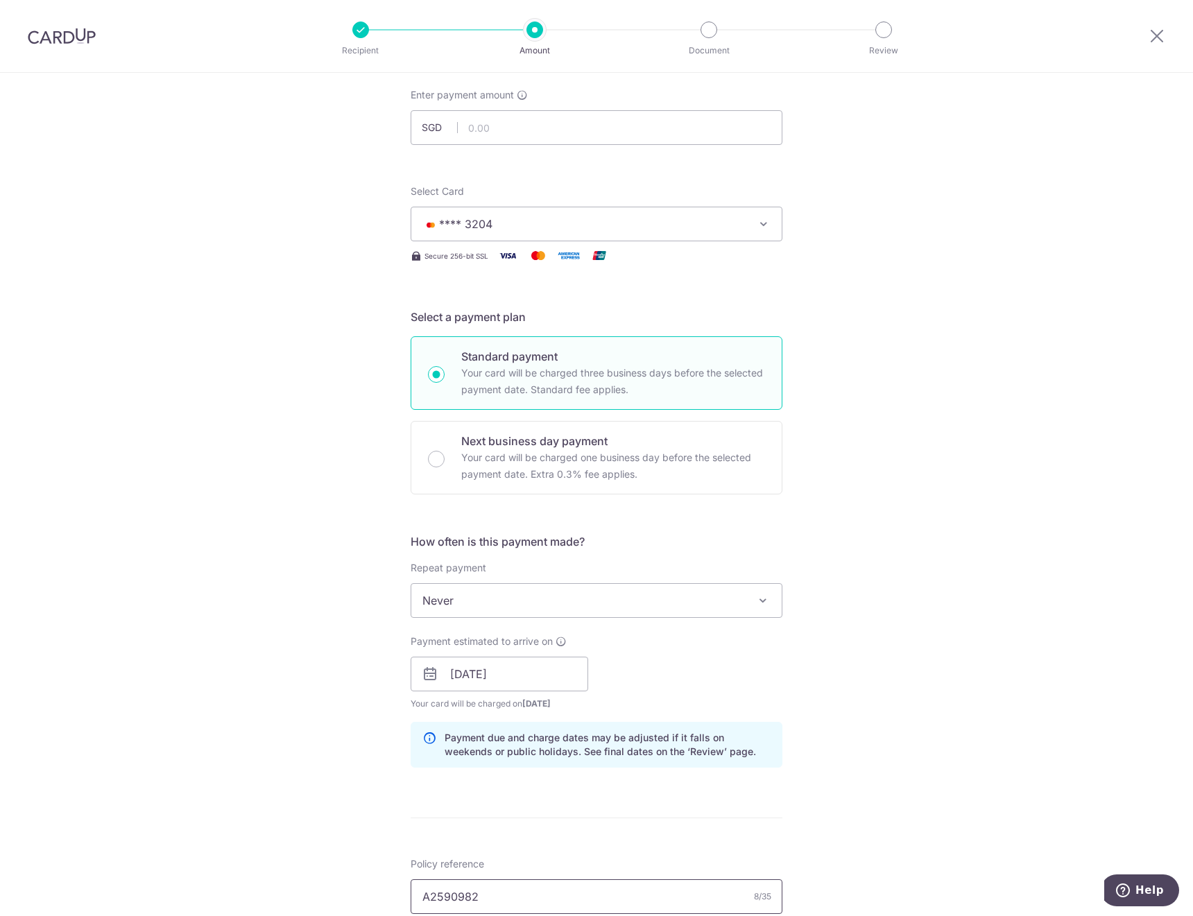
scroll to position [52, 0]
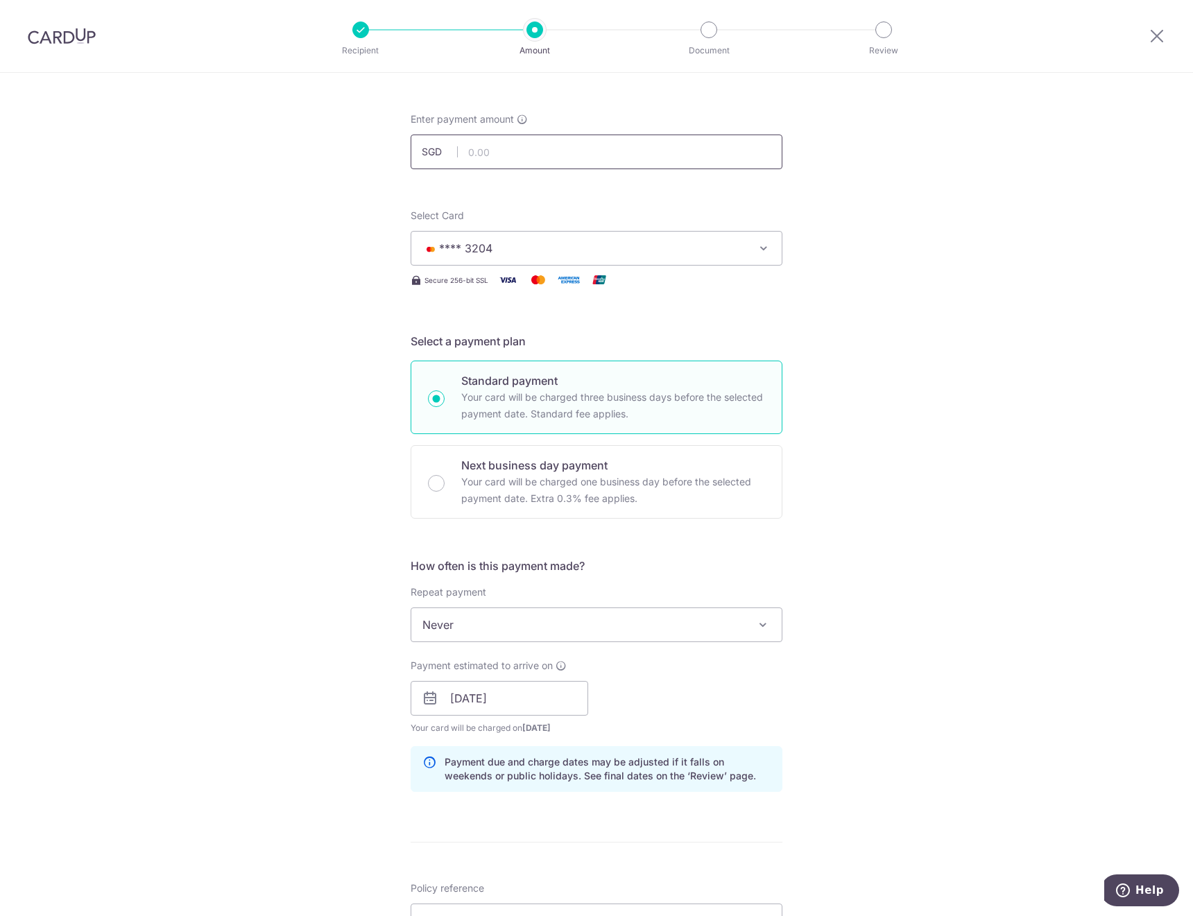
click at [527, 148] on input "text" at bounding box center [597, 152] width 372 height 35
type input "809.50"
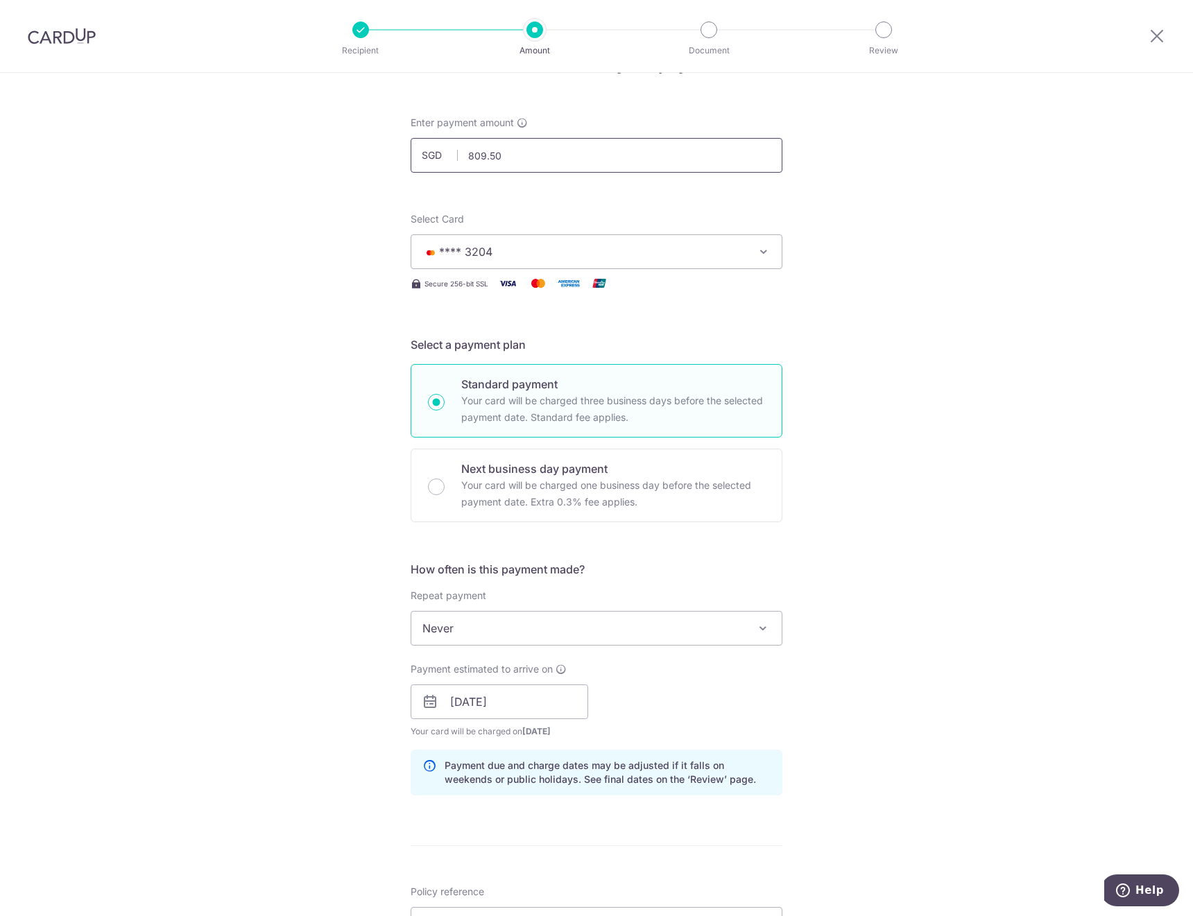
scroll to position [0, 0]
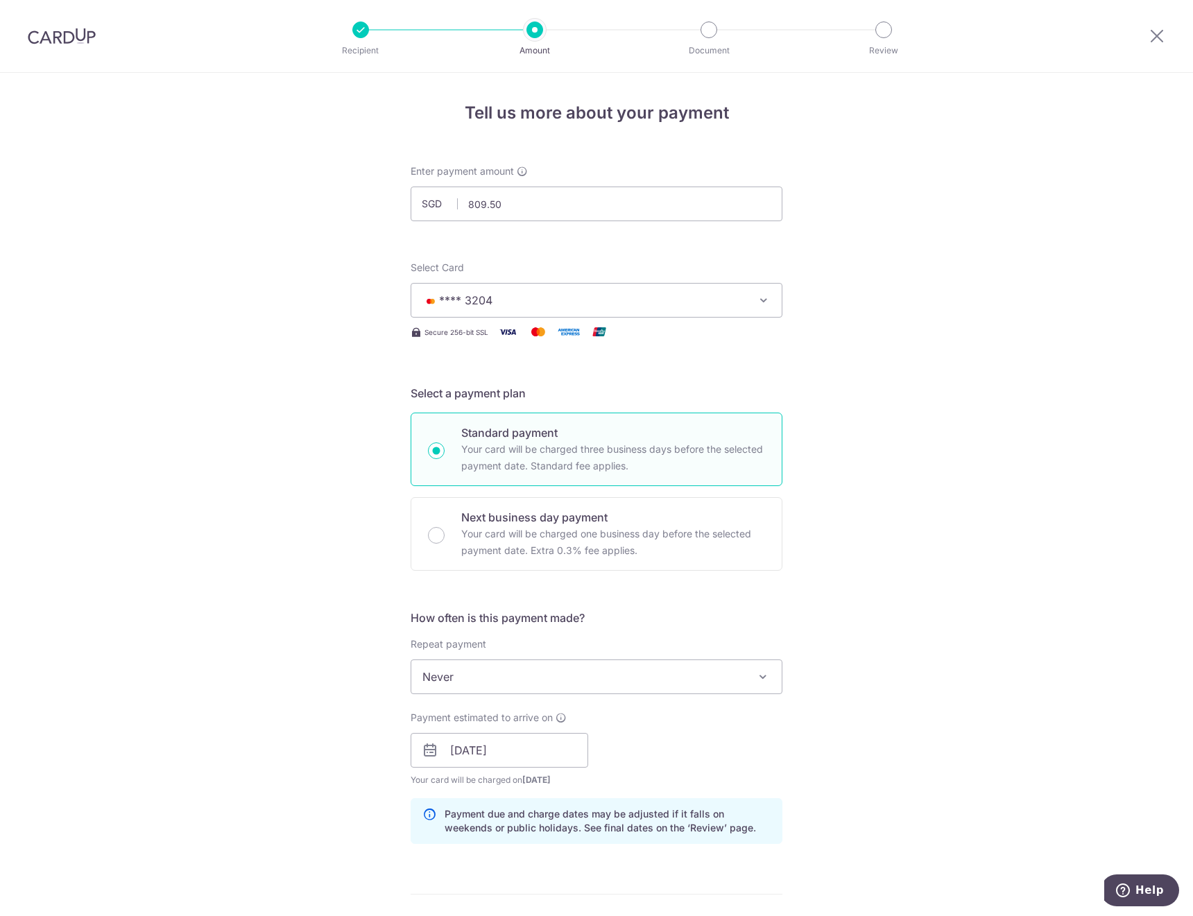
click at [914, 620] on div "Tell us more about your payment Enter payment amount SGD 809.50 Select Card ***…" at bounding box center [596, 729] width 1193 height 1312
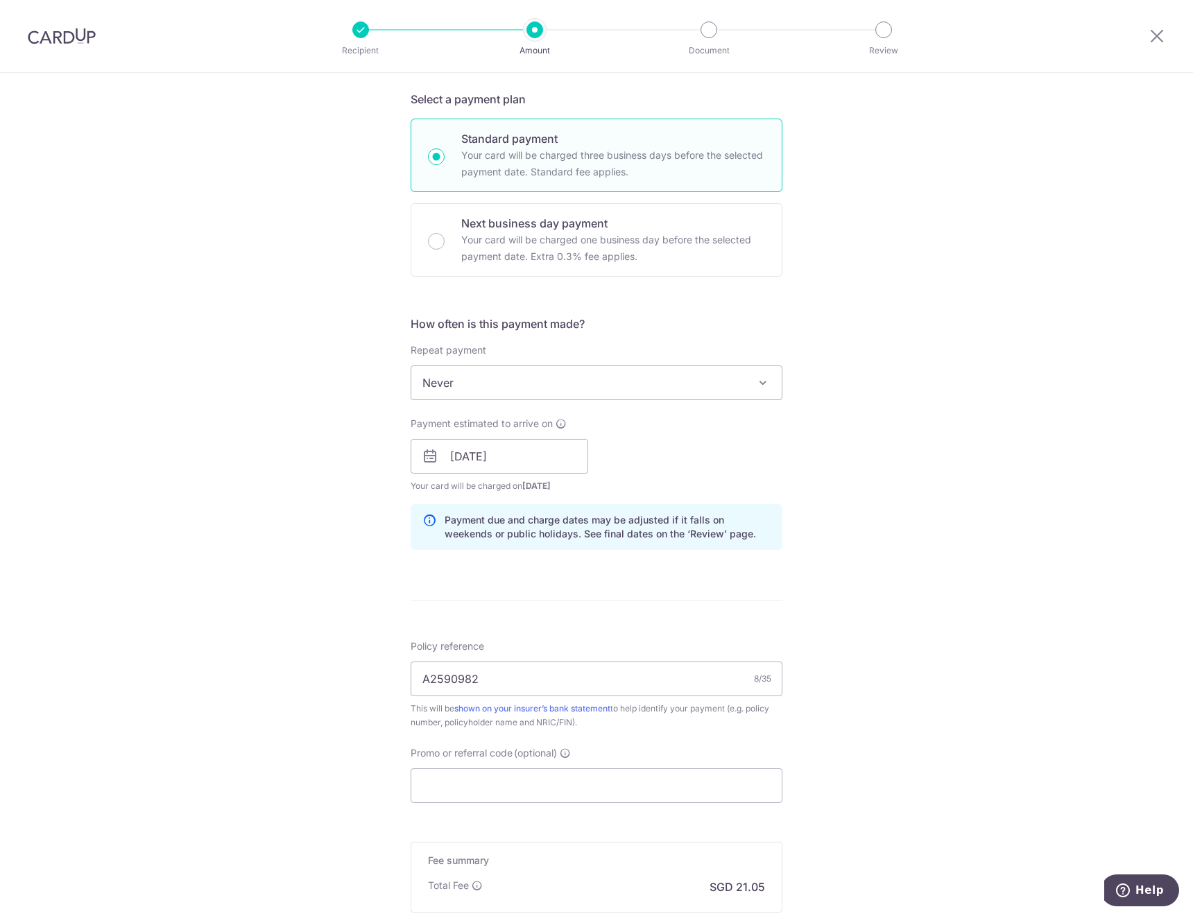
scroll to position [468, 0]
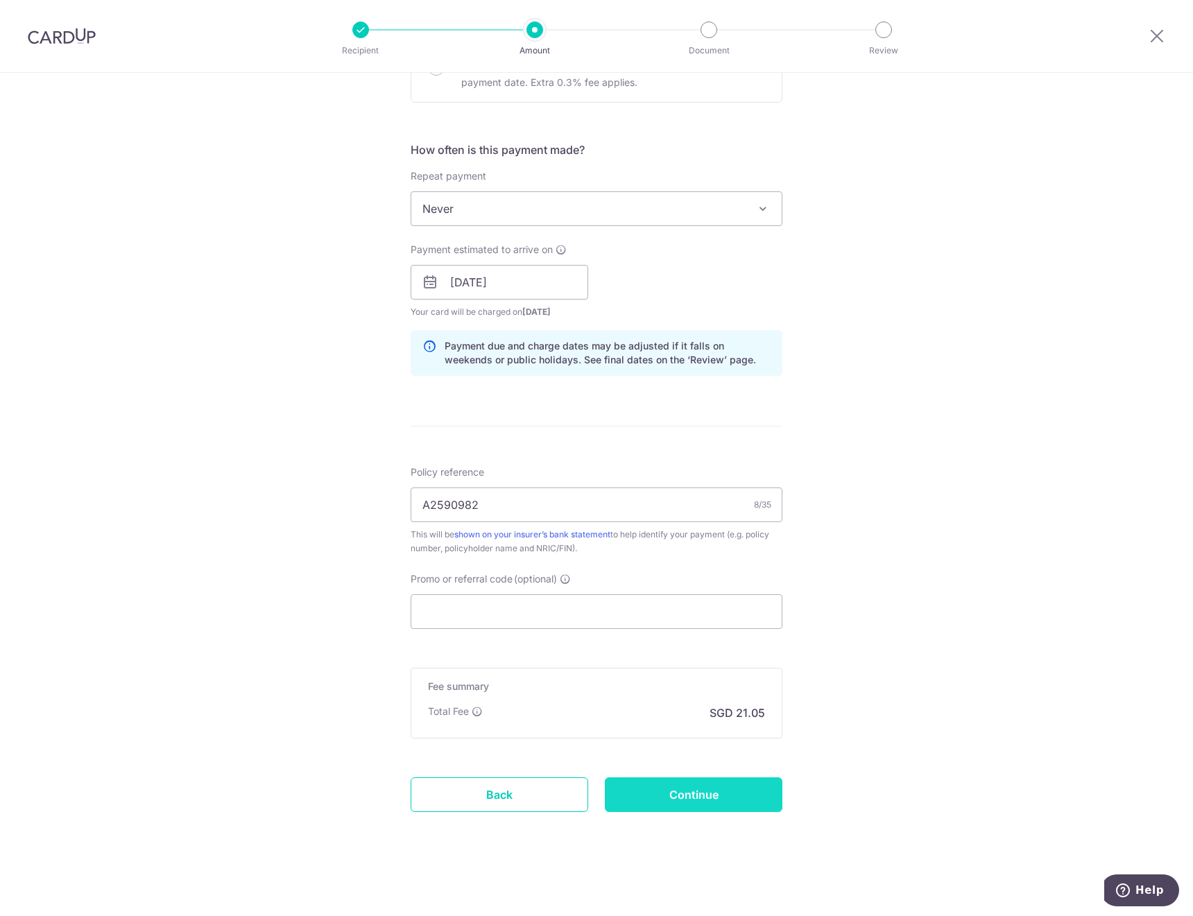
click at [735, 800] on input "Continue" at bounding box center [694, 795] width 178 height 35
type input "Create Schedule"
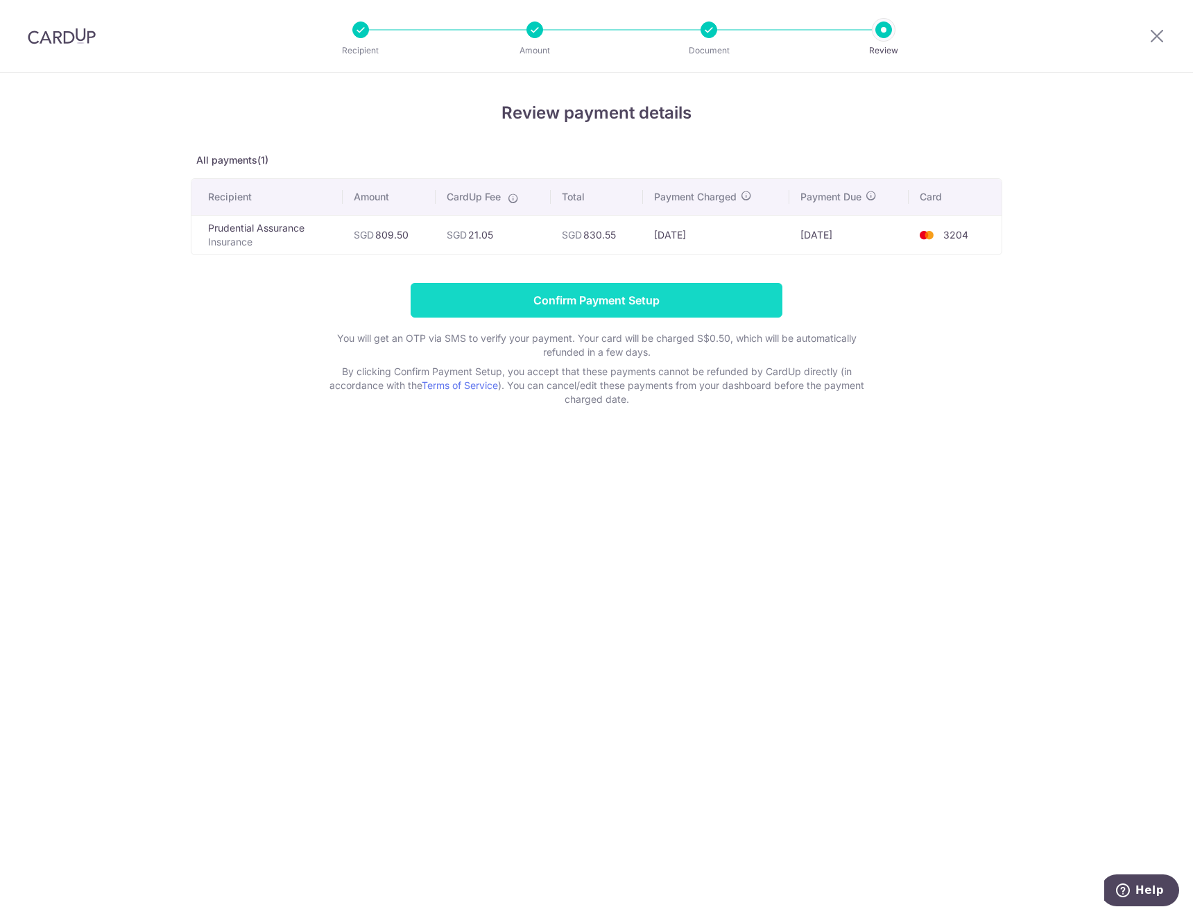
click at [717, 311] on input "Confirm Payment Setup" at bounding box center [597, 300] width 372 height 35
